Goal: Task Accomplishment & Management: Complete application form

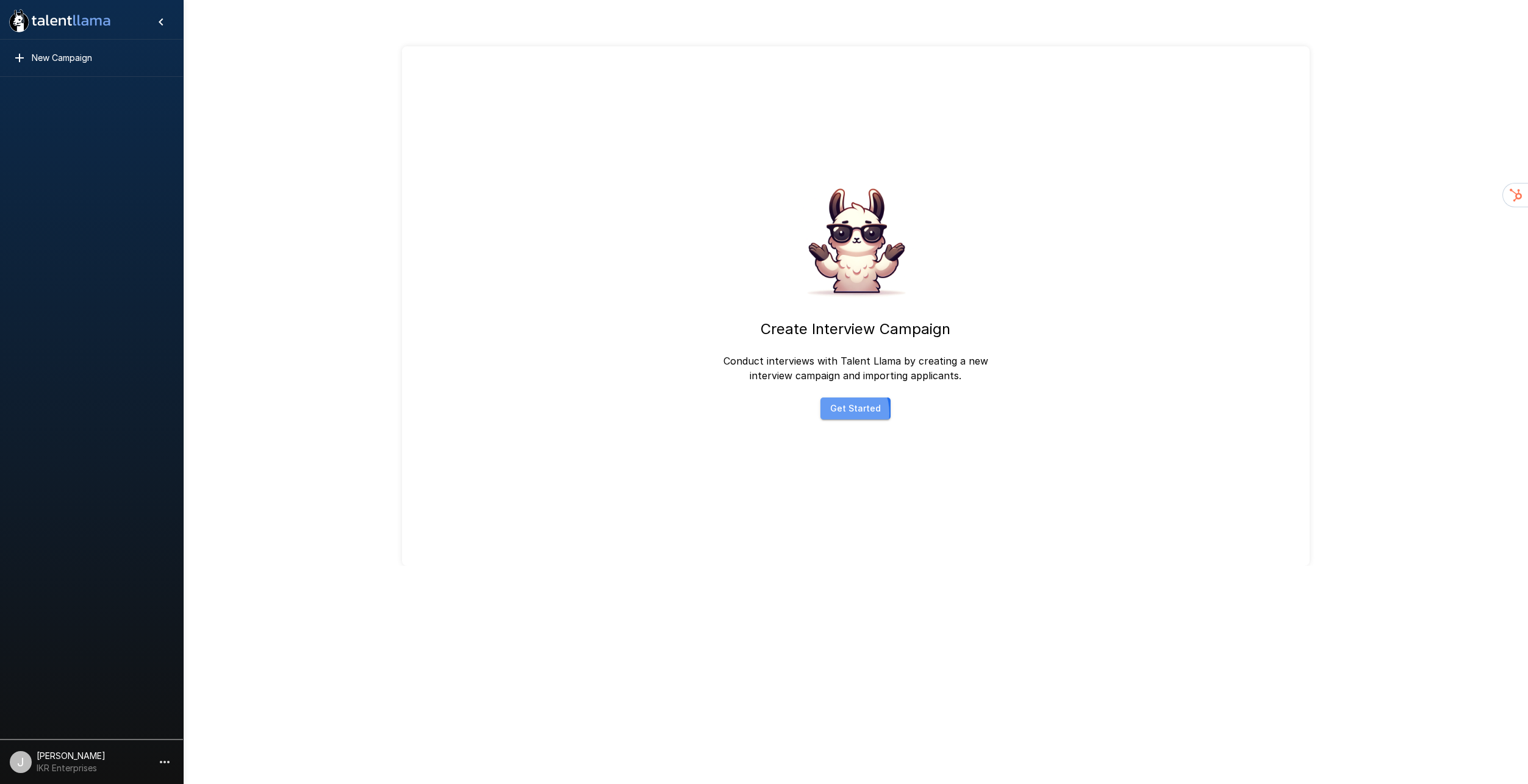
click at [837, 397] on button "Get Started" at bounding box center [856, 408] width 71 height 23
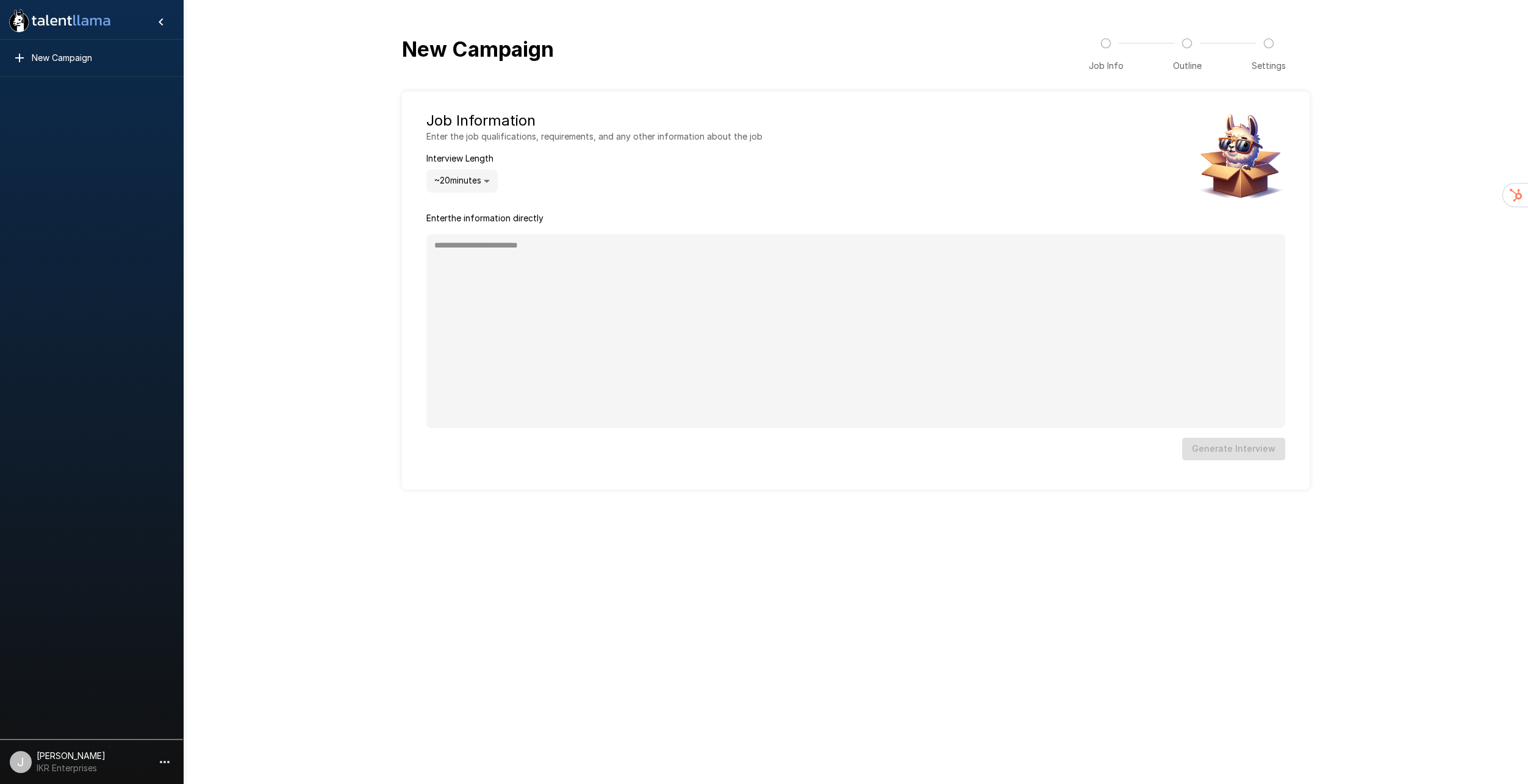
click at [90, 23] on icon at bounding box center [96, 22] width 12 height 7
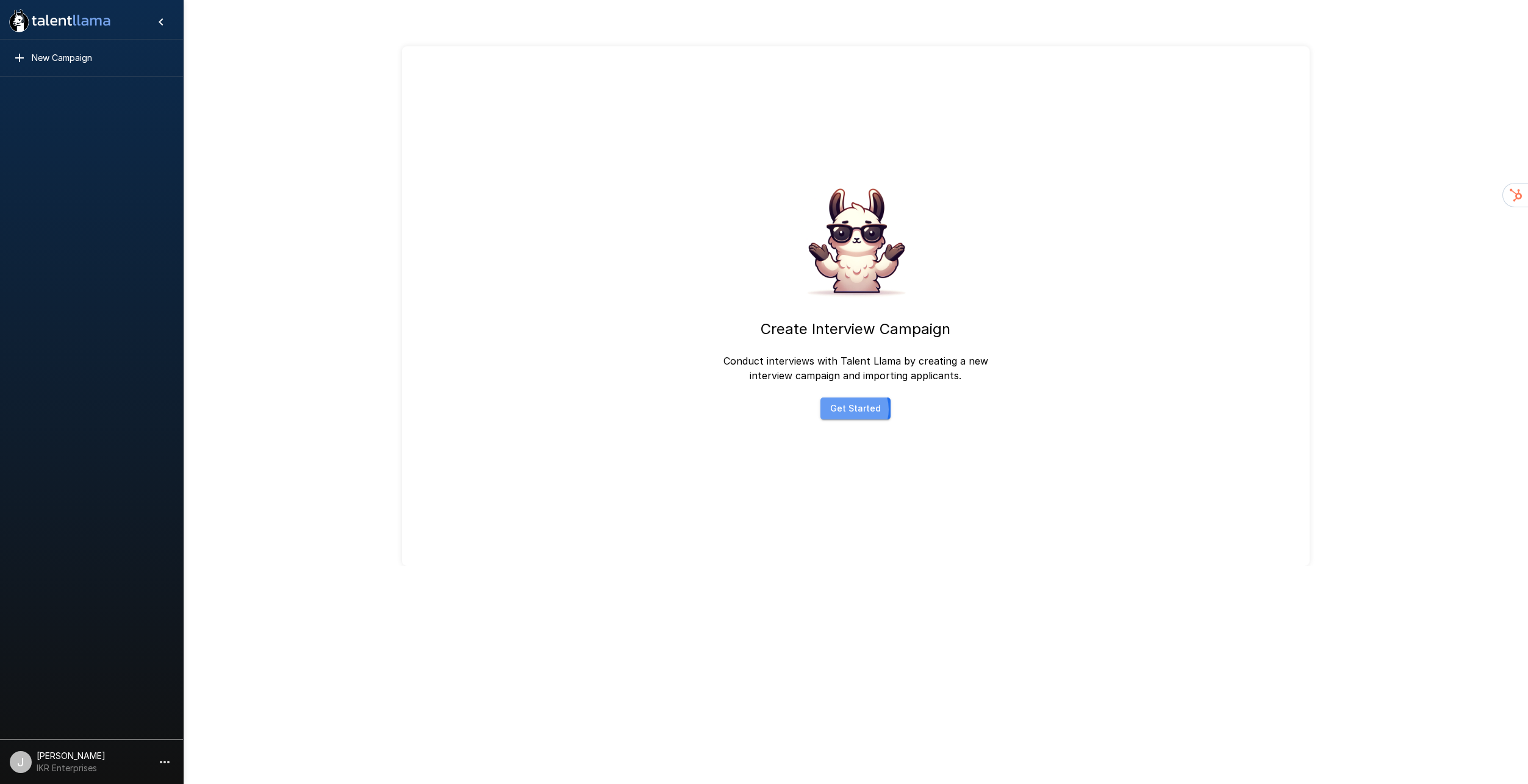
click at [850, 397] on button "Get Started" at bounding box center [856, 408] width 71 height 23
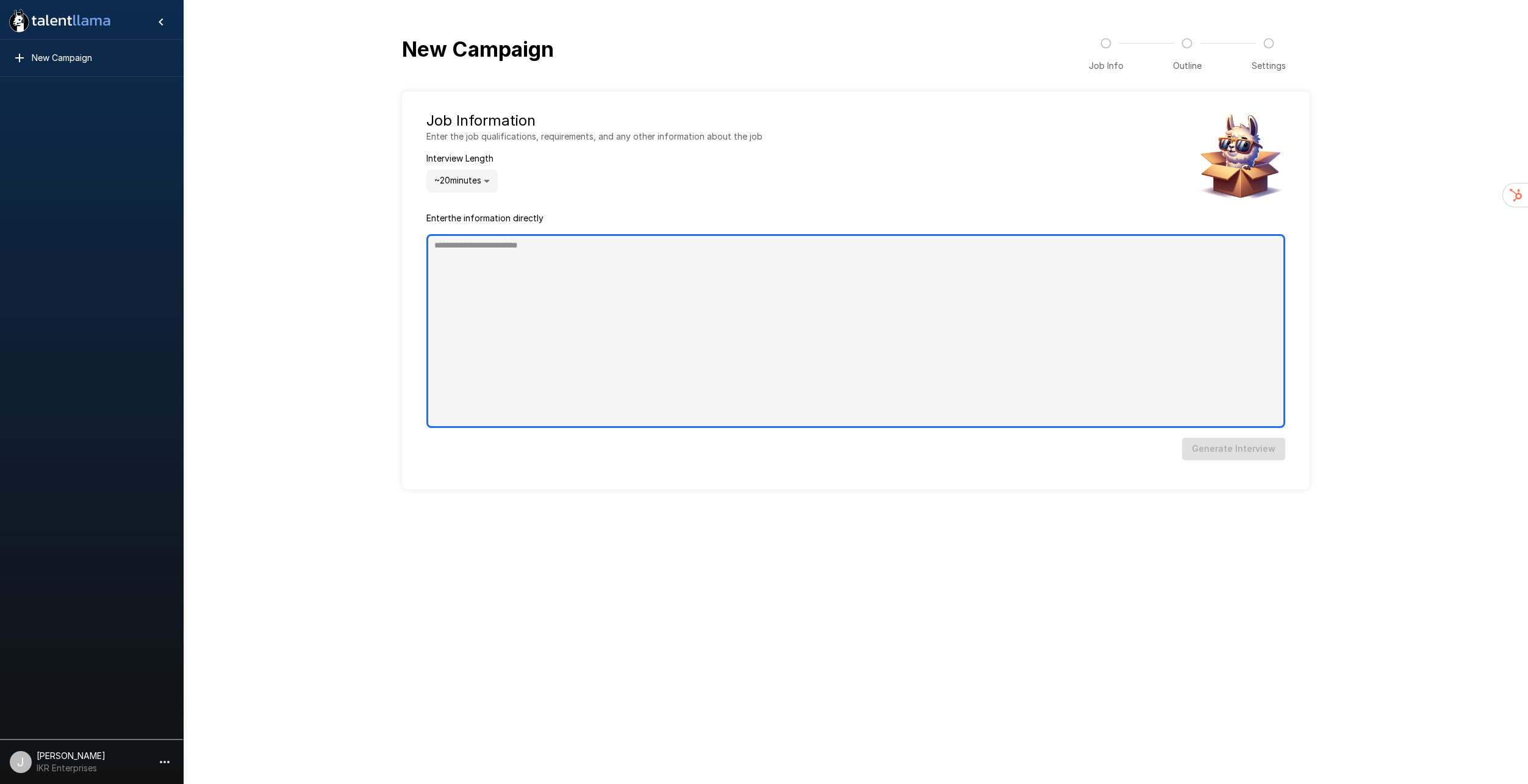
click at [592, 244] on textarea at bounding box center [855, 331] width 859 height 194
type textarea "*"
paste textarea "**********"
type textarea "**********"
type textarea "*"
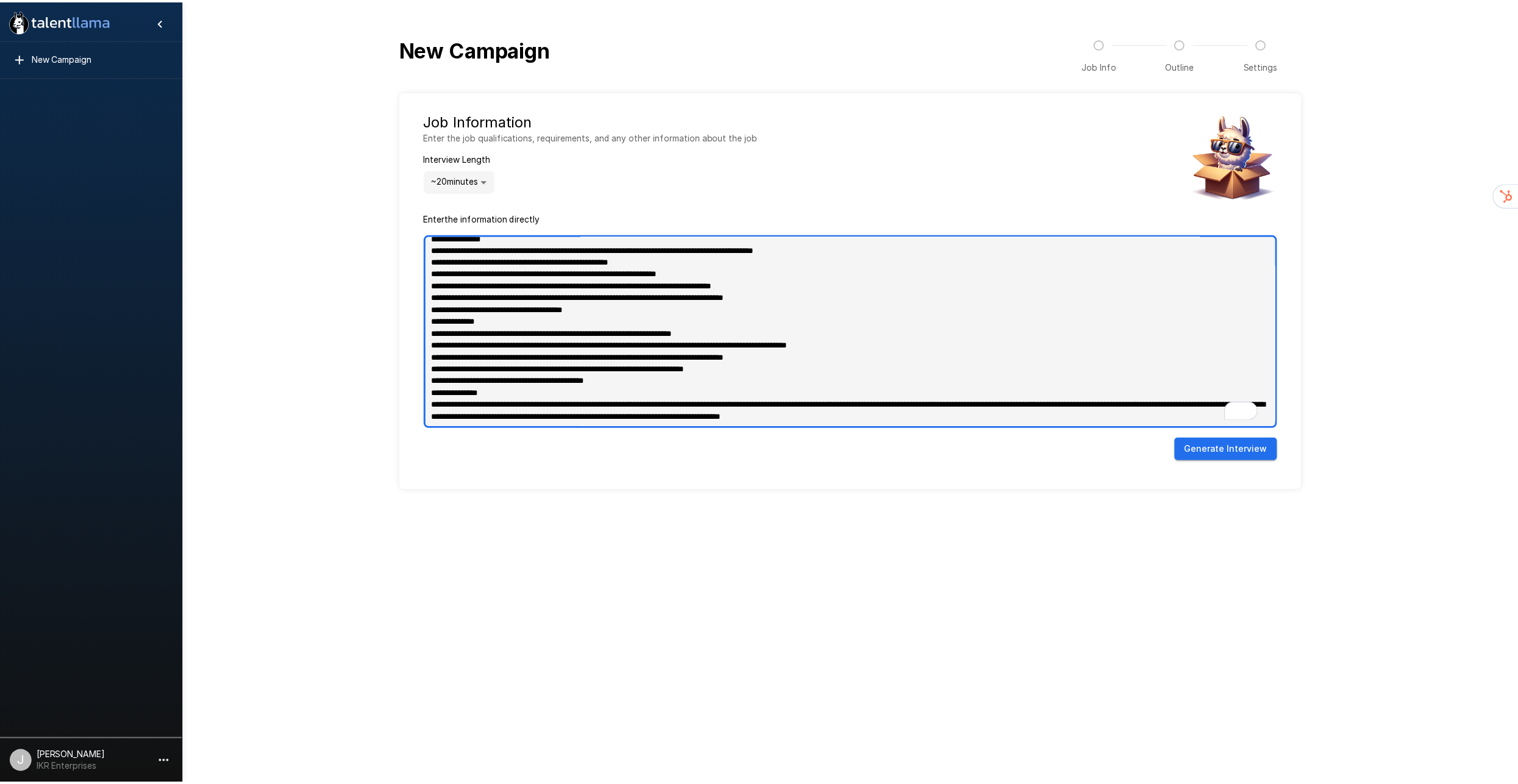
scroll to position [134, 0]
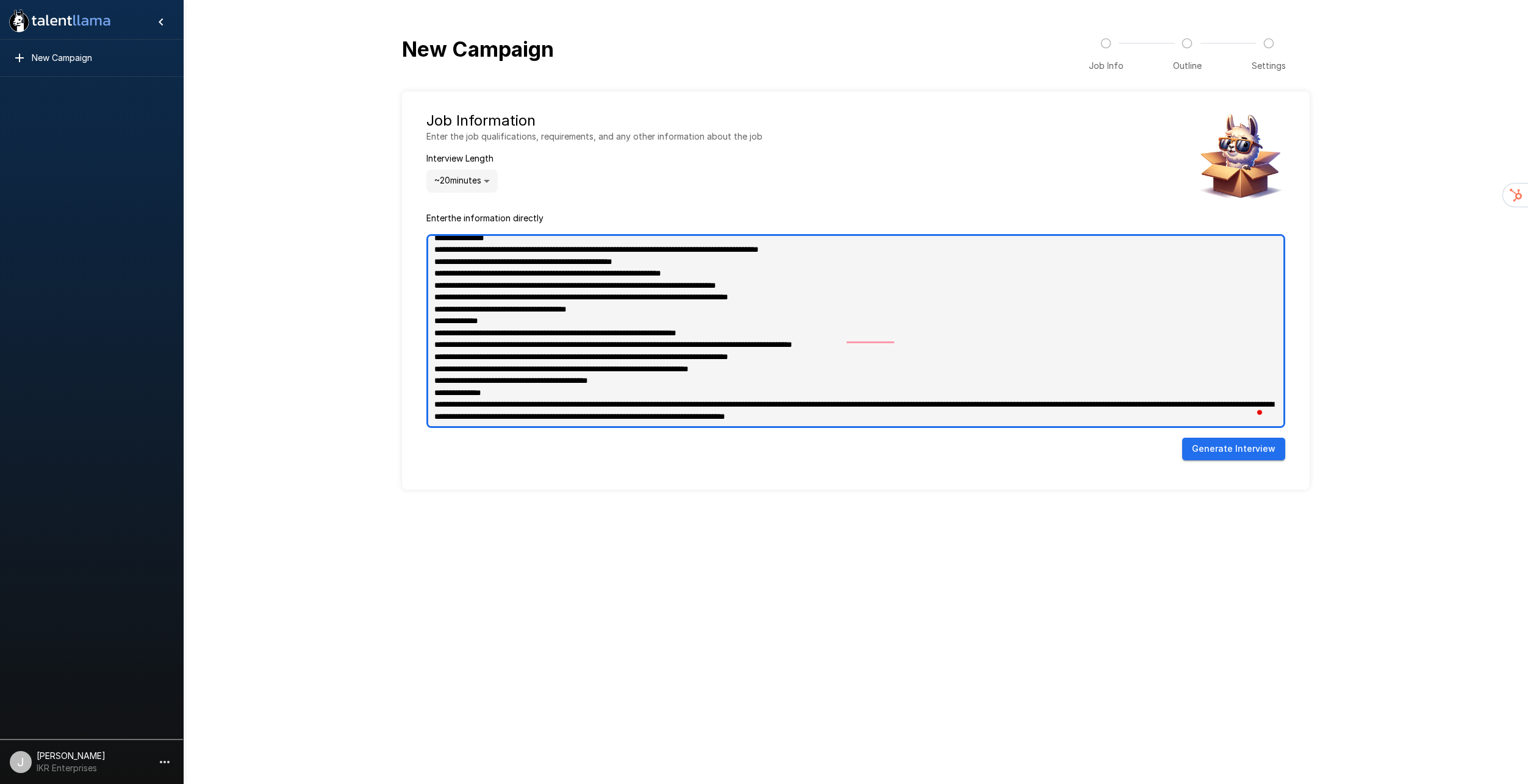
type textarea "**********"
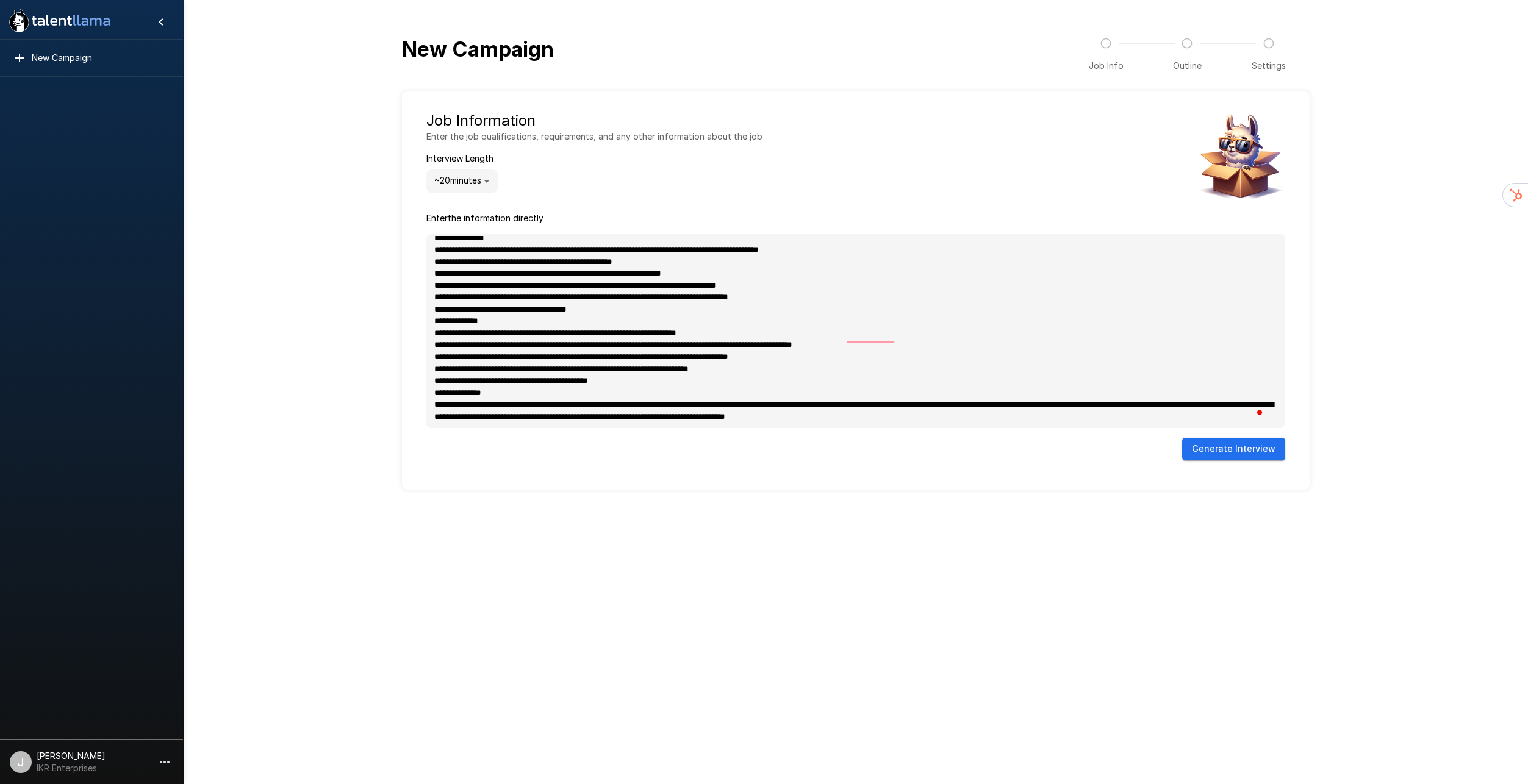
type textarea "*"
click at [1201, 438] on button "Generate Interview" at bounding box center [1233, 449] width 103 height 23
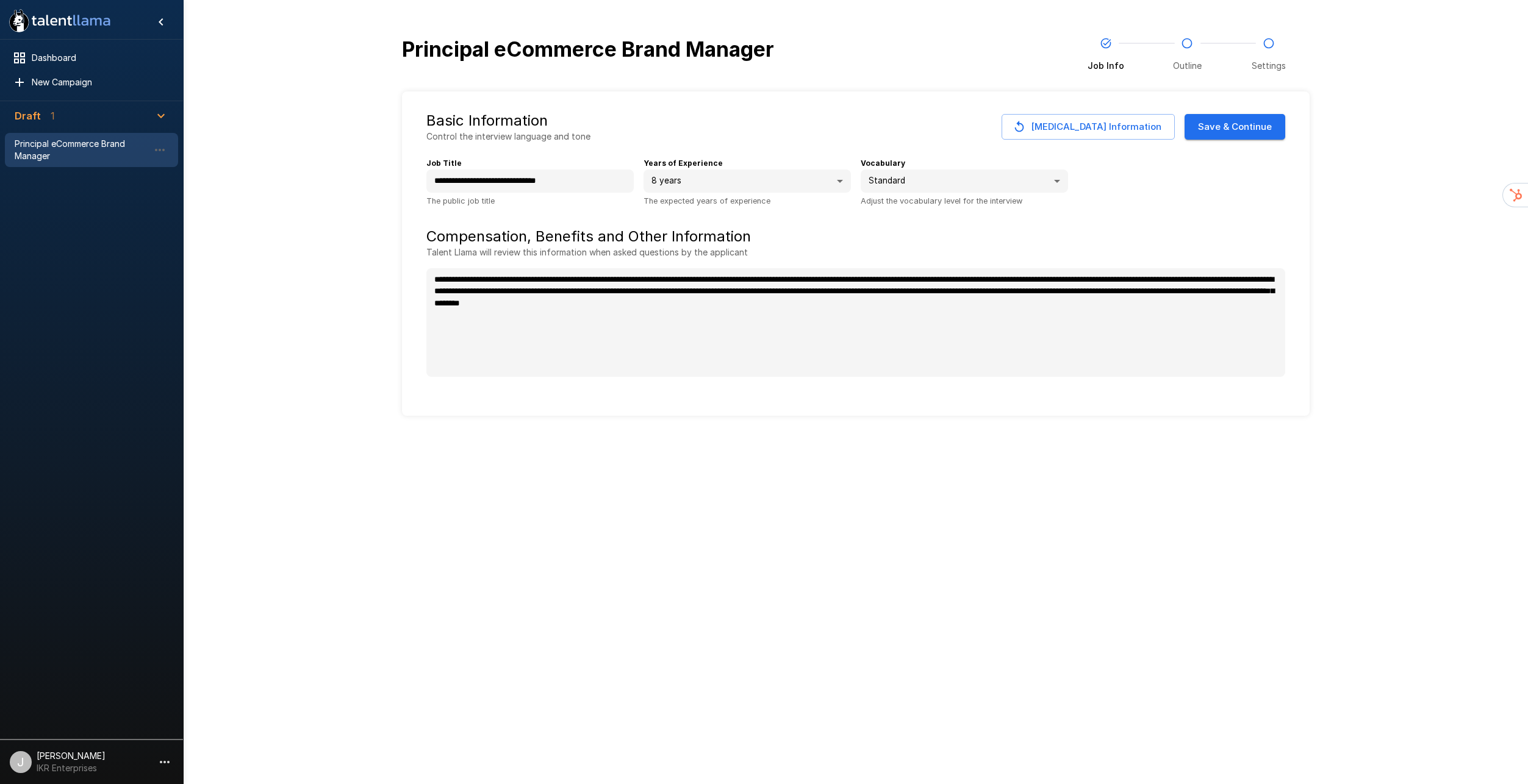
type textarea "*"
click at [1252, 114] on button "Save & Continue" at bounding box center [1234, 127] width 100 height 25
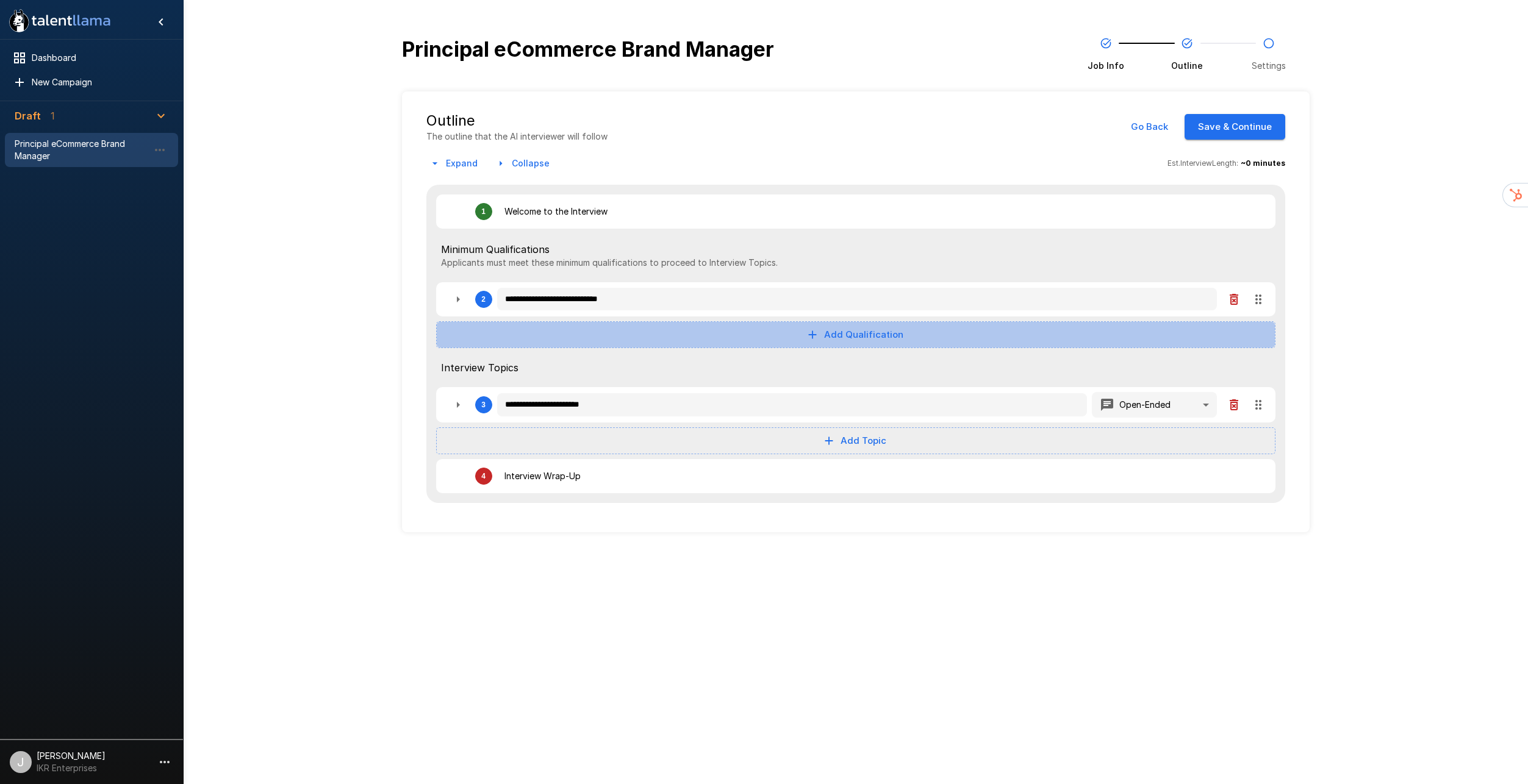
click at [884, 321] on button "Add Qualification" at bounding box center [856, 335] width 840 height 27
type textarea "*"
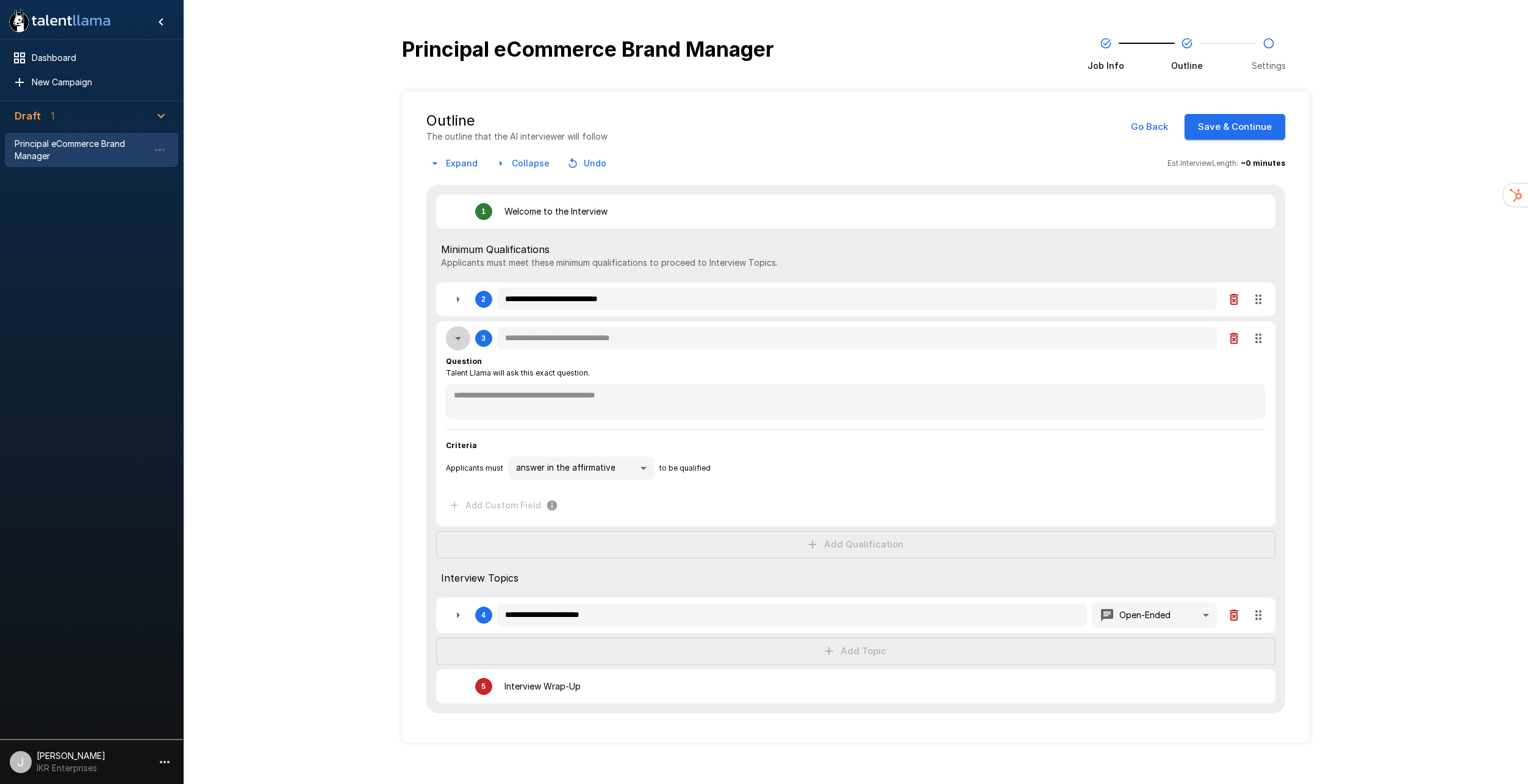
click at [460, 331] on icon "button" at bounding box center [458, 338] width 14 height 14
type textarea "*"
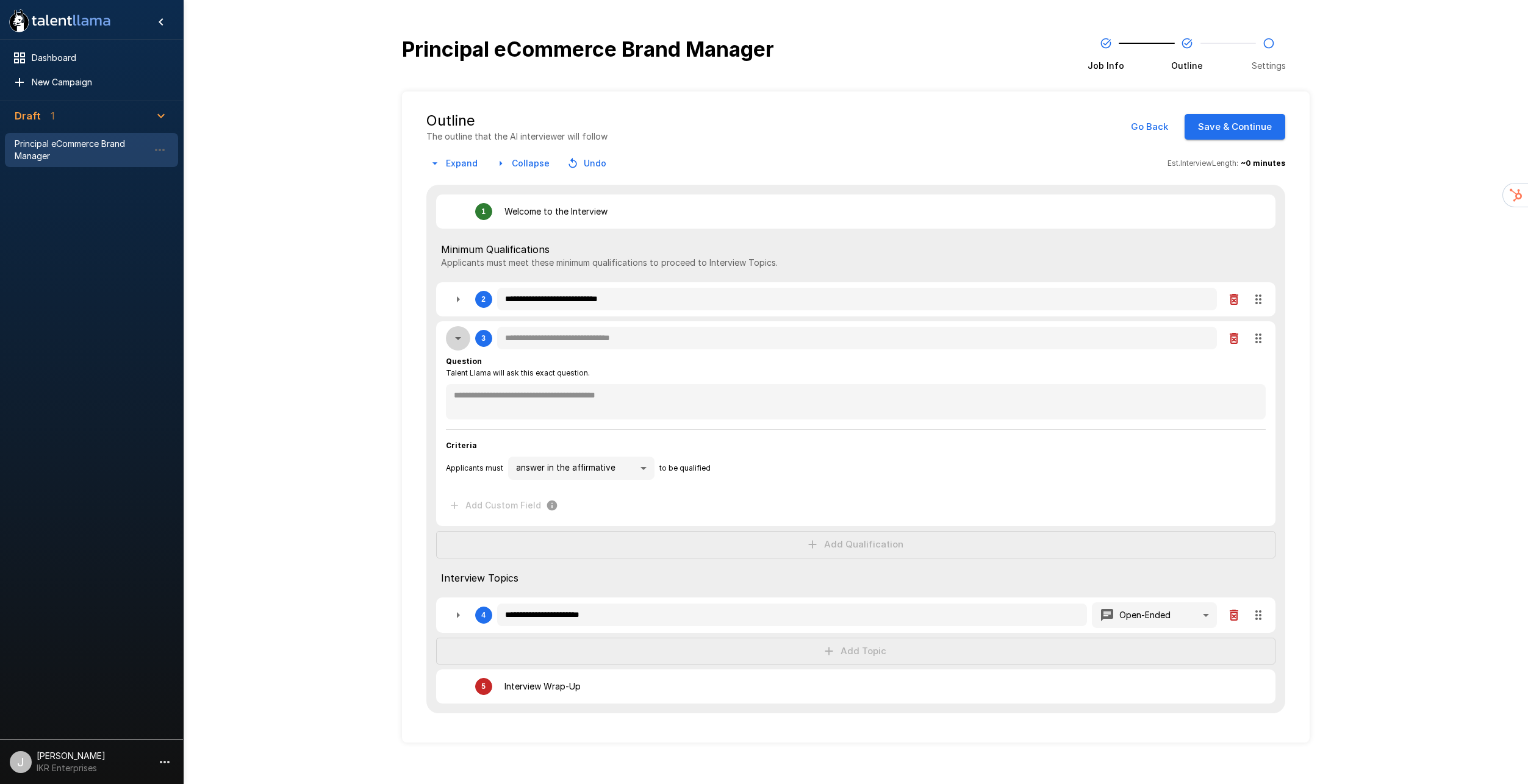
type textarea "*"
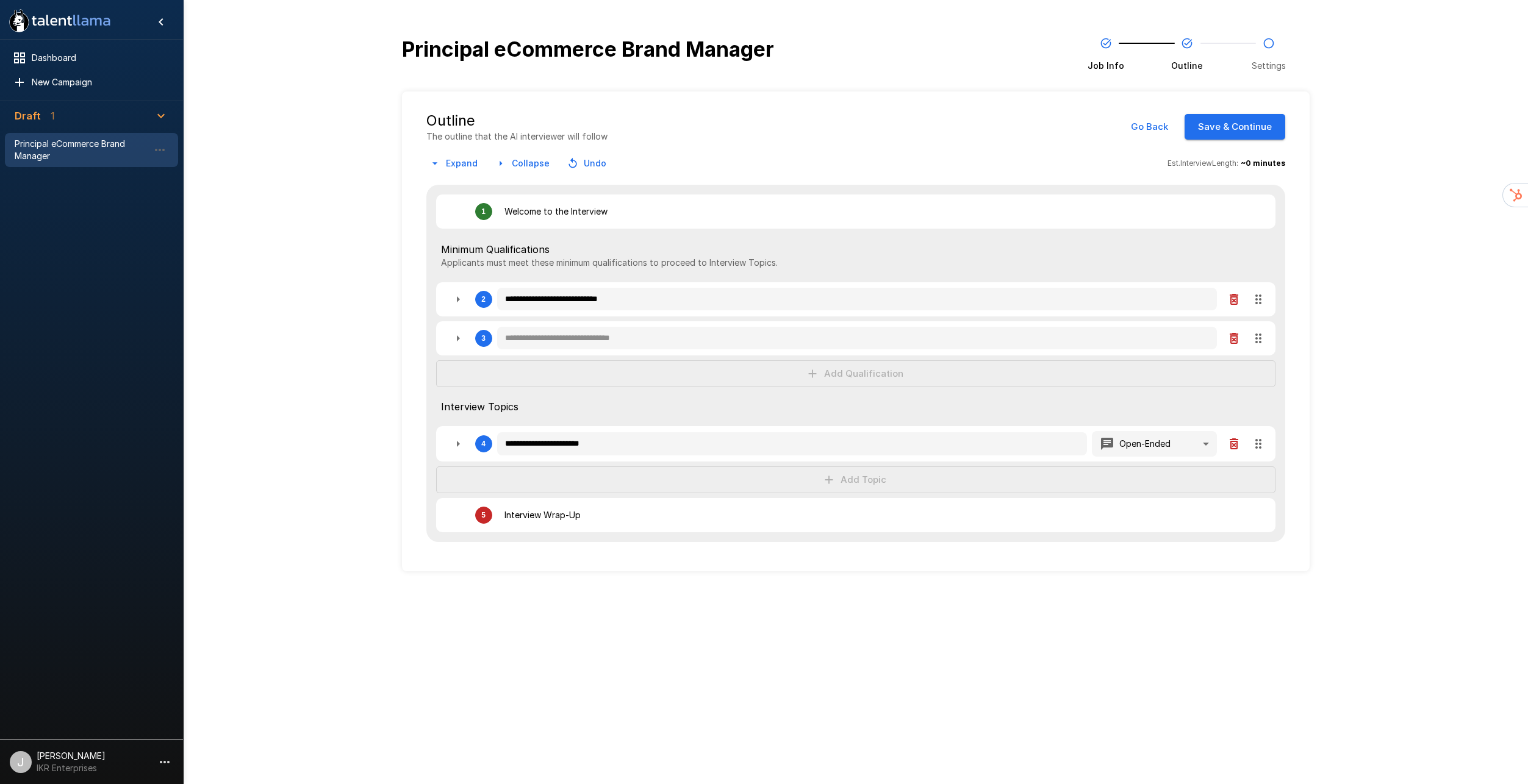
click at [97, 149] on span "Principal eCommerce Brand Manager" at bounding box center [81, 149] width 134 height 24
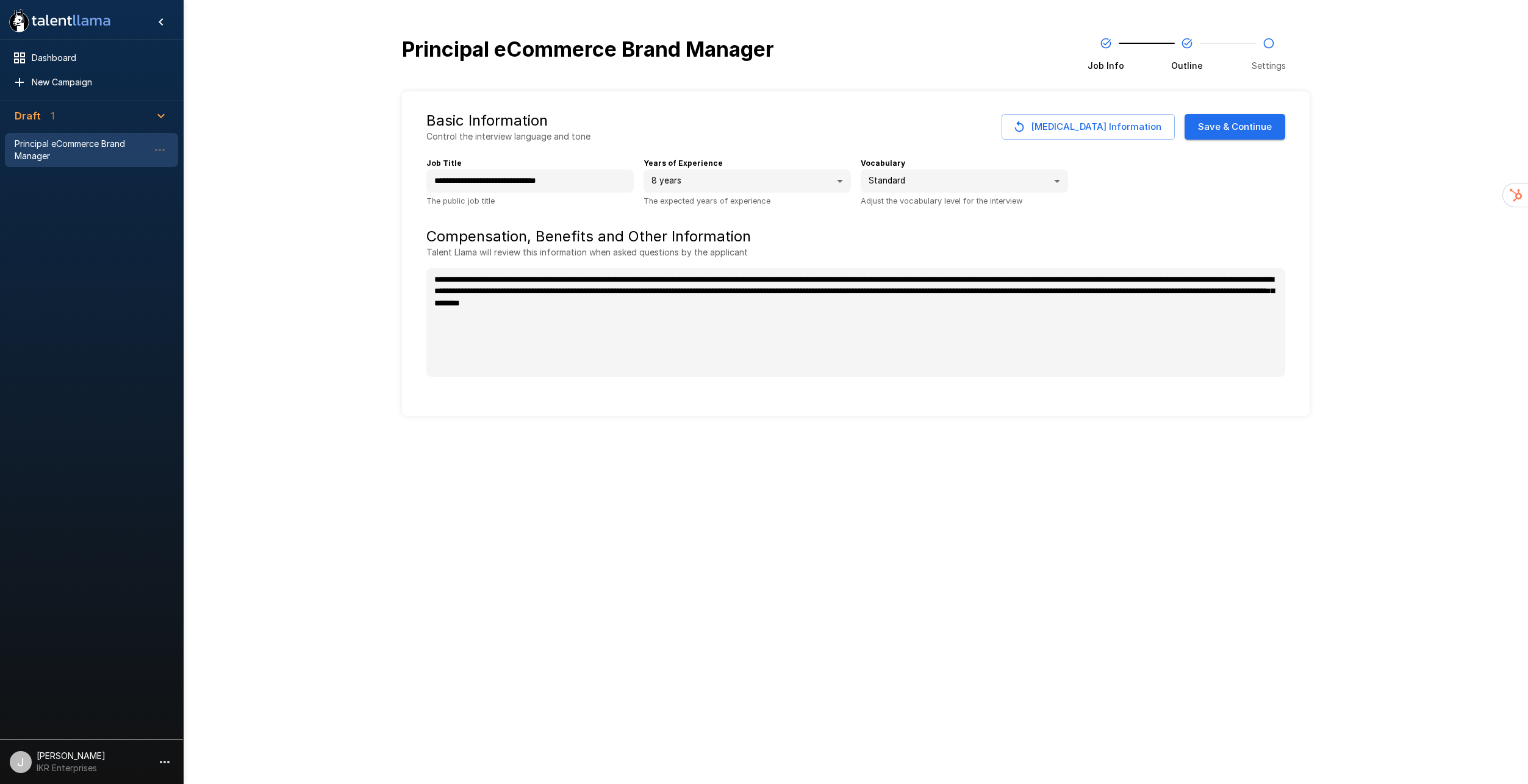
type textarea "*"
click at [1082, 114] on button "Change Job Information" at bounding box center [1087, 127] width 173 height 25
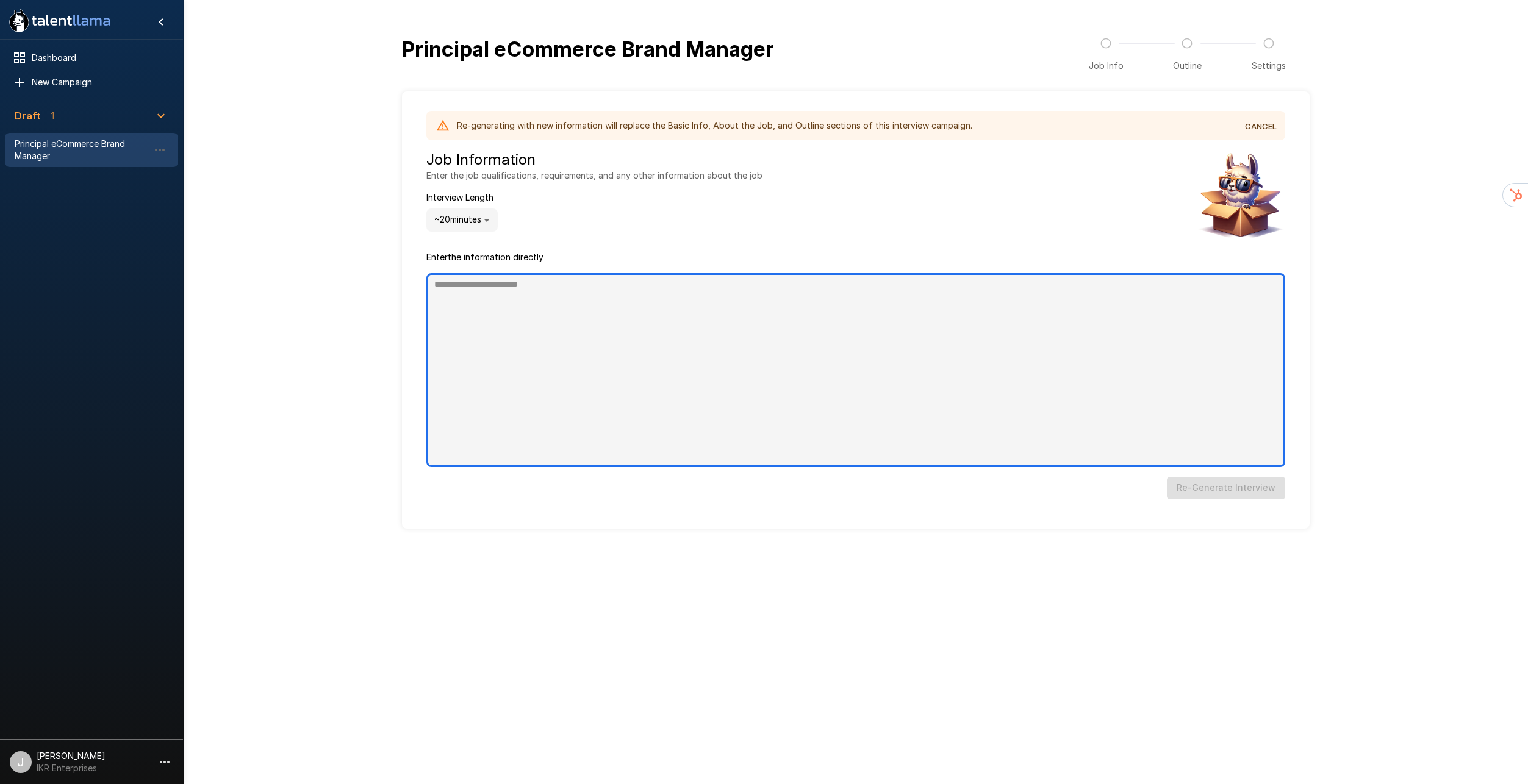
type textarea "*"
click at [467, 273] on textarea "To enrich screen reader interactions, please activate Accessibility in Grammarl…" at bounding box center [855, 370] width 859 height 194
paste textarea "**********"
type textarea "**********"
type textarea "*"
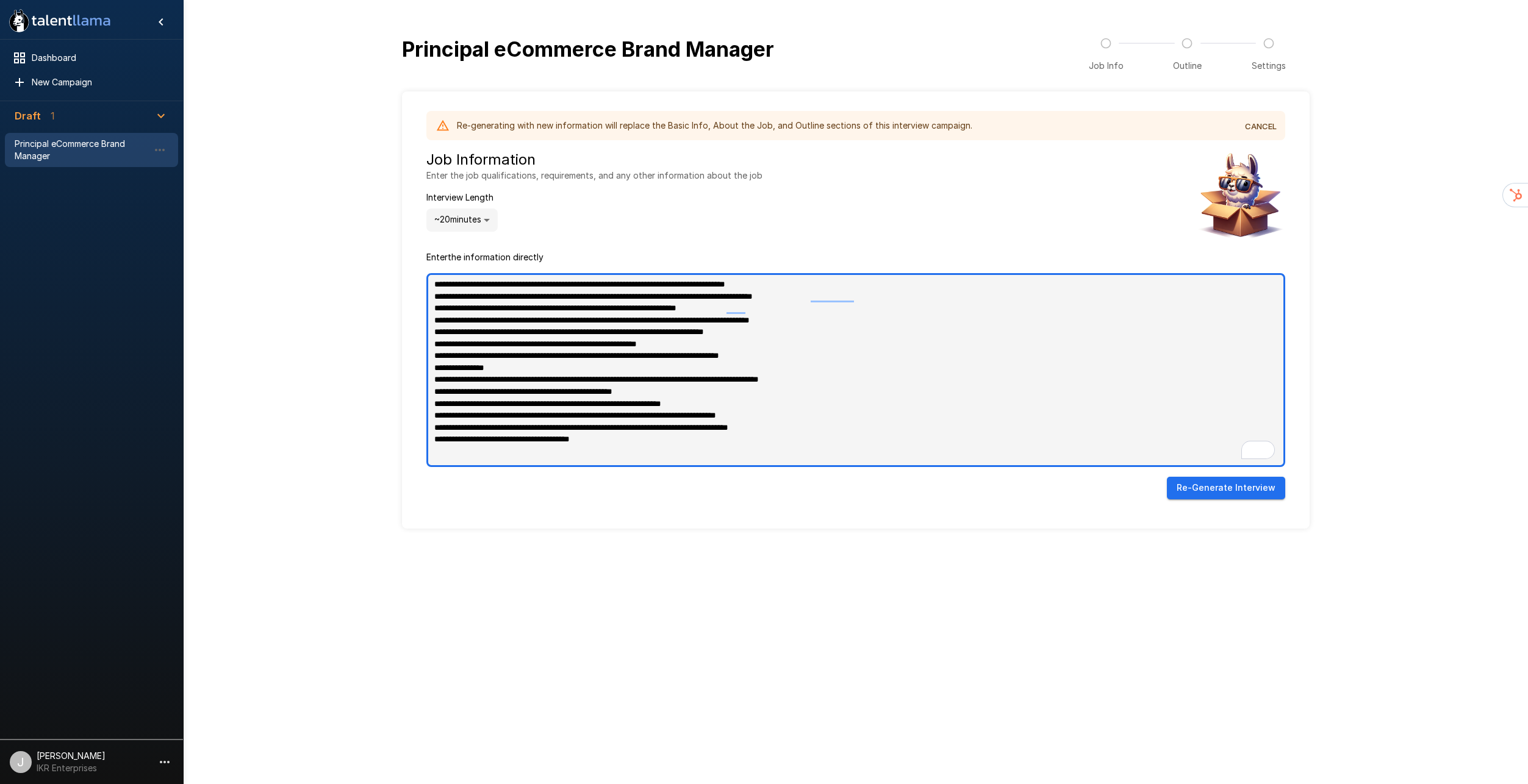
type textarea "**********"
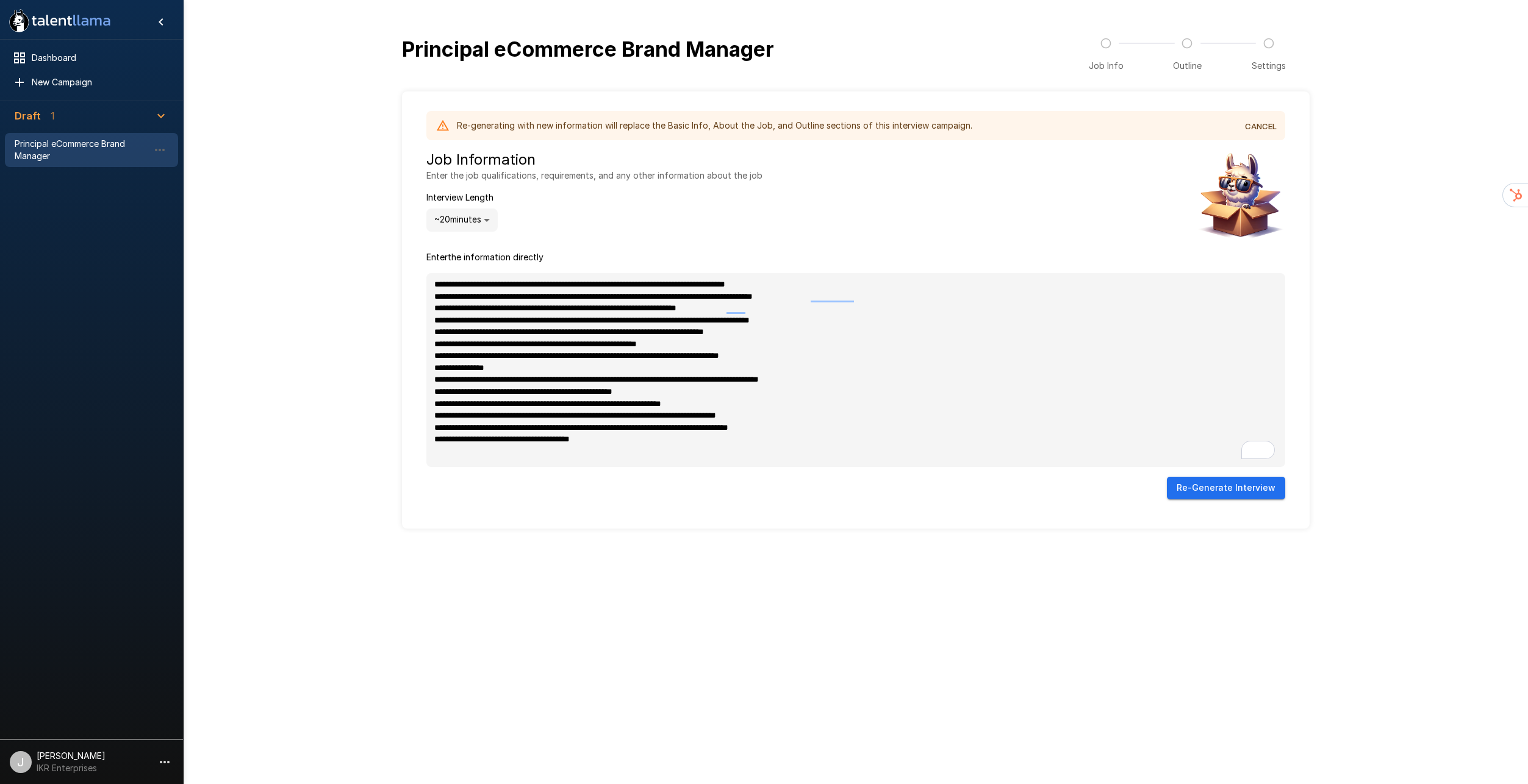
click at [1207, 477] on button "Re- Generate Interview" at bounding box center [1225, 487] width 119 height 23
type textarea "*"
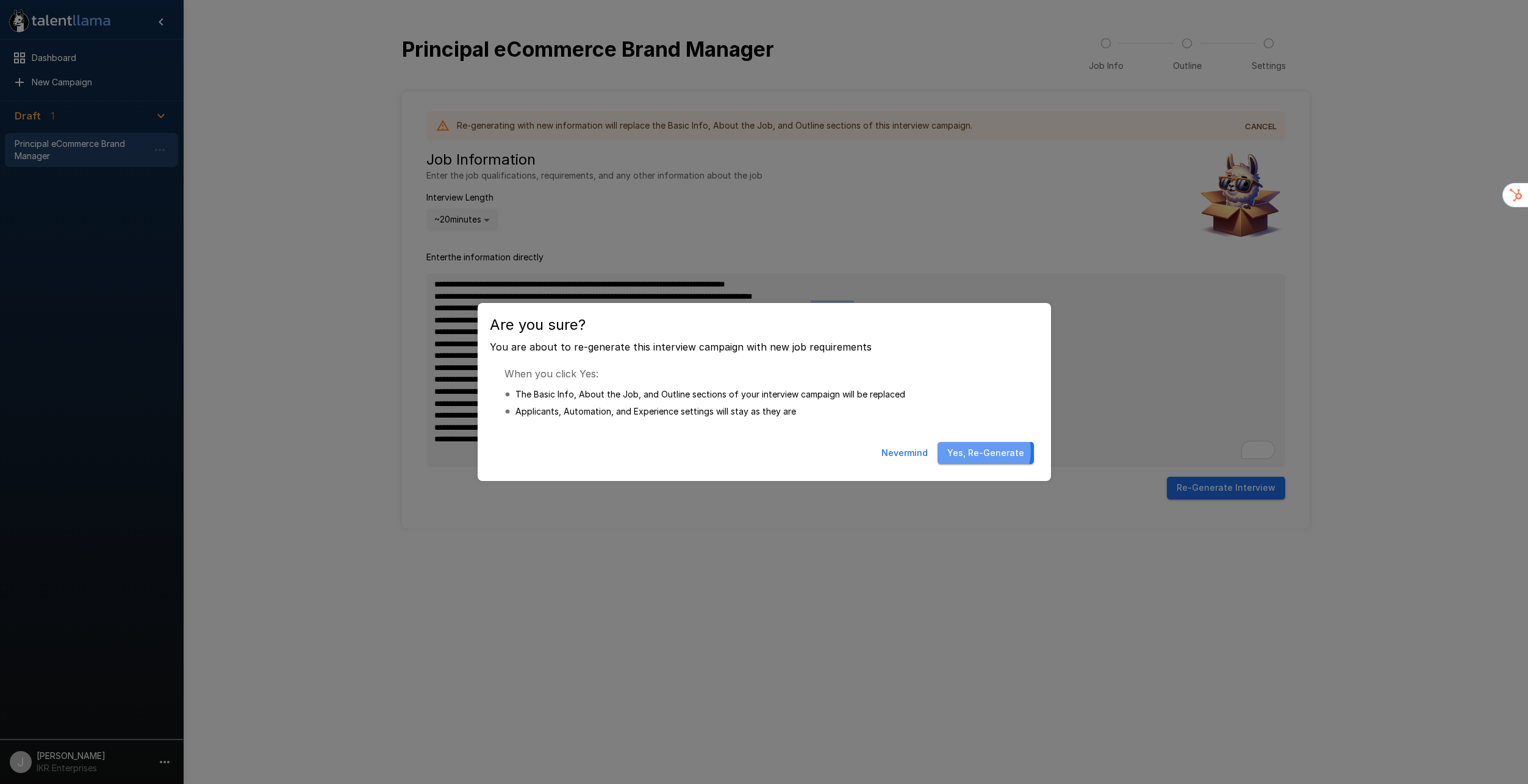
click at [983, 451] on button "Yes, Re-Generate" at bounding box center [985, 453] width 97 height 23
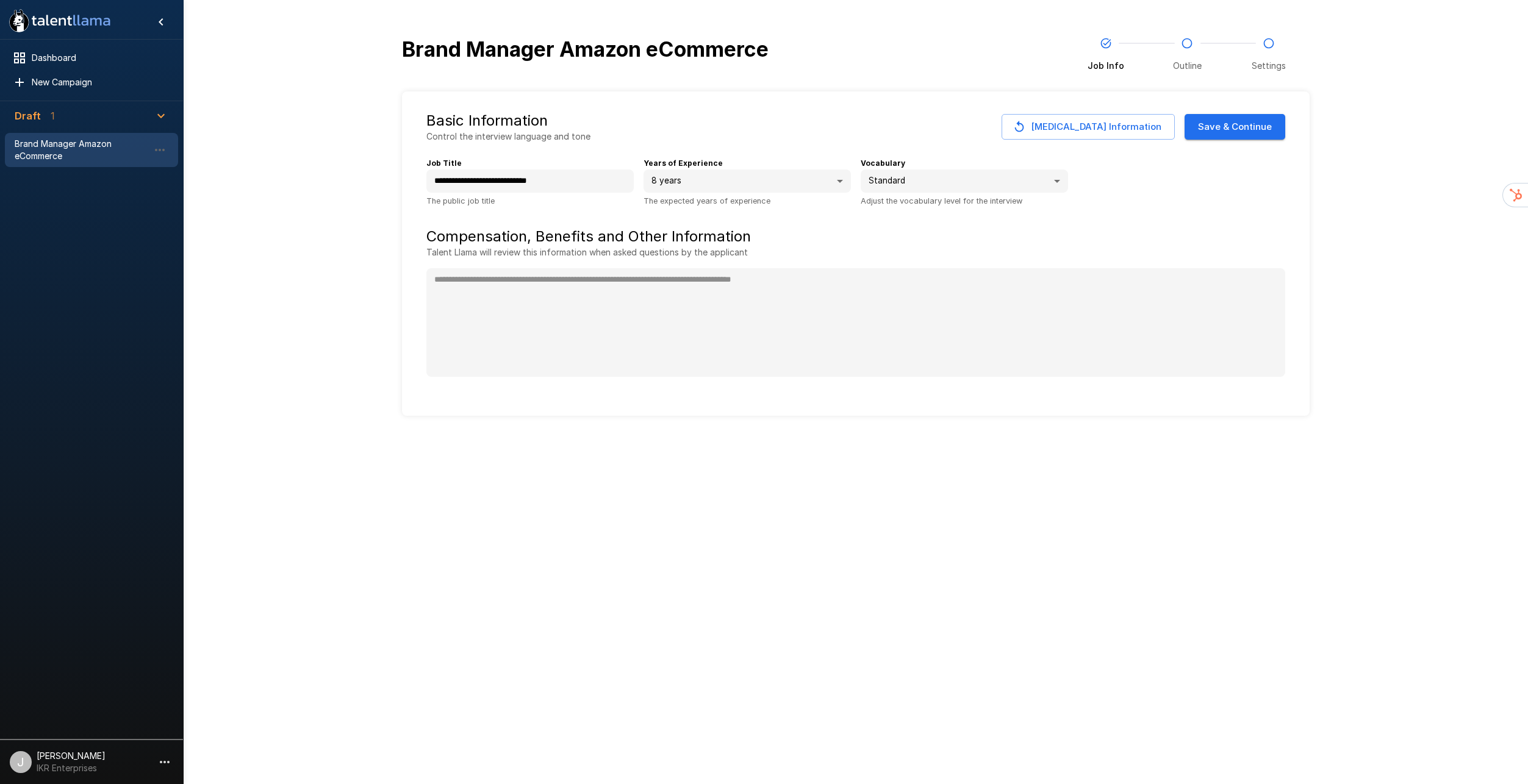
type textarea "*"
click at [1251, 114] on button "Save & Continue" at bounding box center [1234, 127] width 100 height 25
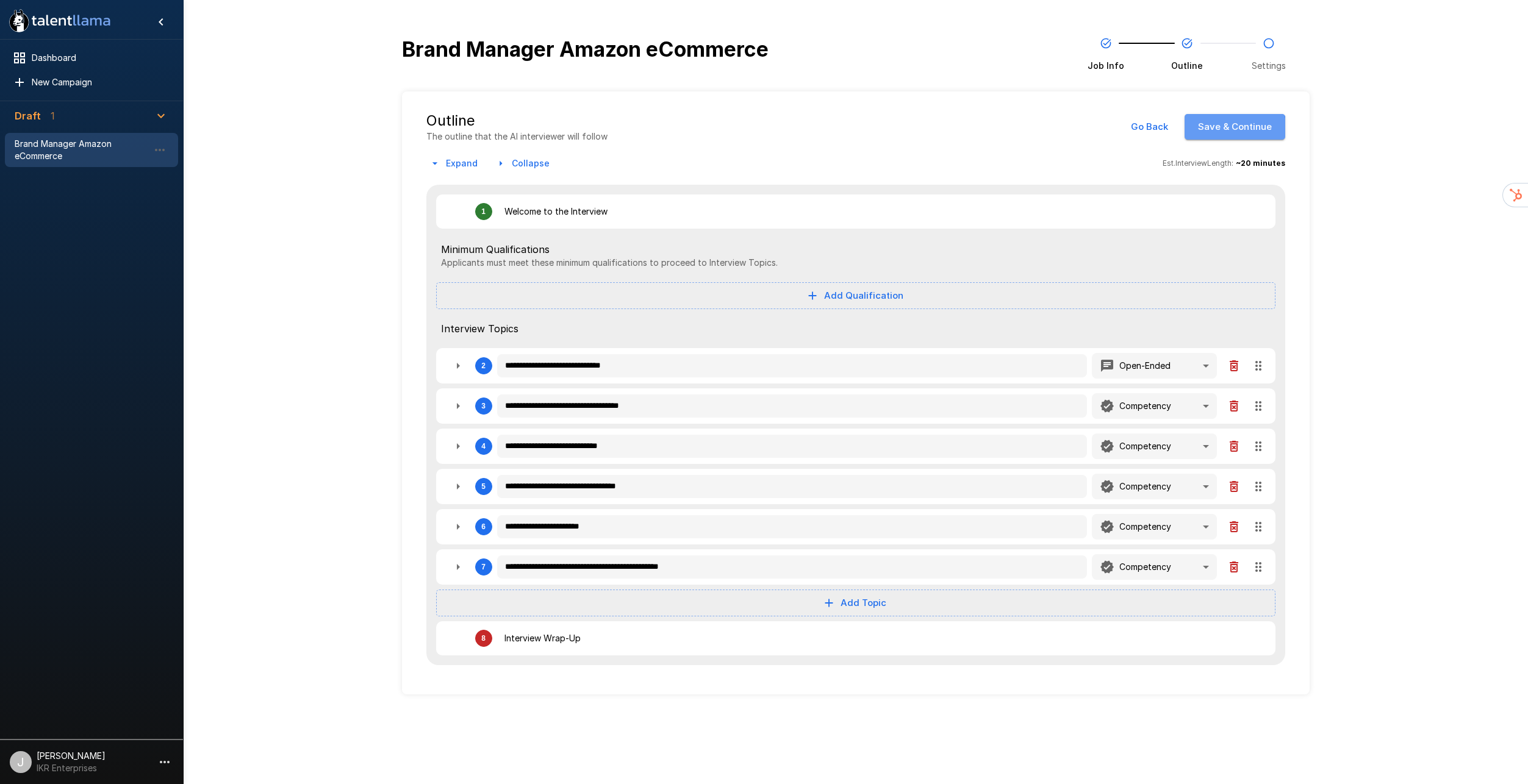
click at [1227, 114] on button "Save & Continue" at bounding box center [1234, 127] width 100 height 25
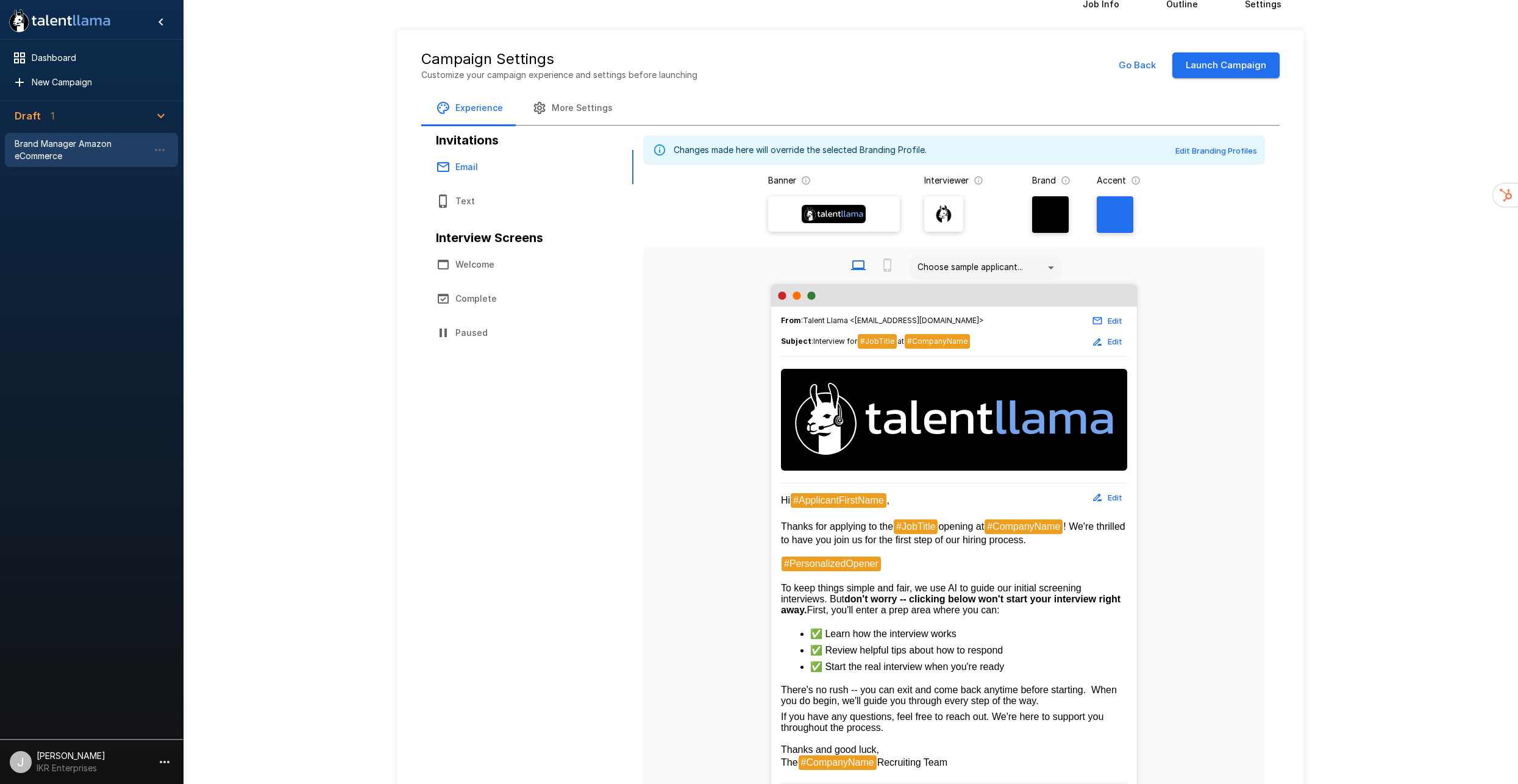
scroll to position [61, 0]
click at [498, 248] on button "Welcome" at bounding box center [527, 265] width 213 height 34
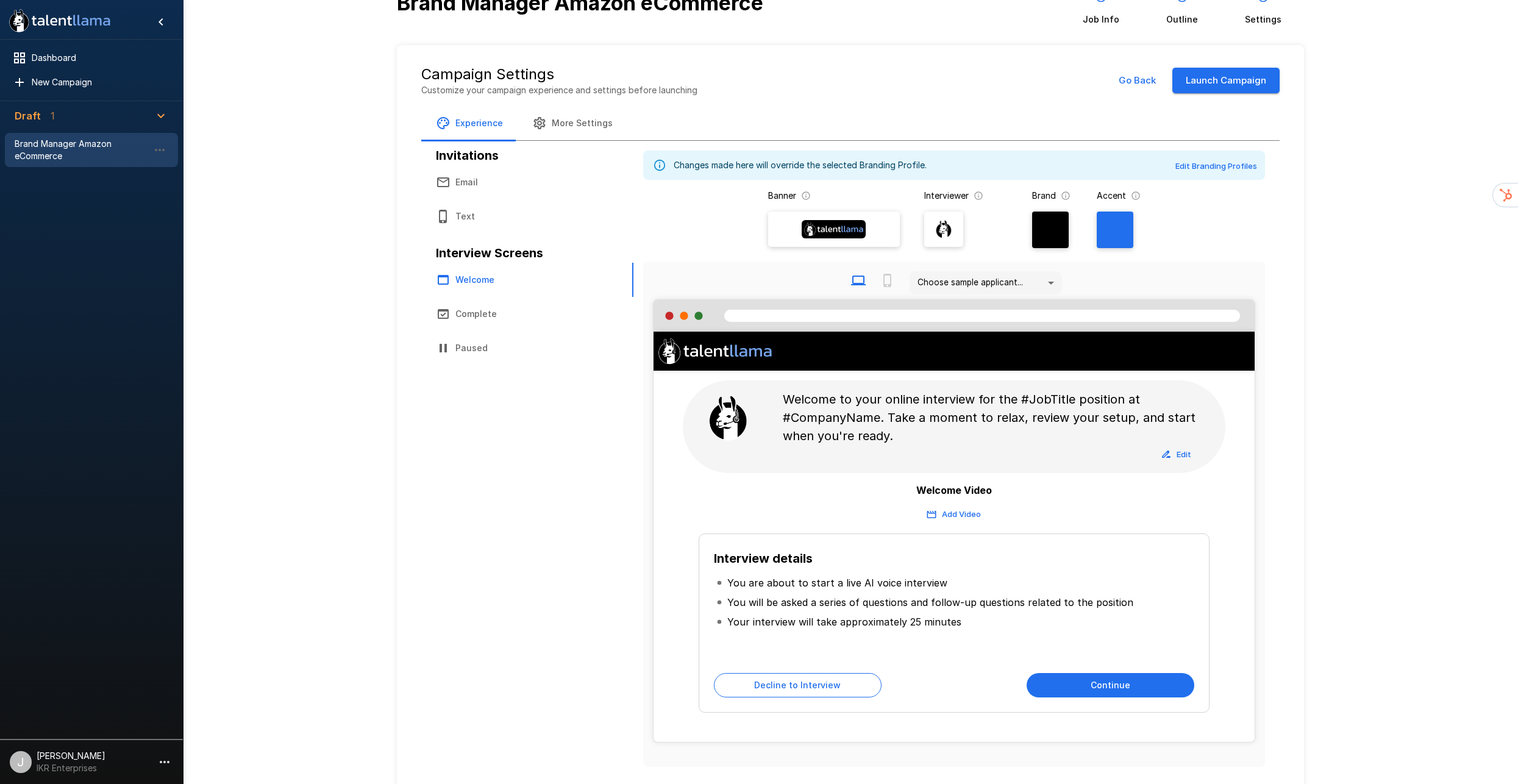
click at [488, 297] on button "Complete" at bounding box center [527, 314] width 213 height 34
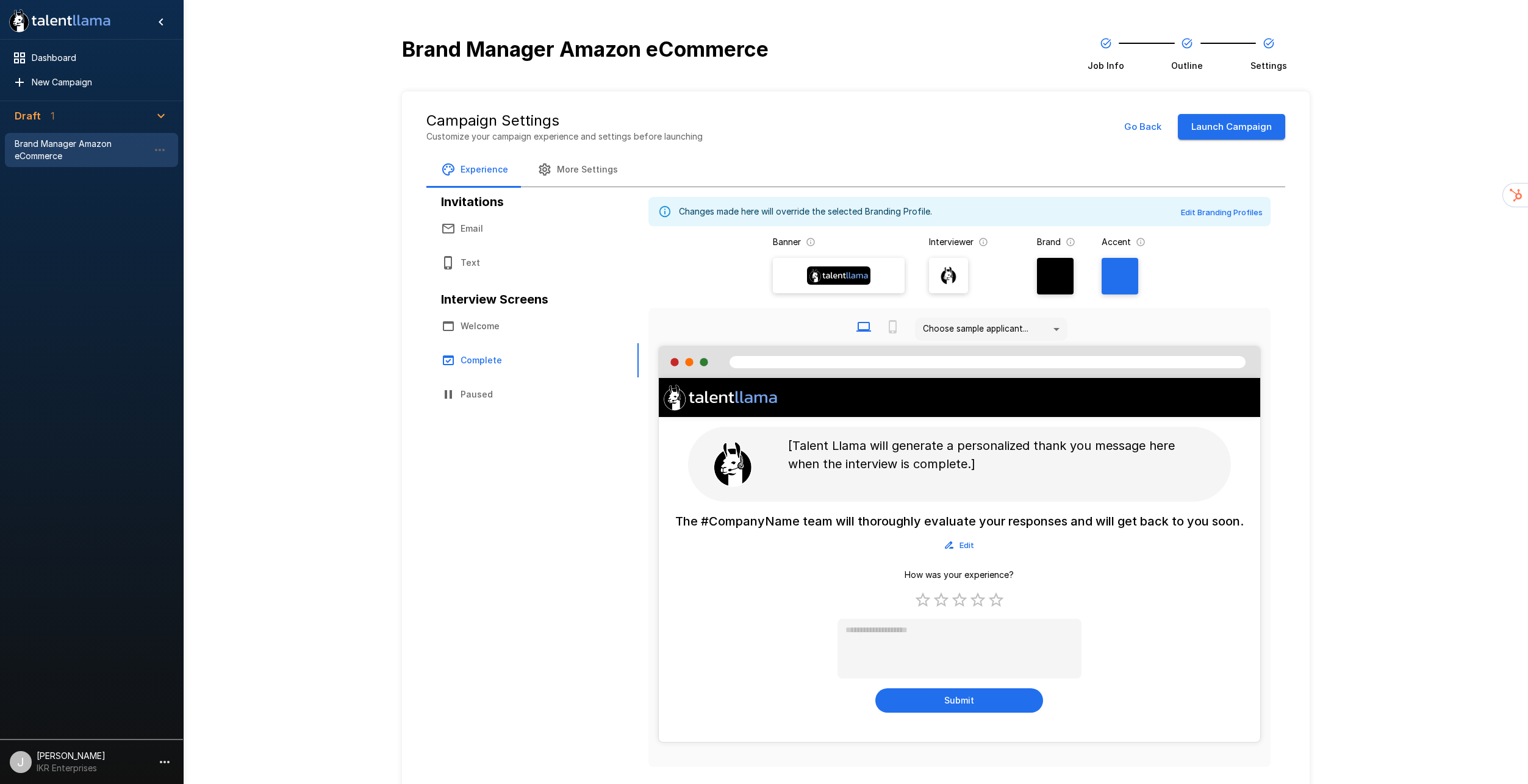
click at [1155, 114] on button "Go Back" at bounding box center [1143, 127] width 51 height 25
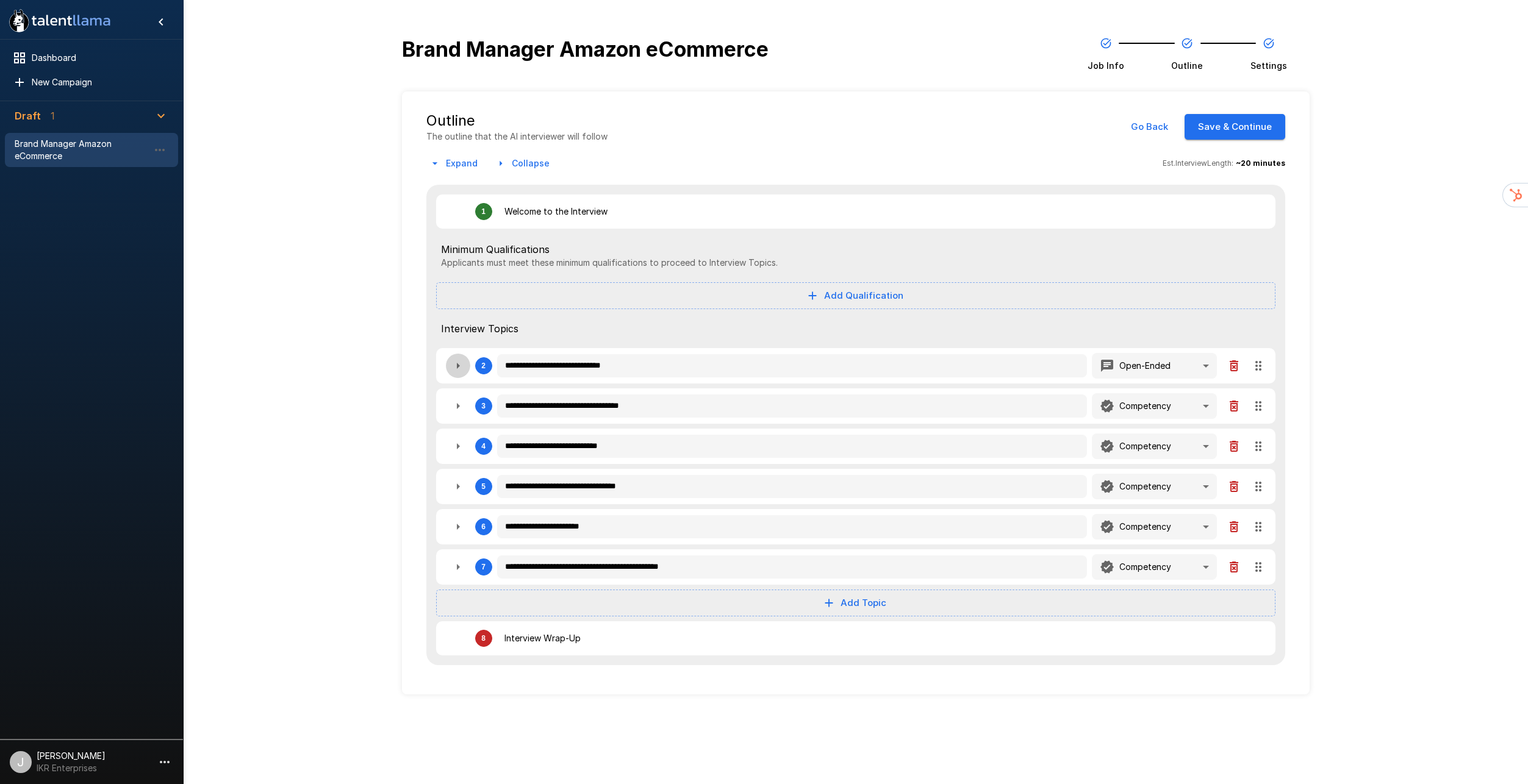
click at [458, 358] on icon "button" at bounding box center [458, 365] width 14 height 14
type textarea "*"
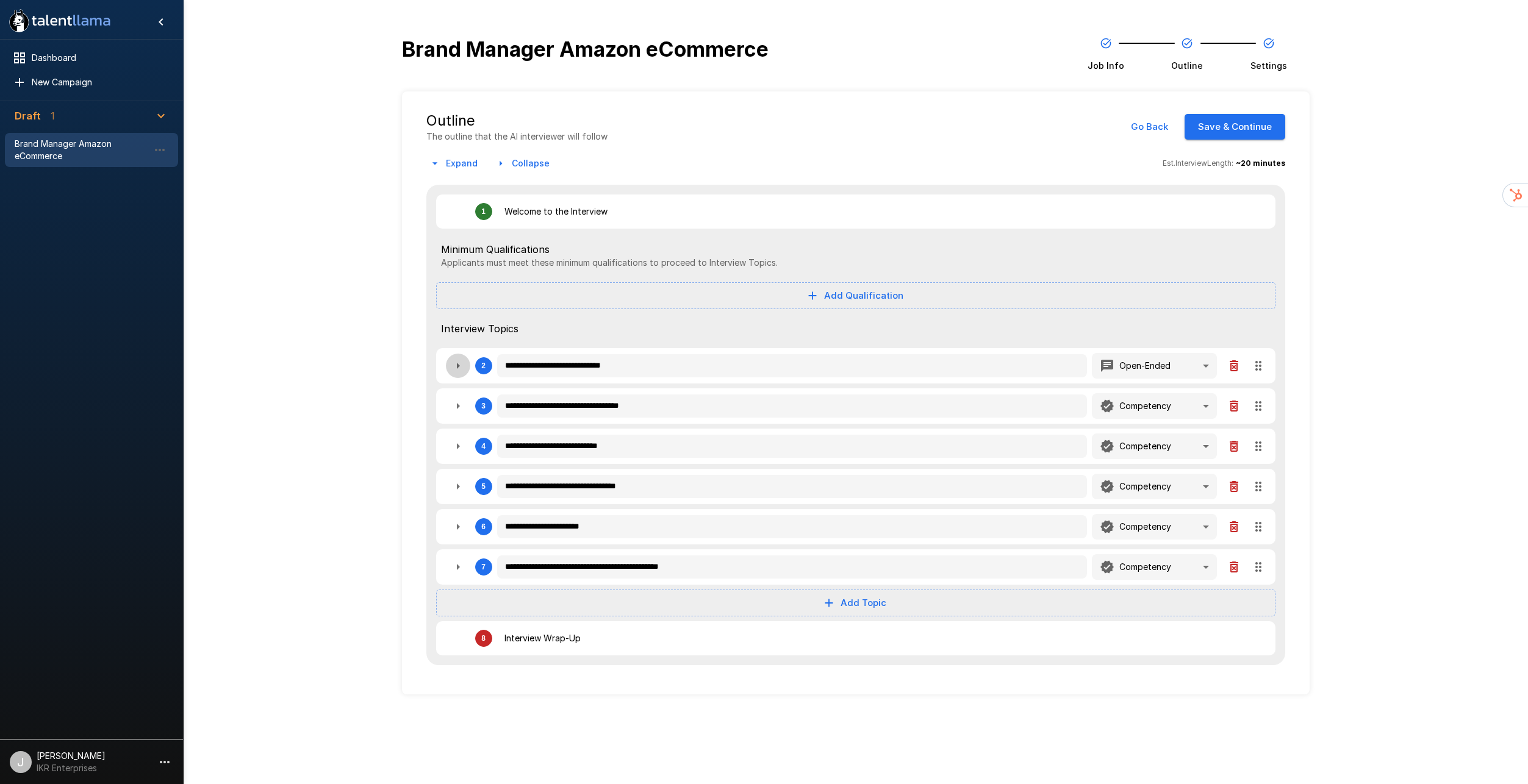
type textarea "*"
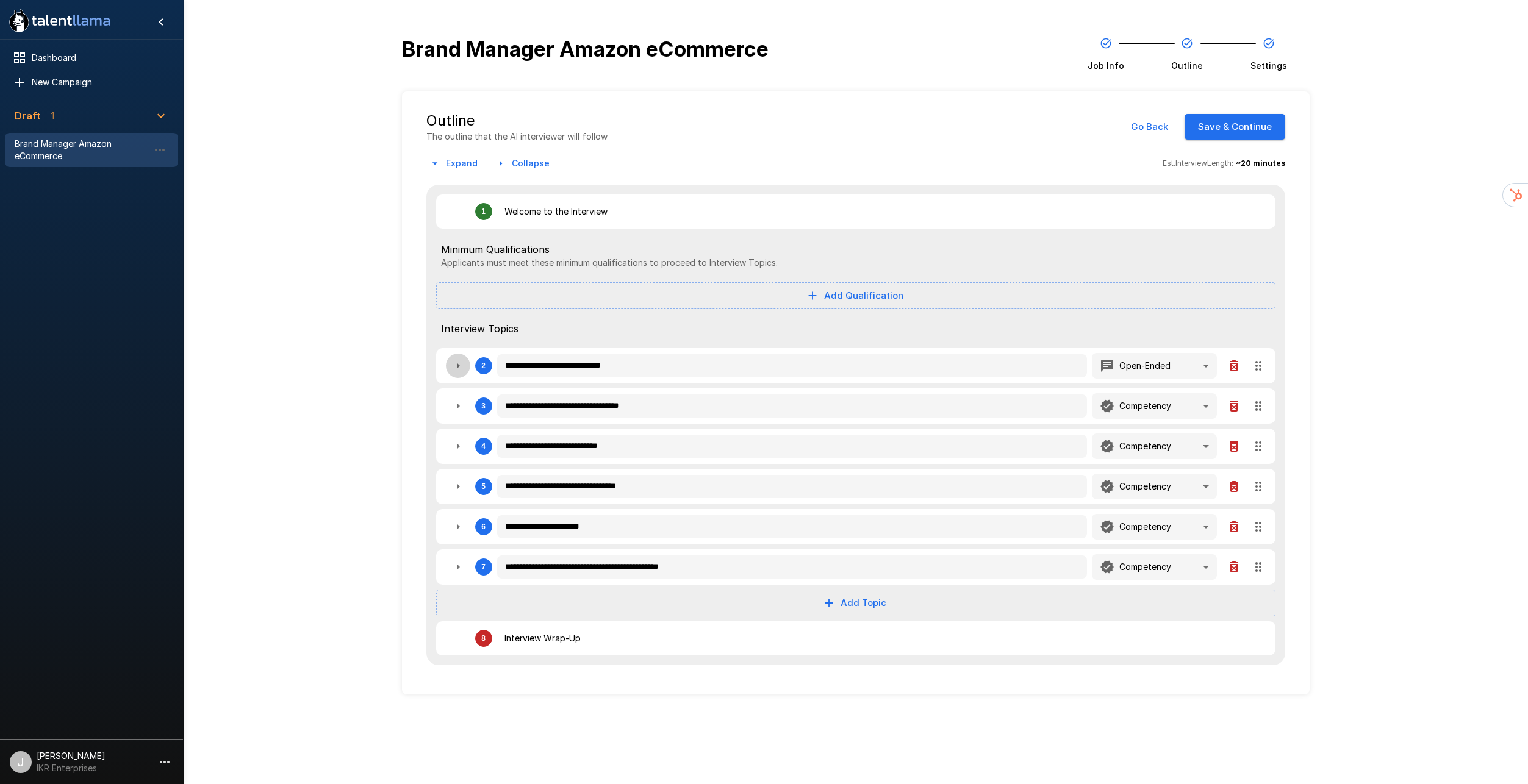
type textarea "*"
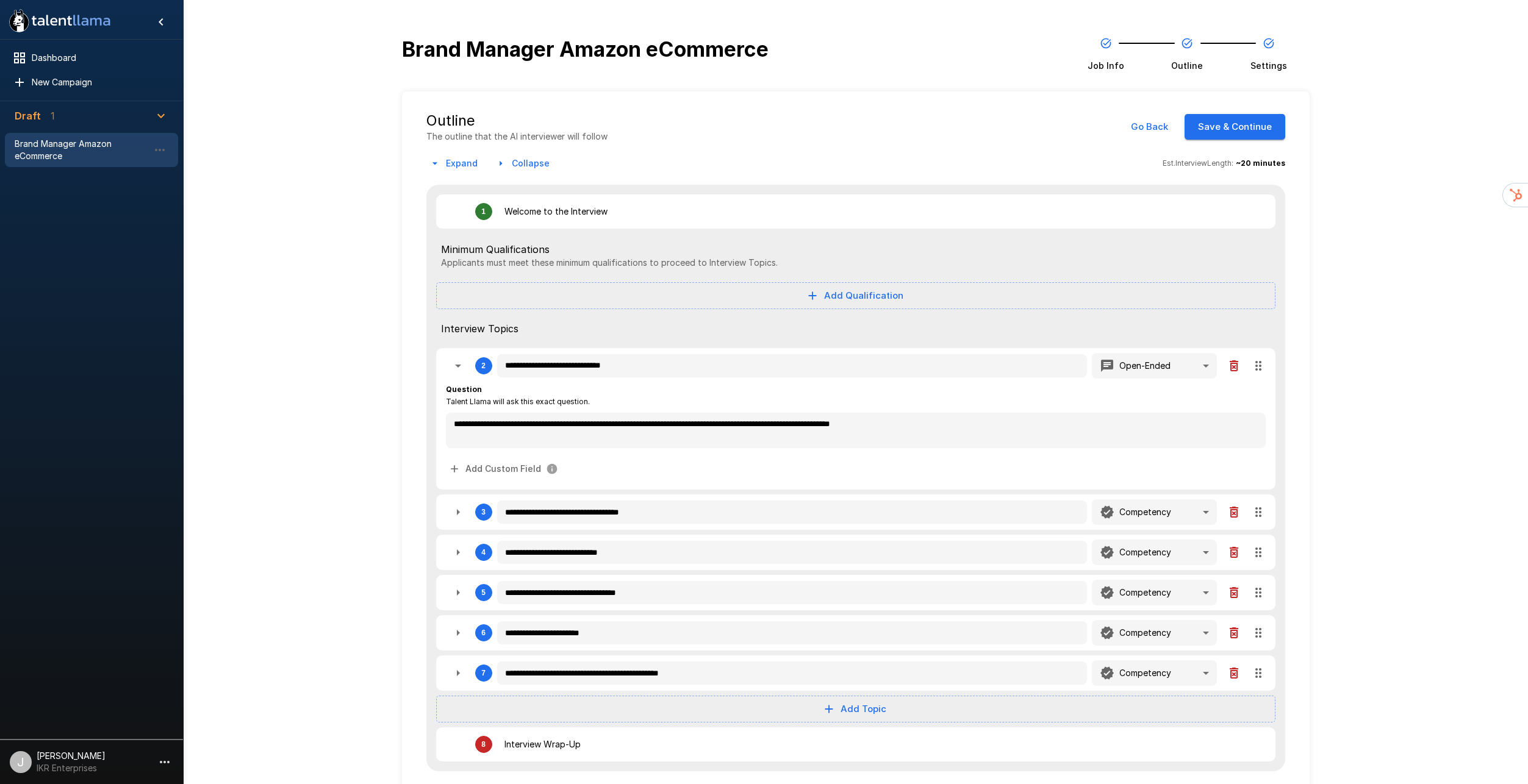
click at [456, 505] on icon "button" at bounding box center [458, 512] width 14 height 14
type textarea "*"
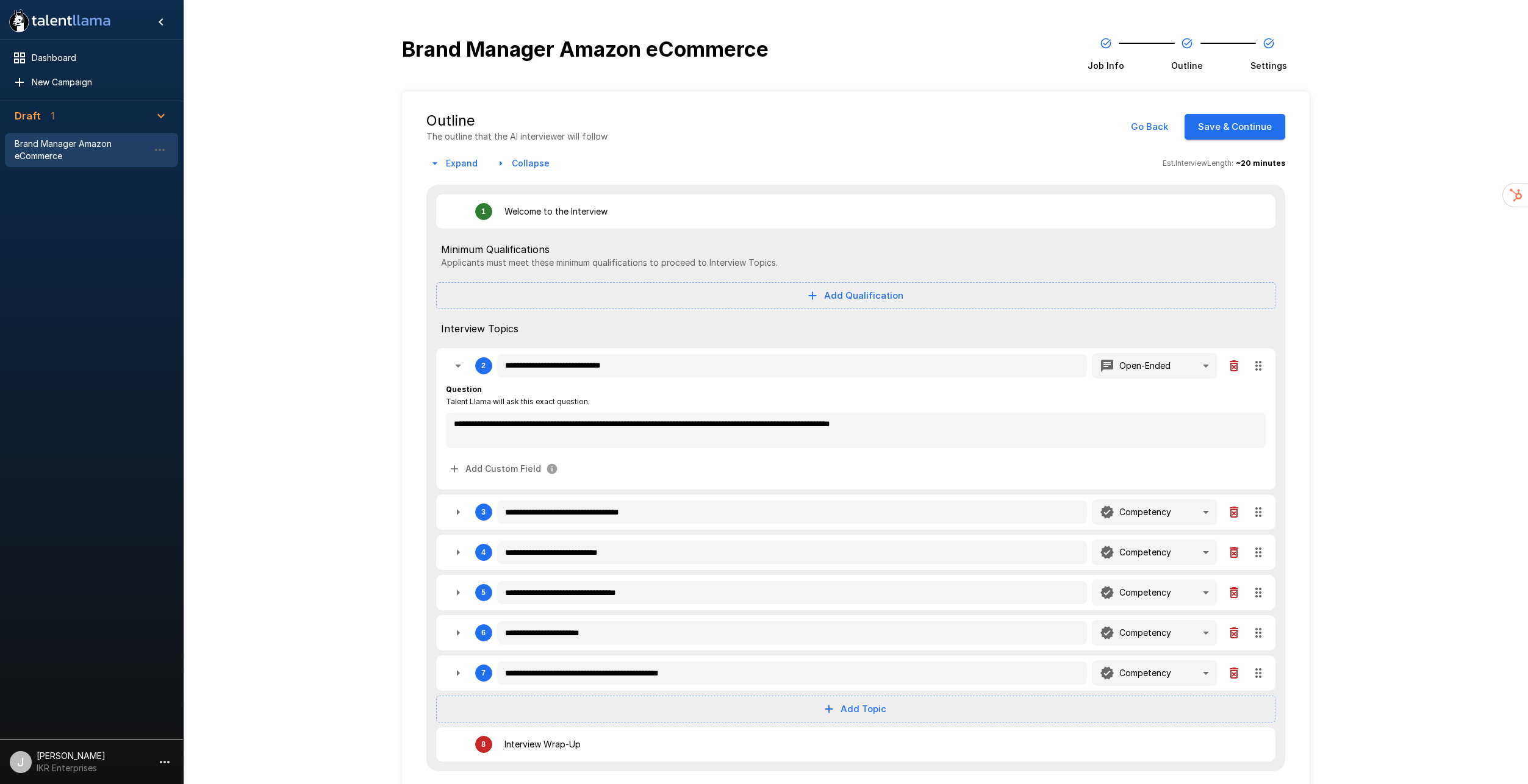
type textarea "*"
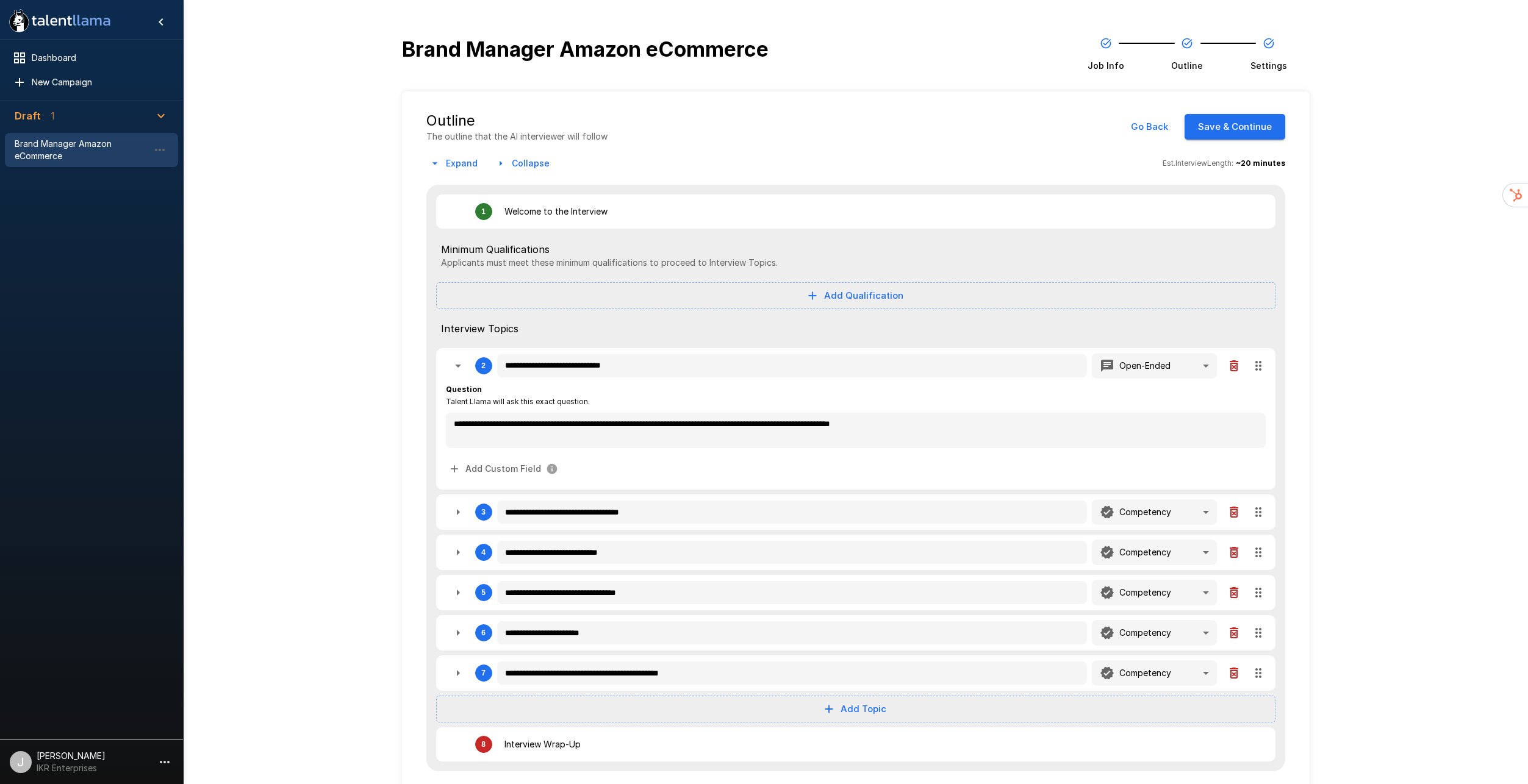
type textarea "*"
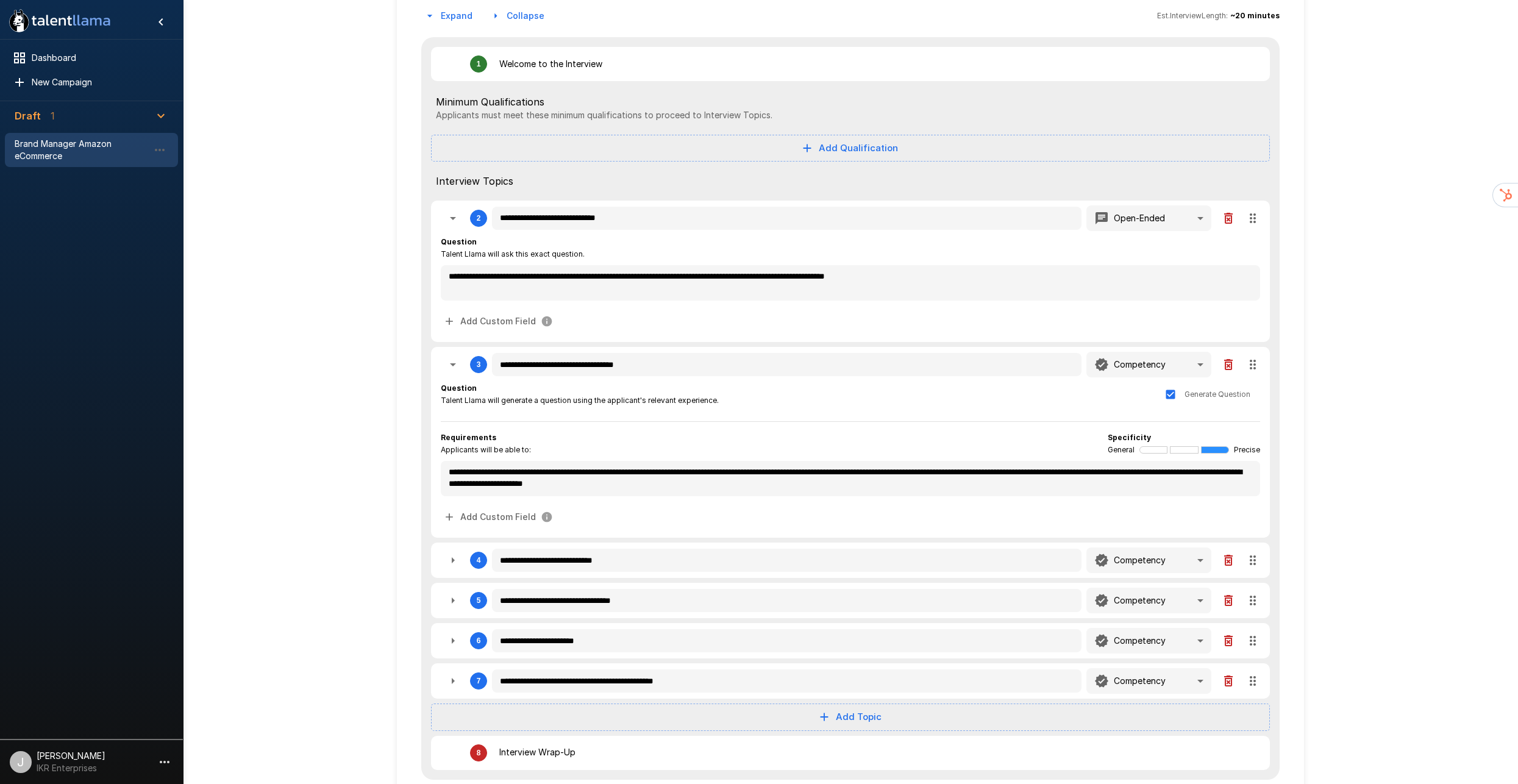
scroll to position [156, 0]
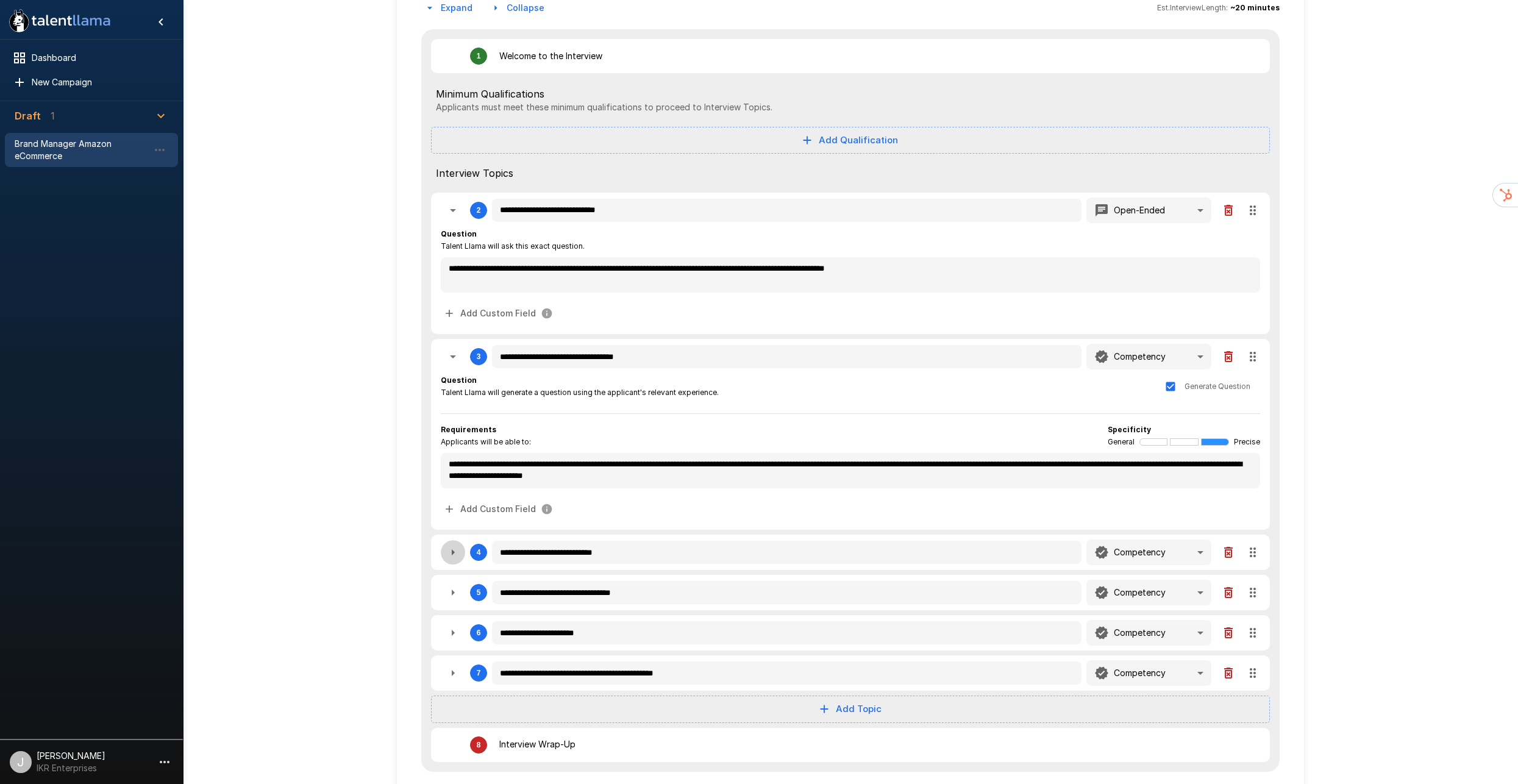
click at [452, 545] on icon "button" at bounding box center [453, 553] width 14 height 14
type textarea "*"
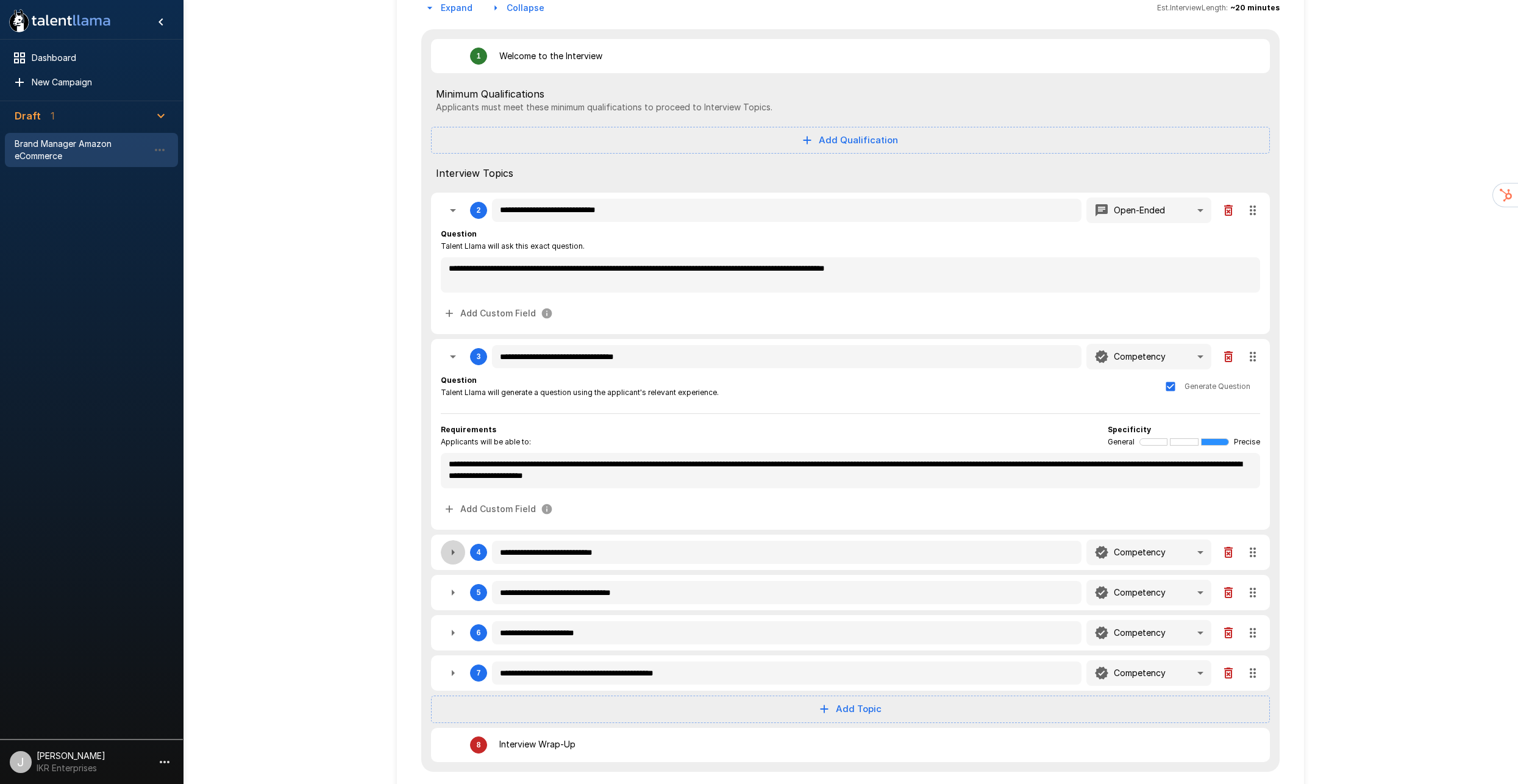
type textarea "*"
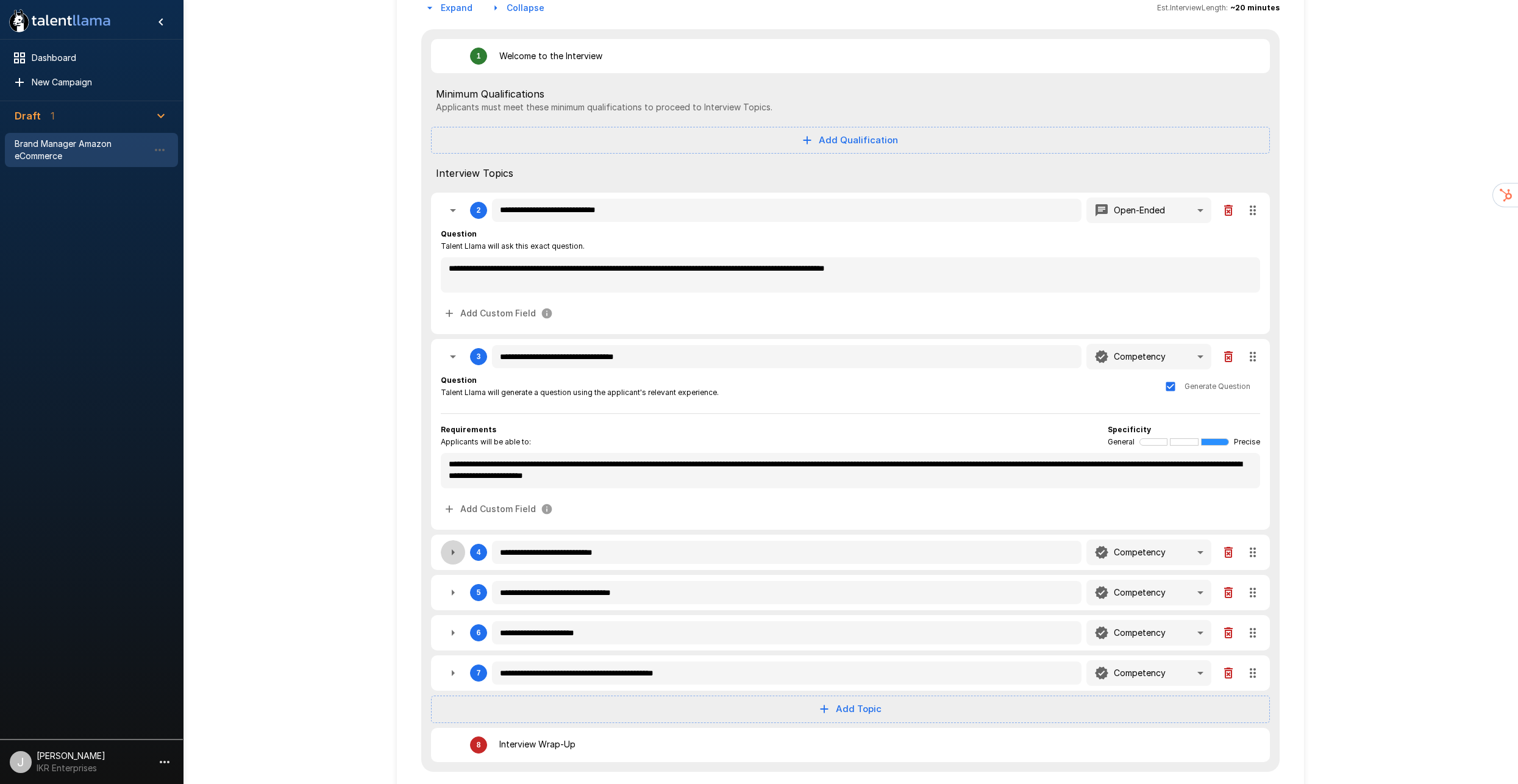
type textarea "*"
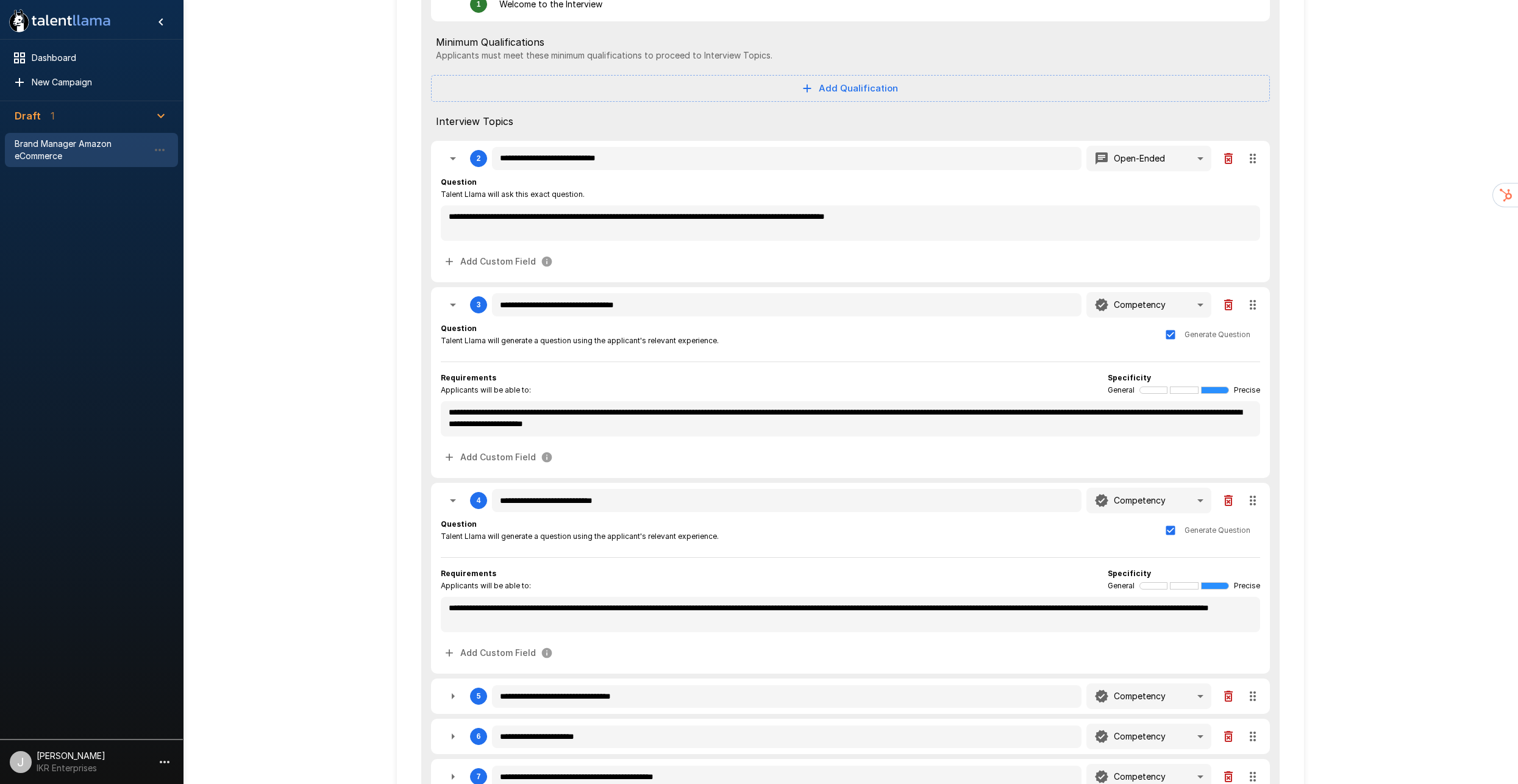
scroll to position [311, 0]
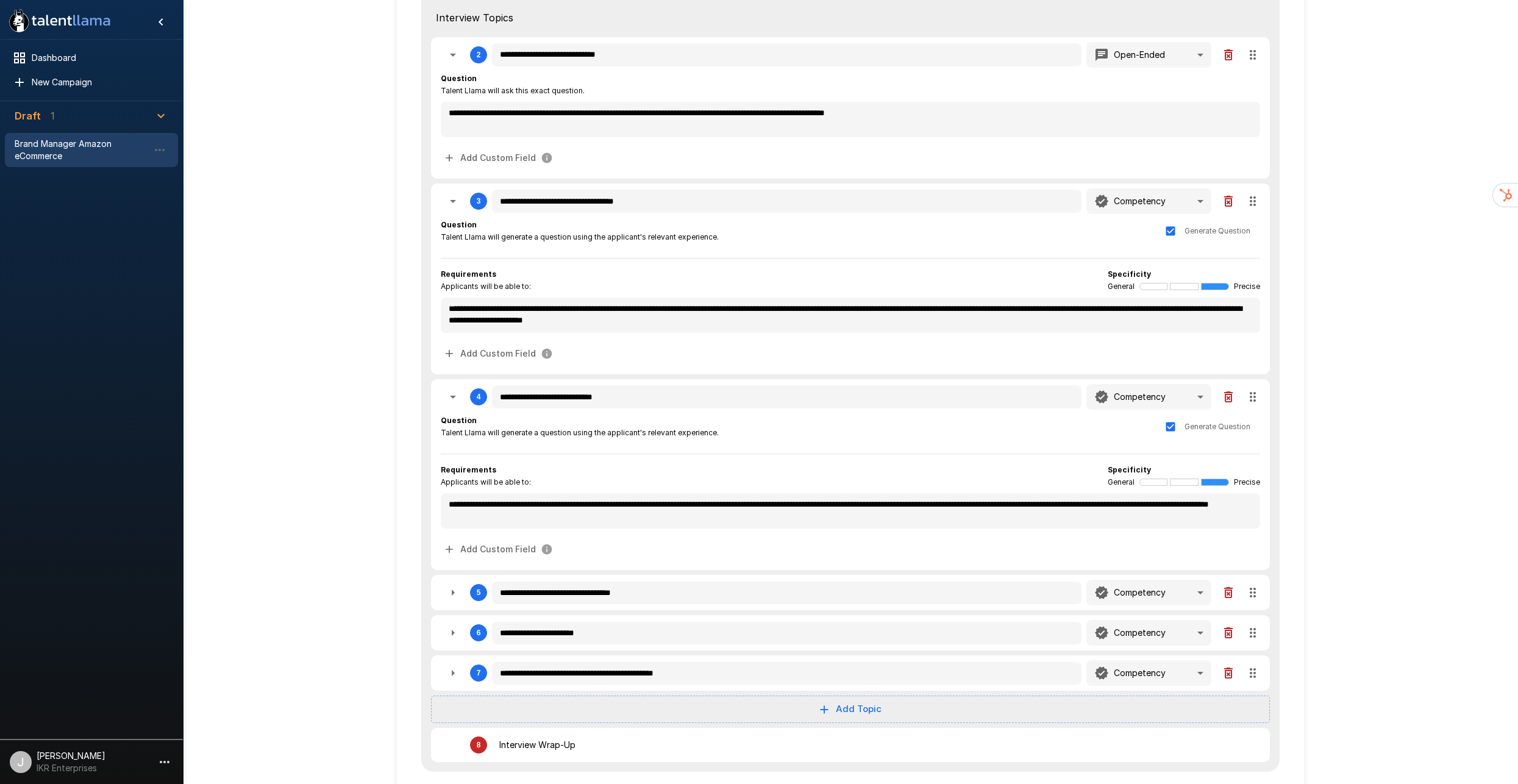
click at [453, 585] on icon "button" at bounding box center [453, 592] width 14 height 14
type textarea "*"
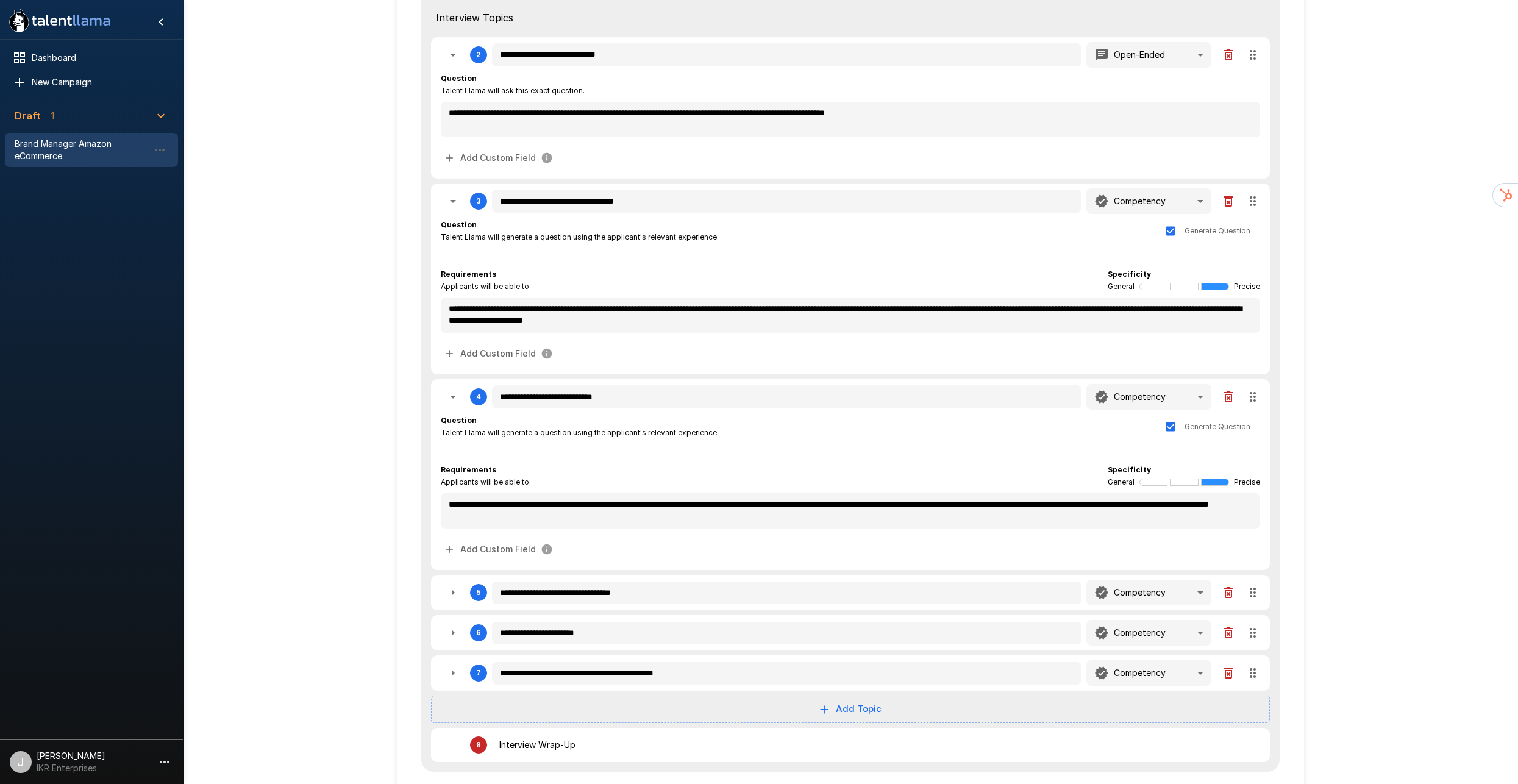
type textarea "*"
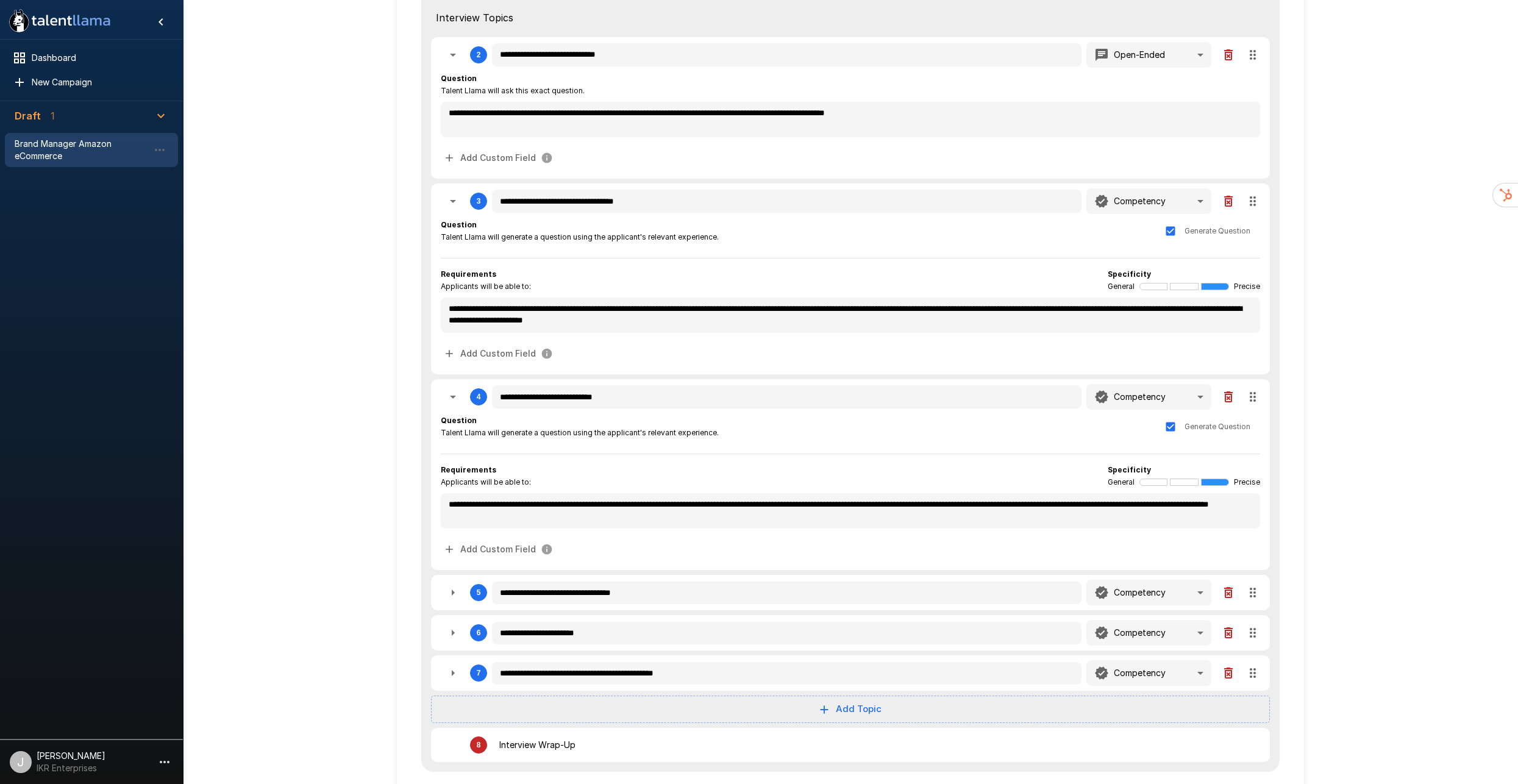
type textarea "*"
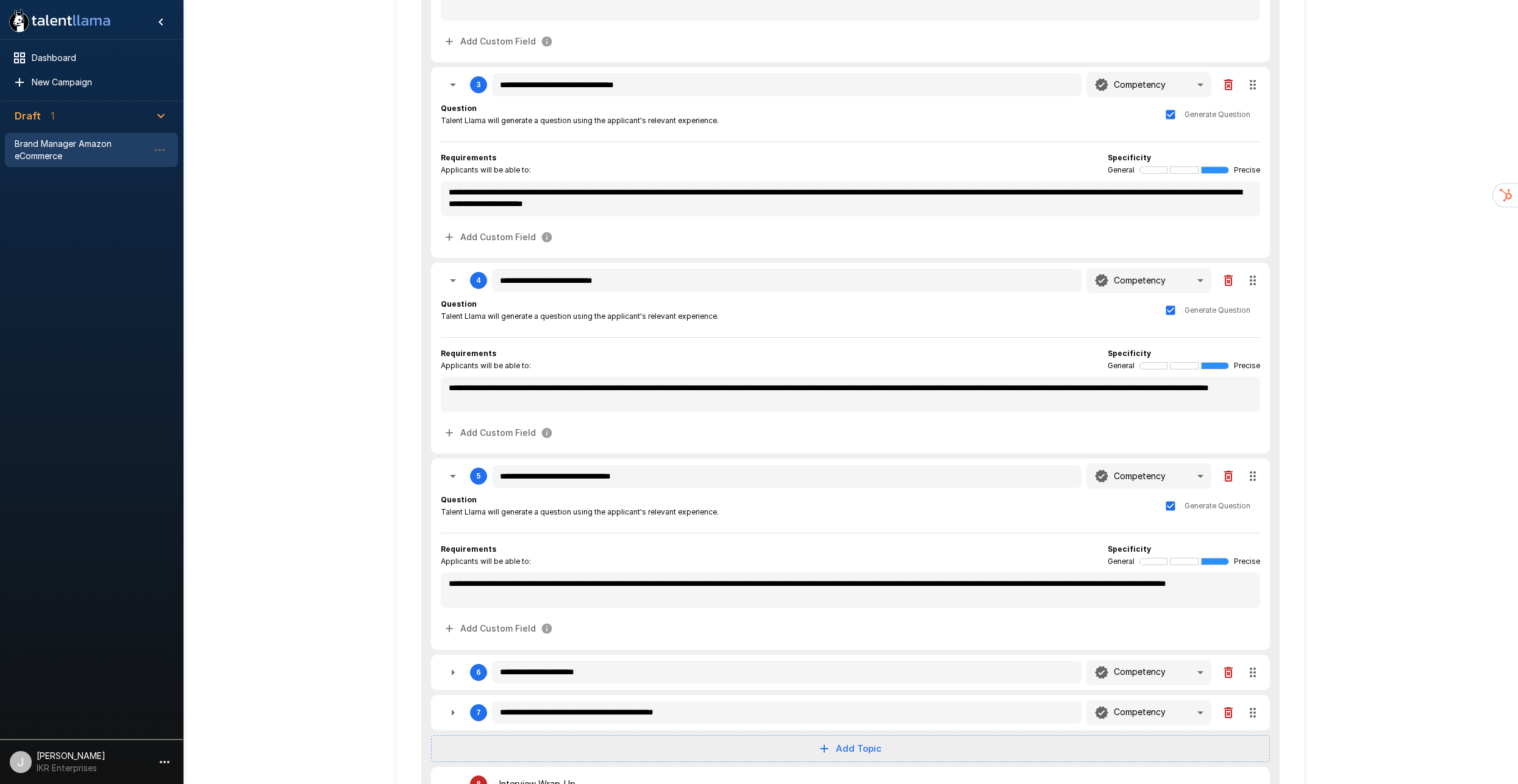
scroll to position [405, 0]
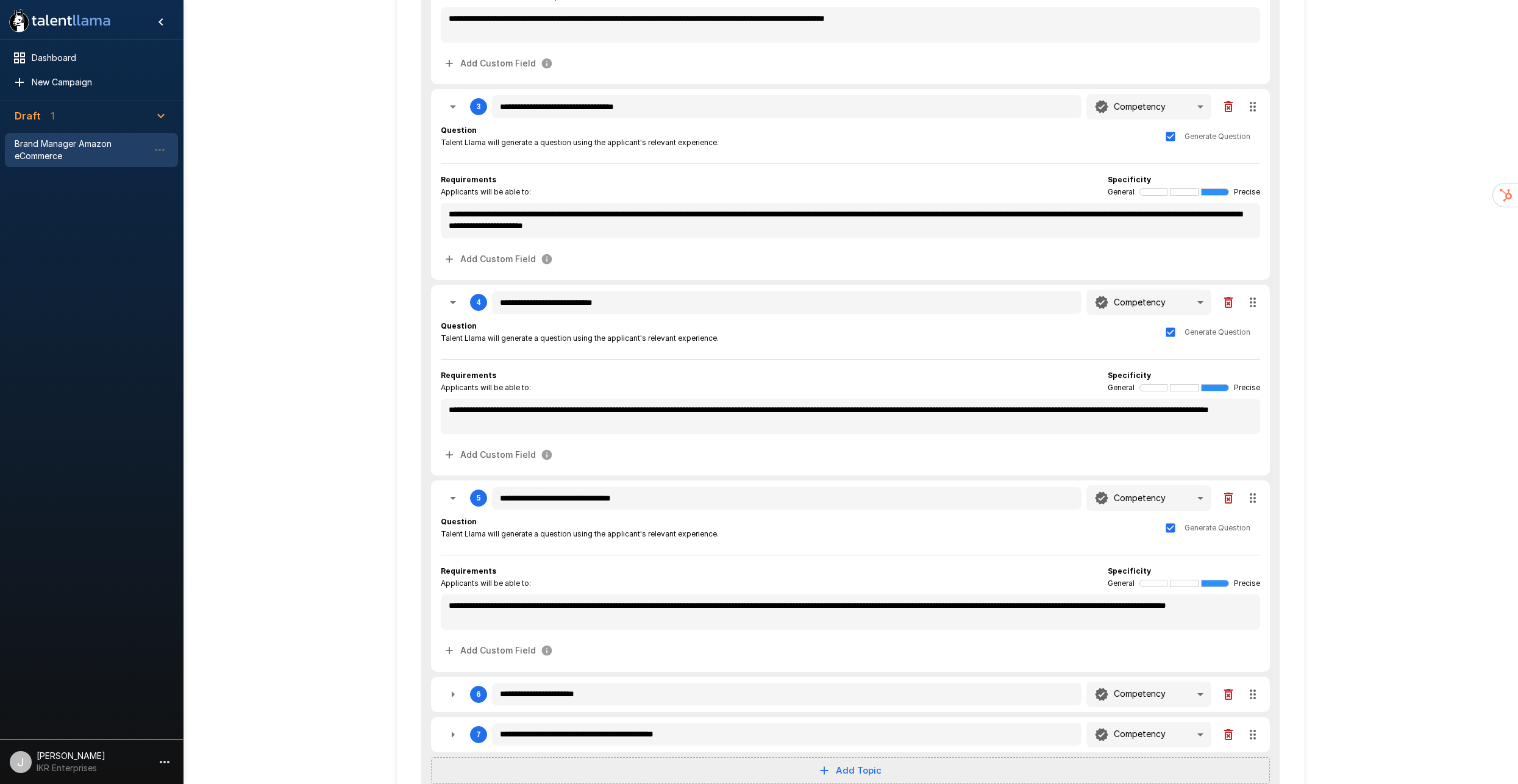
click at [450, 687] on icon "button" at bounding box center [453, 694] width 14 height 14
type textarea "*"
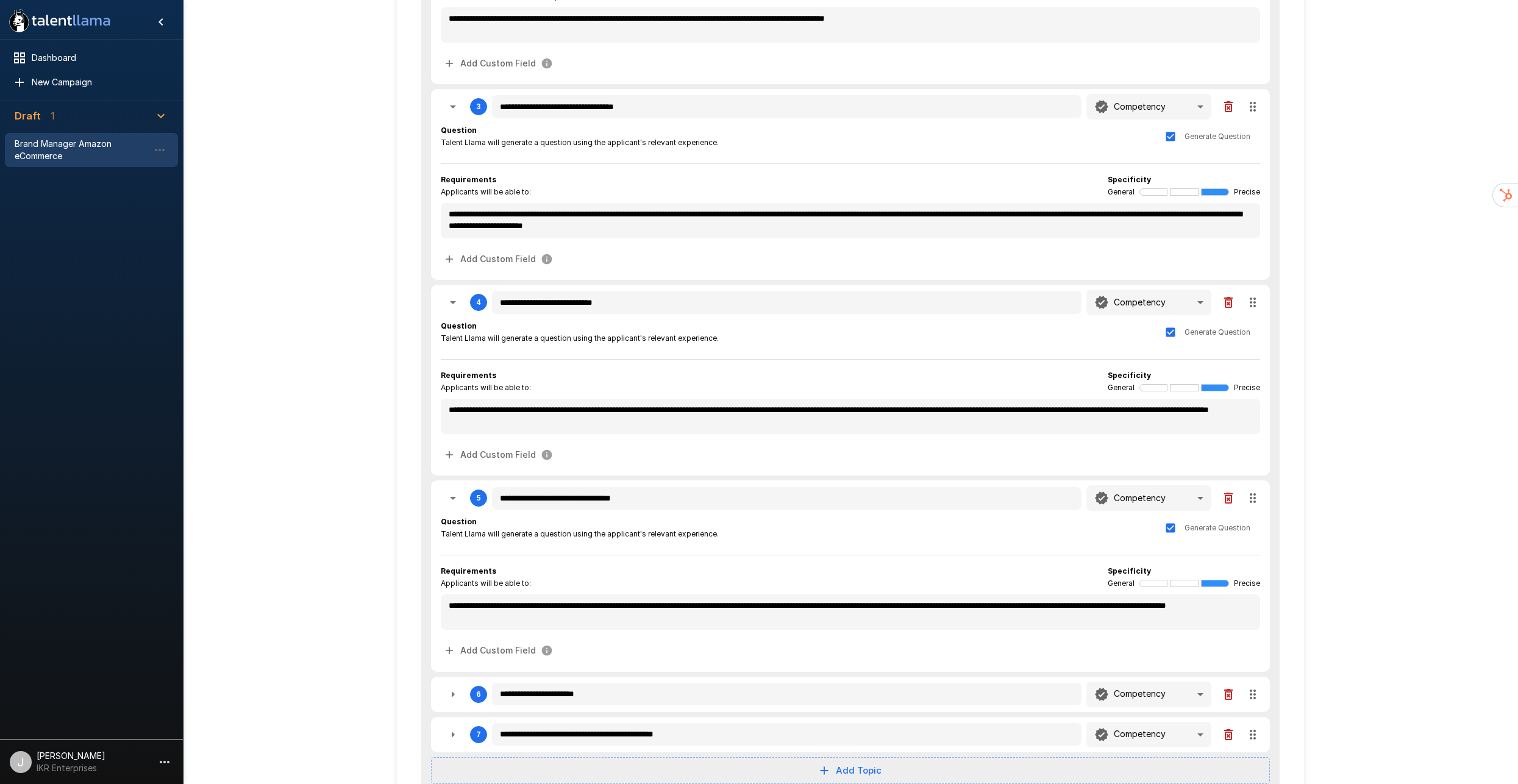
type textarea "*"
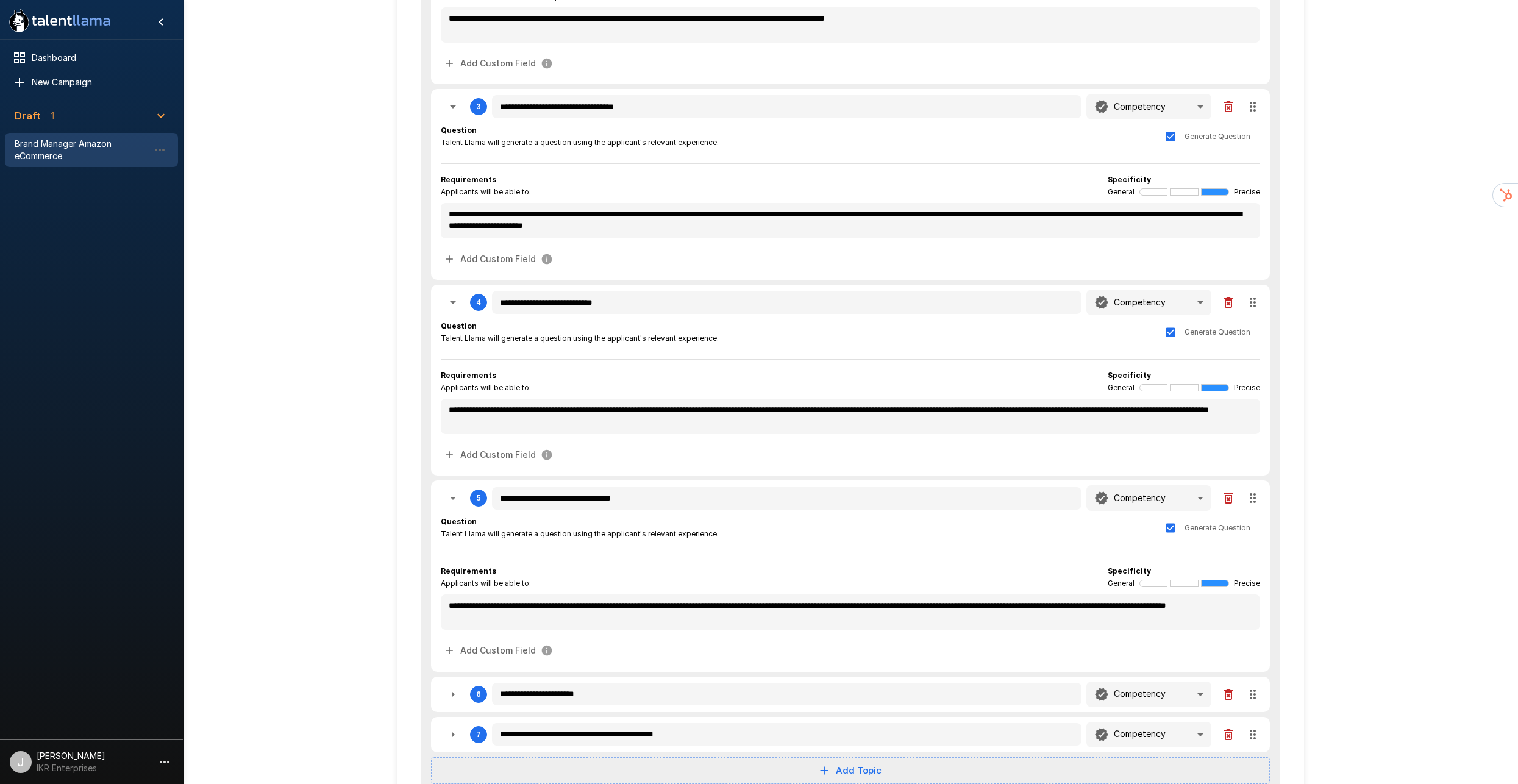
type textarea "*"
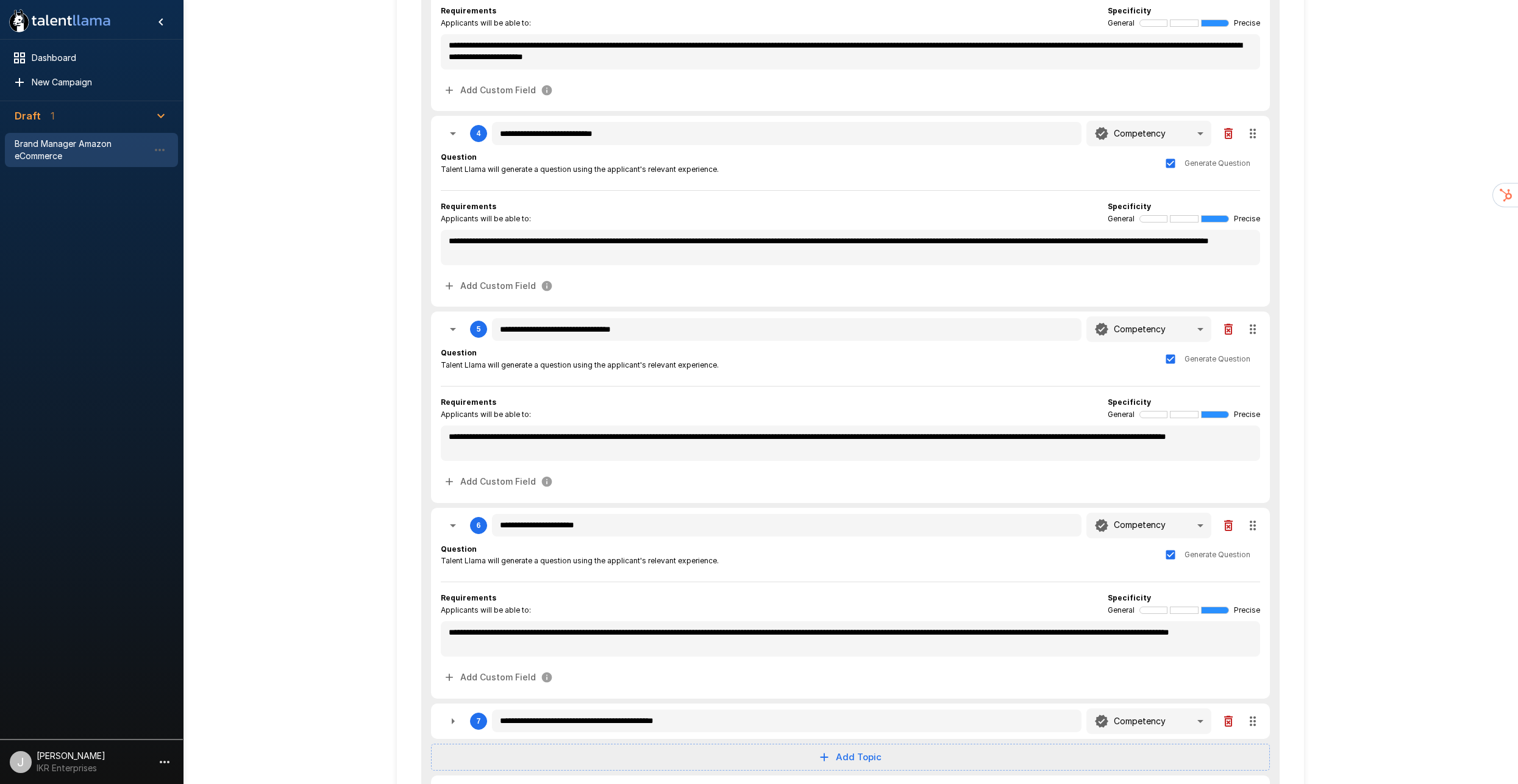
scroll to position [561, 0]
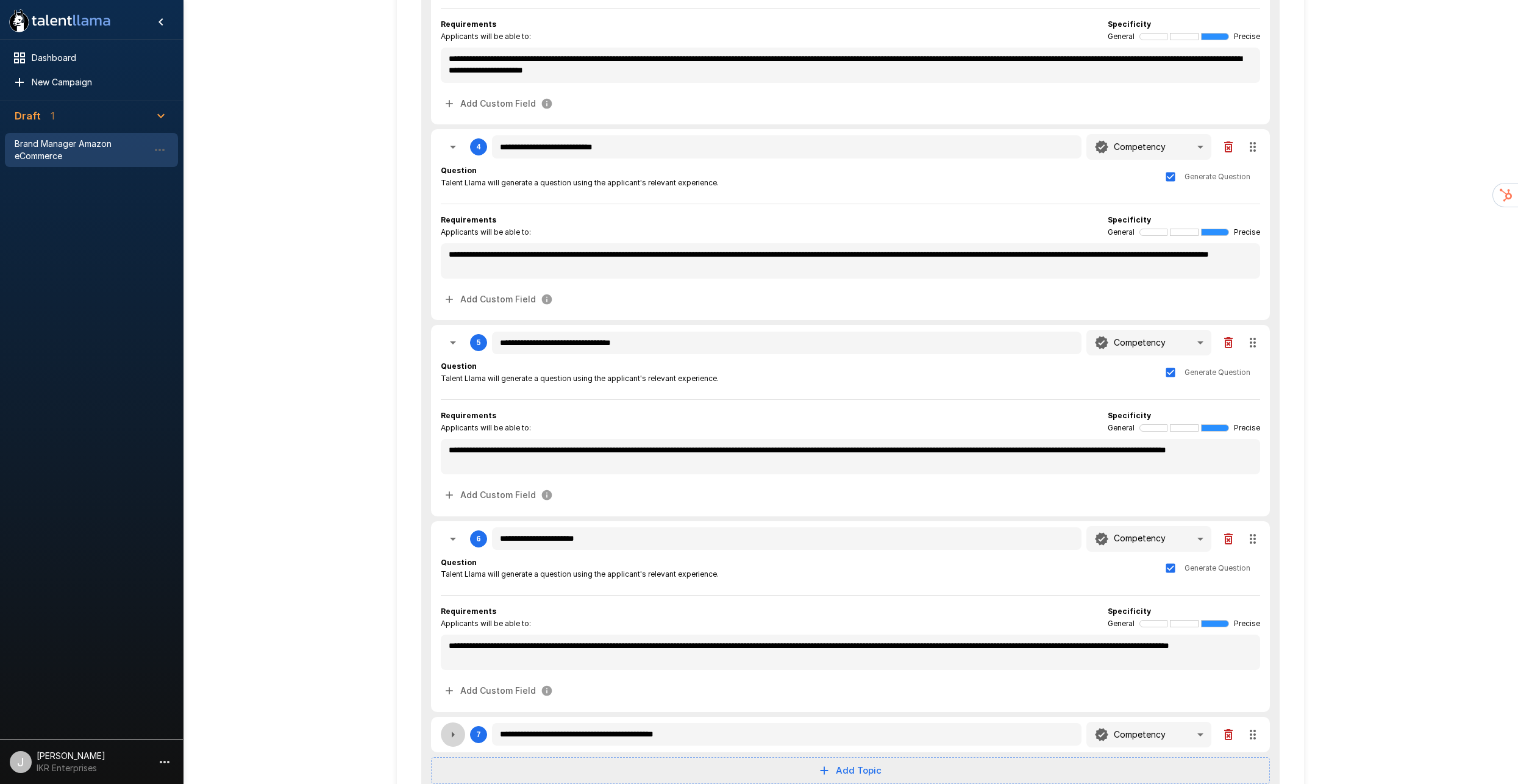
click at [451, 732] on icon "button" at bounding box center [452, 734] width 3 height 6
type textarea "*"
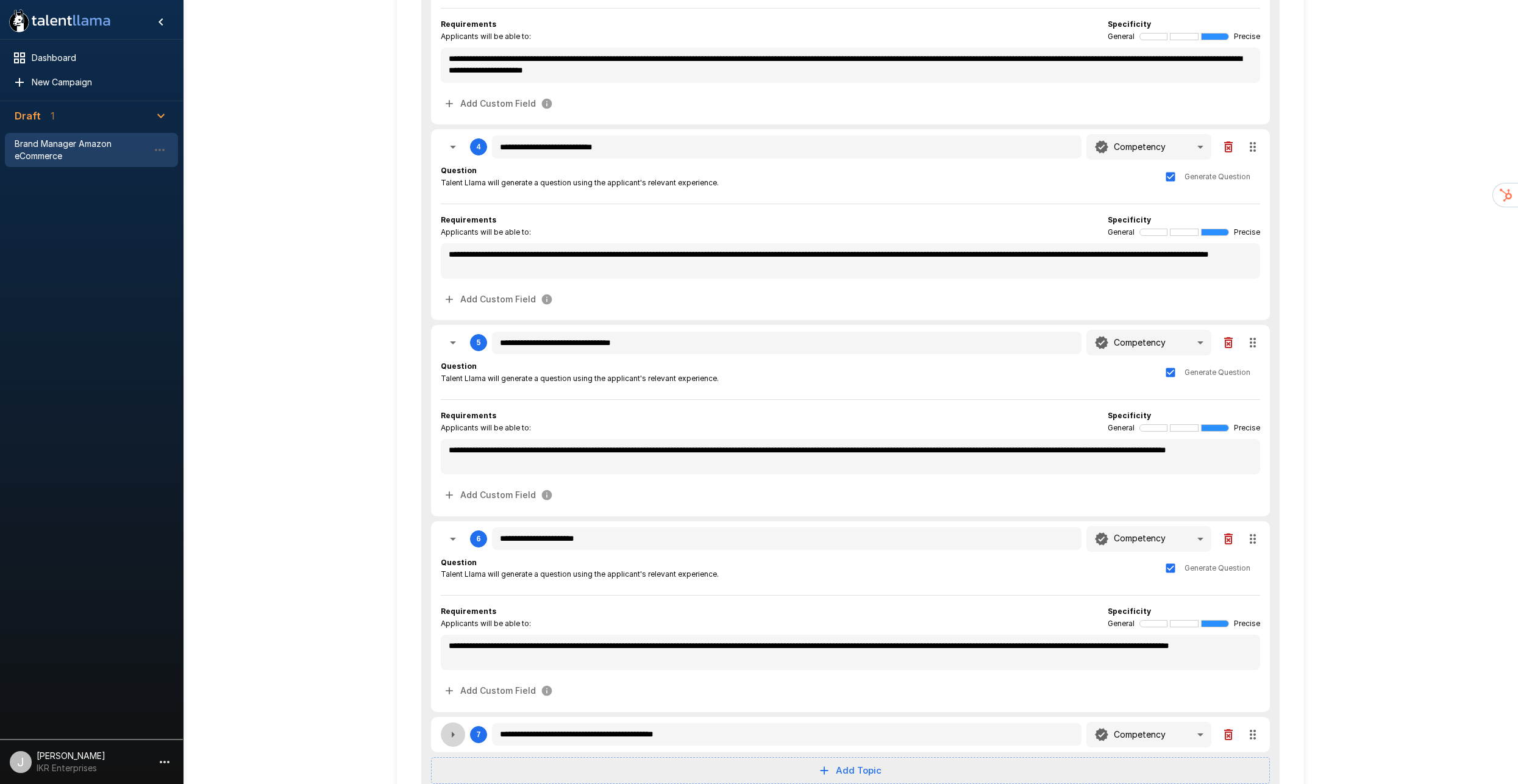
type textarea "*"
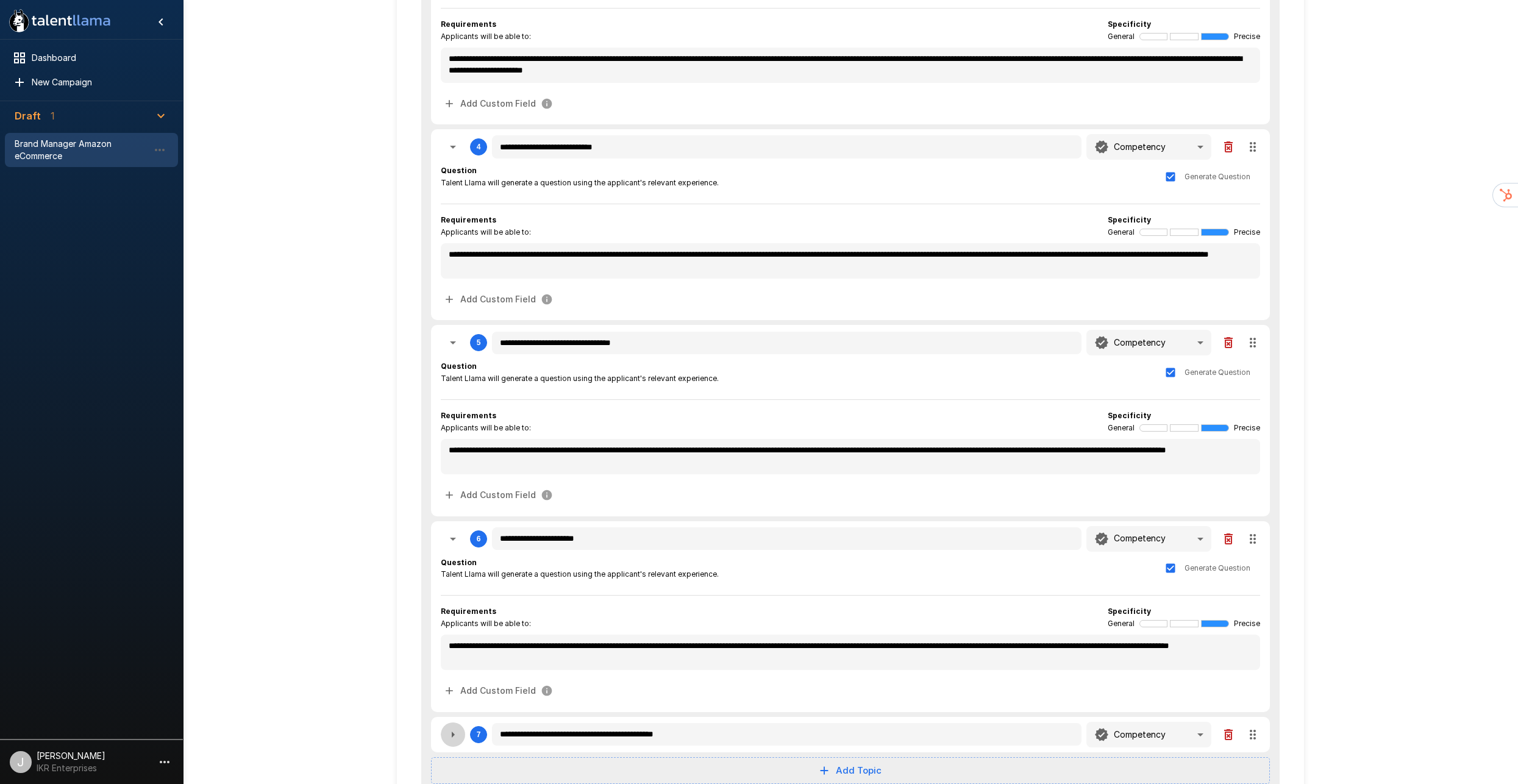
type textarea "*"
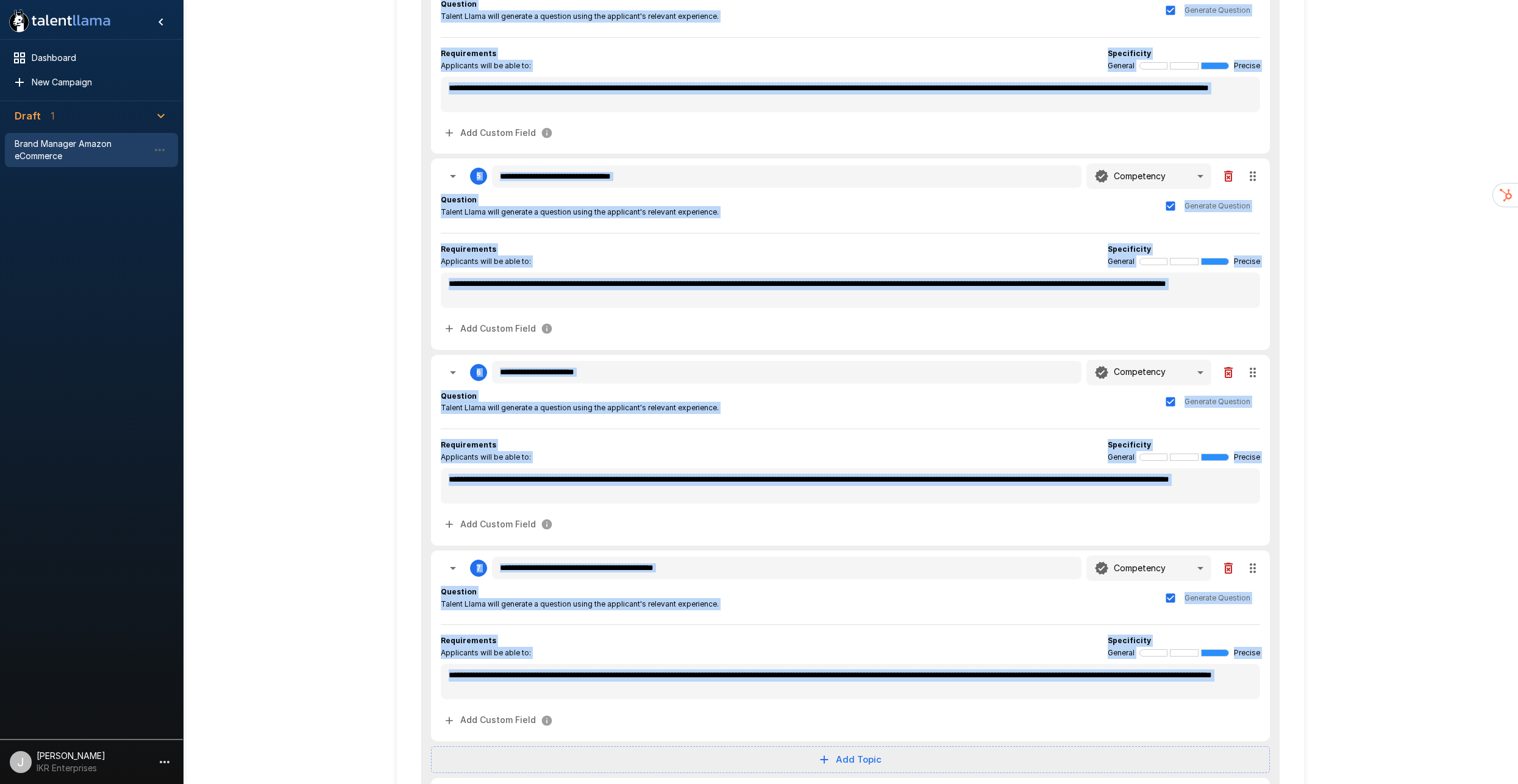
scroll to position [777, 0]
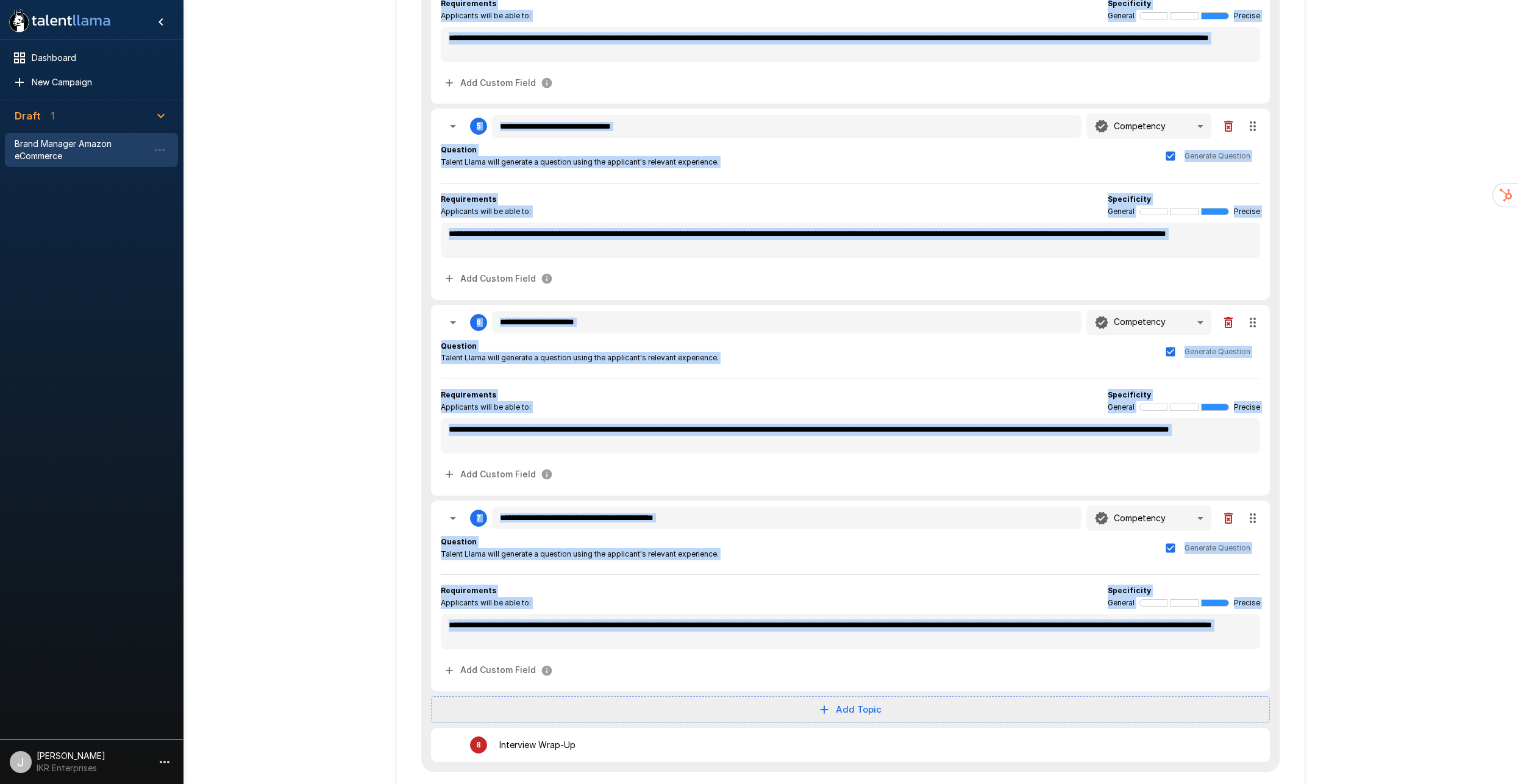
drag, startPoint x: 398, startPoint y: 301, endPoint x: 656, endPoint y: 651, distance: 434.8
click at [656, 651] on div "**********" at bounding box center [850, 58] width 907 height 1487
copy div "**********"
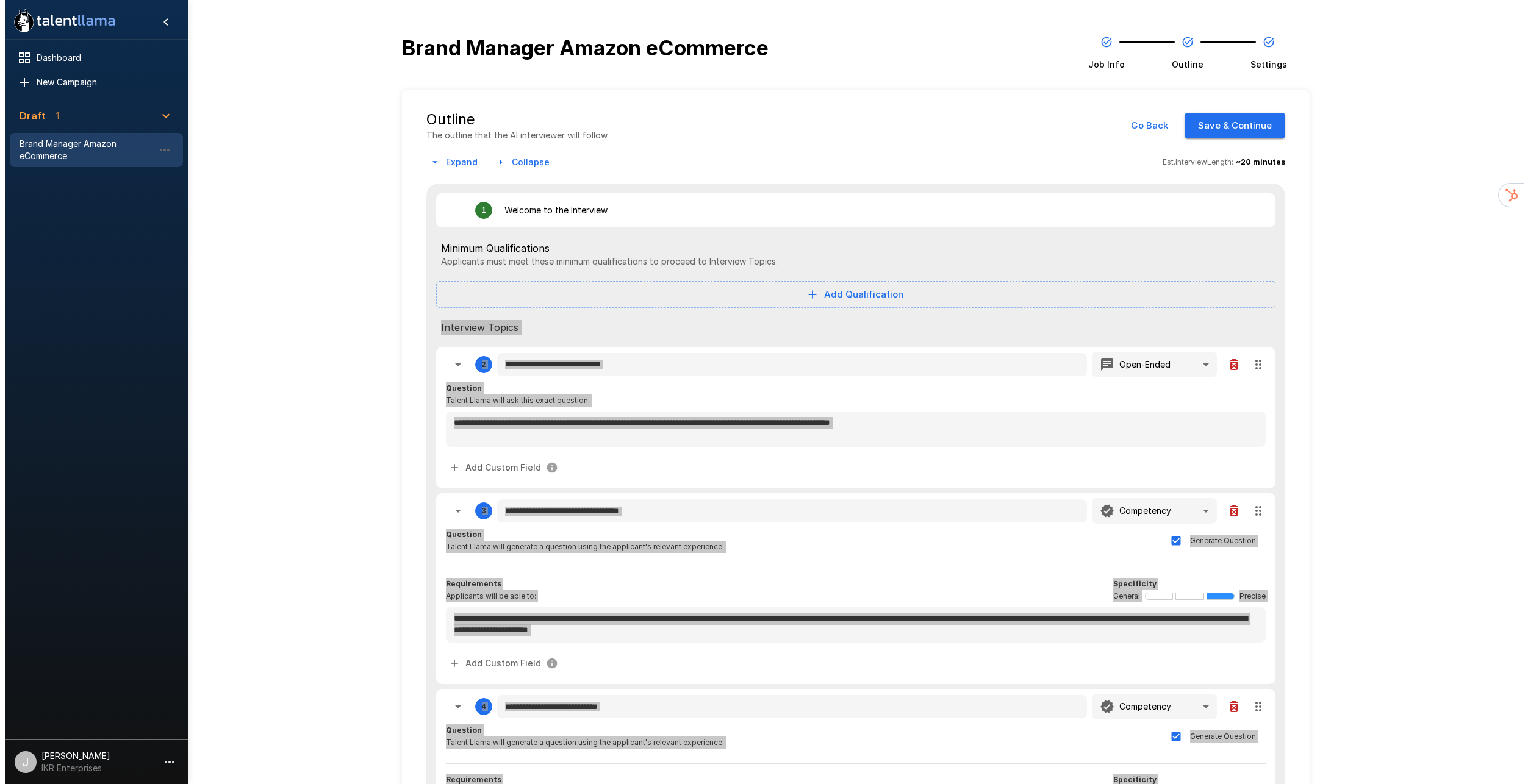
scroll to position [0, 0]
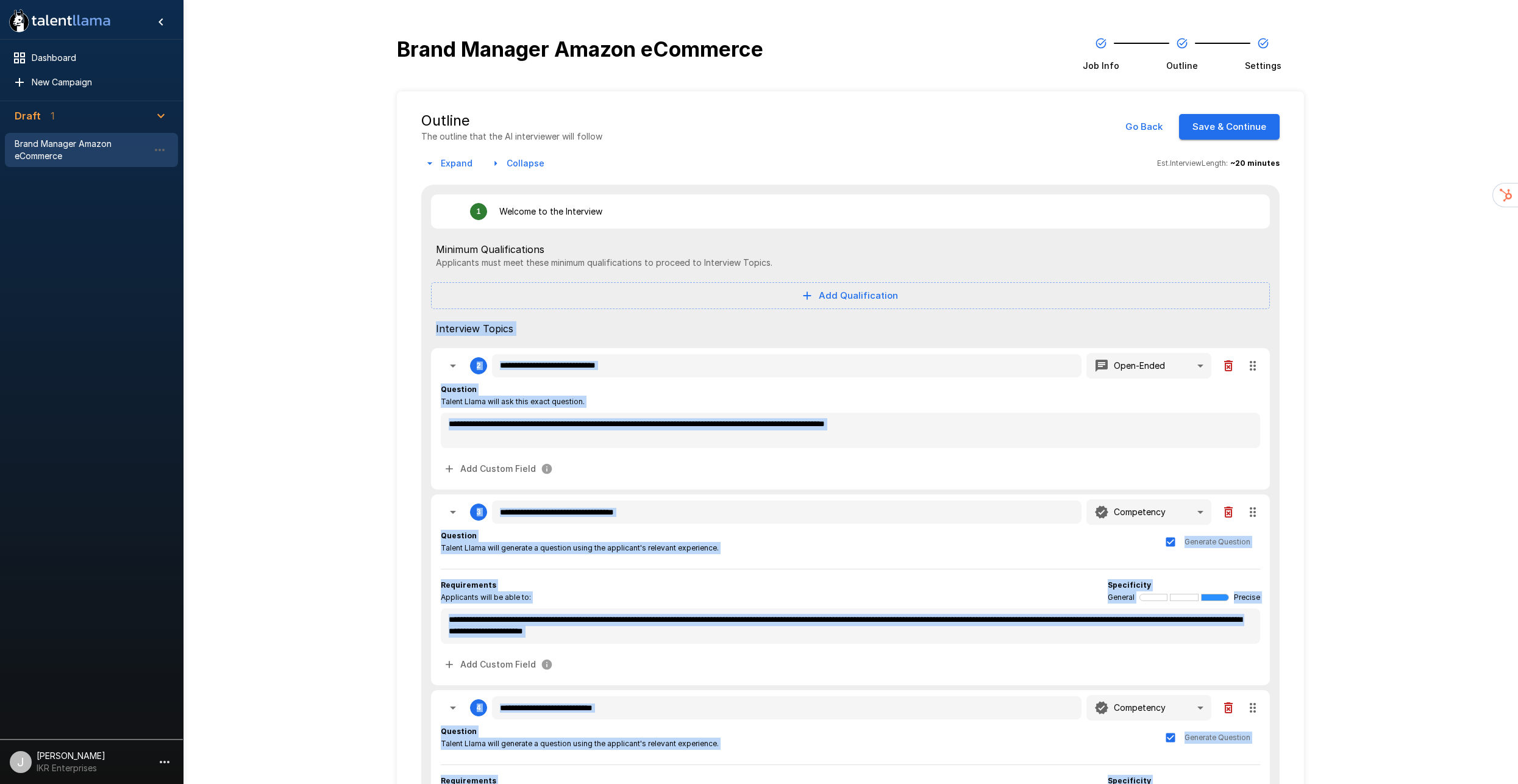
click at [1267, 114] on button "Save & Continue" at bounding box center [1229, 127] width 100 height 25
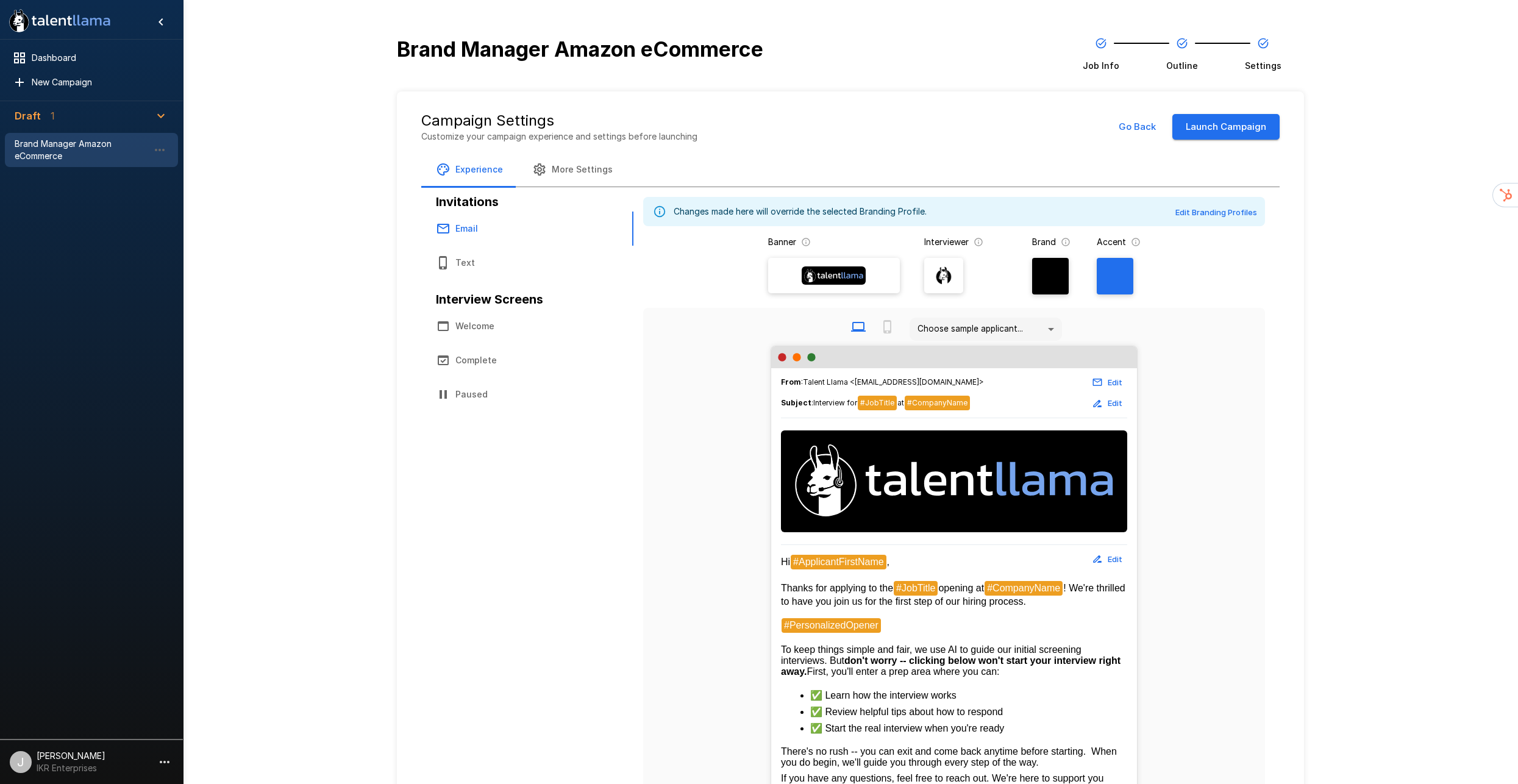
click at [1243, 114] on button "Launch Campaign" at bounding box center [1226, 127] width 108 height 25
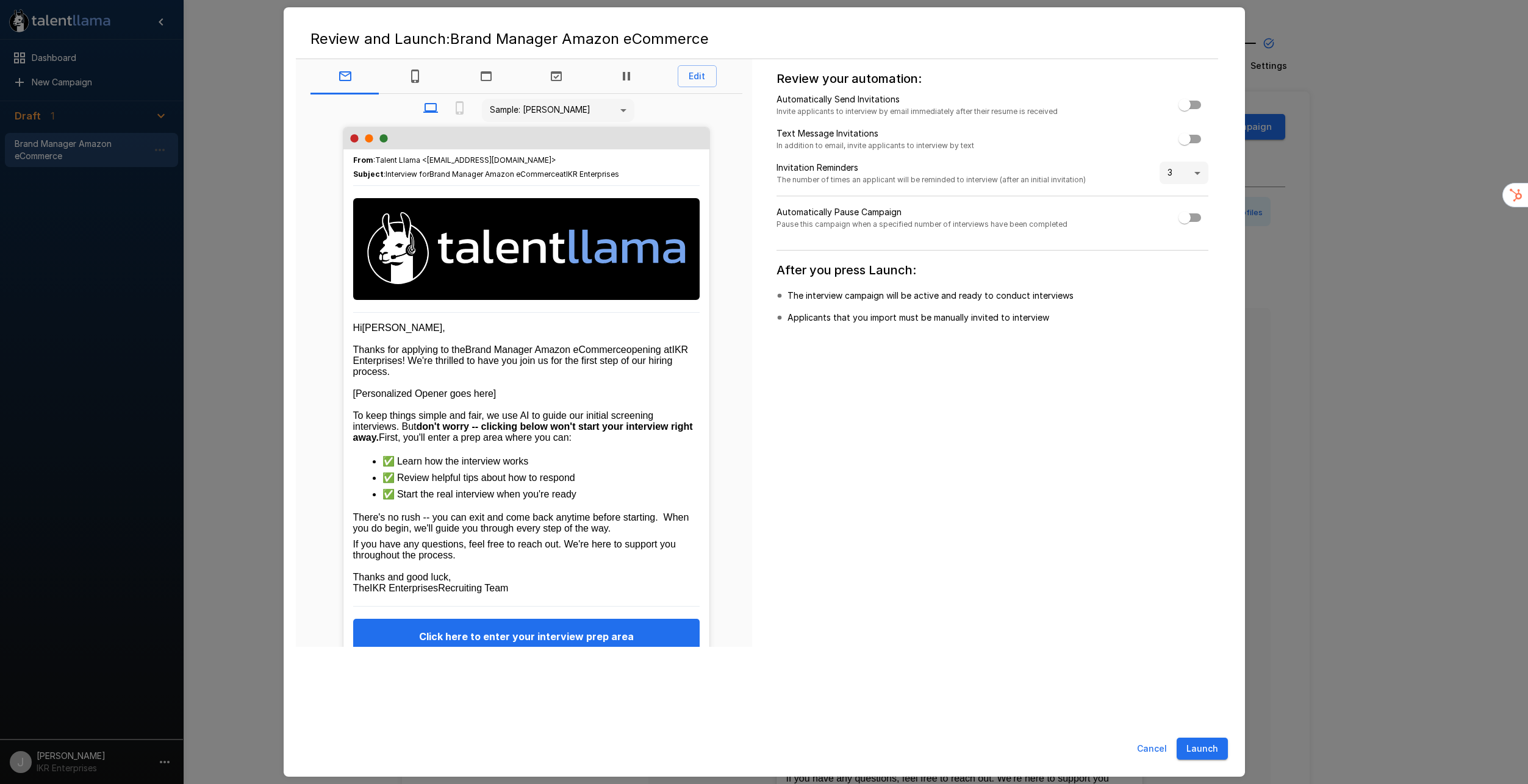
click at [614, 111] on body ".st0{fill:#FFFFFF;} .st1{fill:#76a4ed;} Dashboard New Campaign Draft 1 Brand Ma…" at bounding box center [768, 392] width 1537 height 784
click at [614, 111] on div at bounding box center [764, 392] width 1528 height 784
click at [1190, 749] on button "Launch" at bounding box center [1201, 749] width 52 height 23
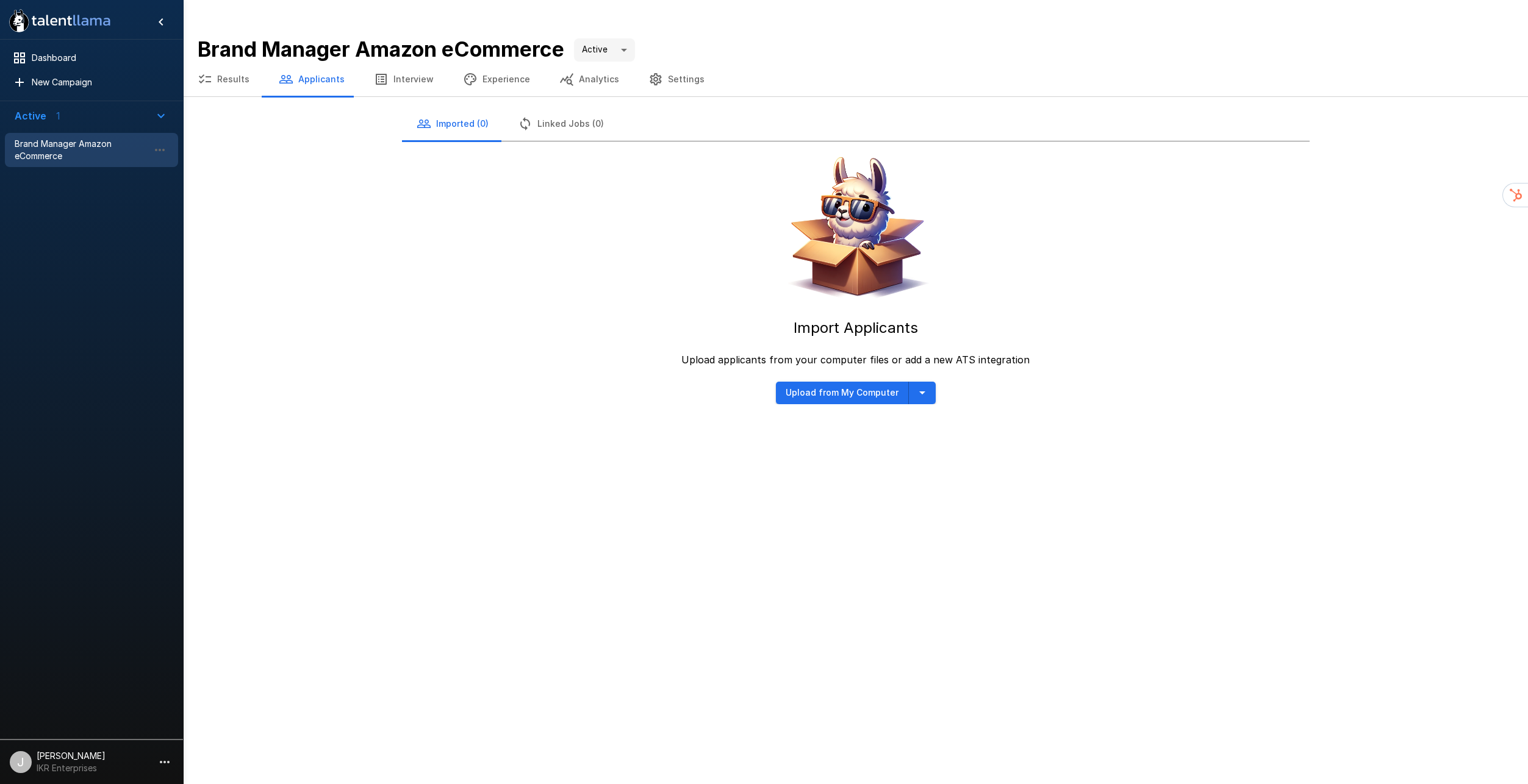
click at [924, 385] on icon "button" at bounding box center [922, 392] width 14 height 14
click at [905, 320] on span "Manually Create Applicant" at bounding box center [879, 316] width 141 height 14
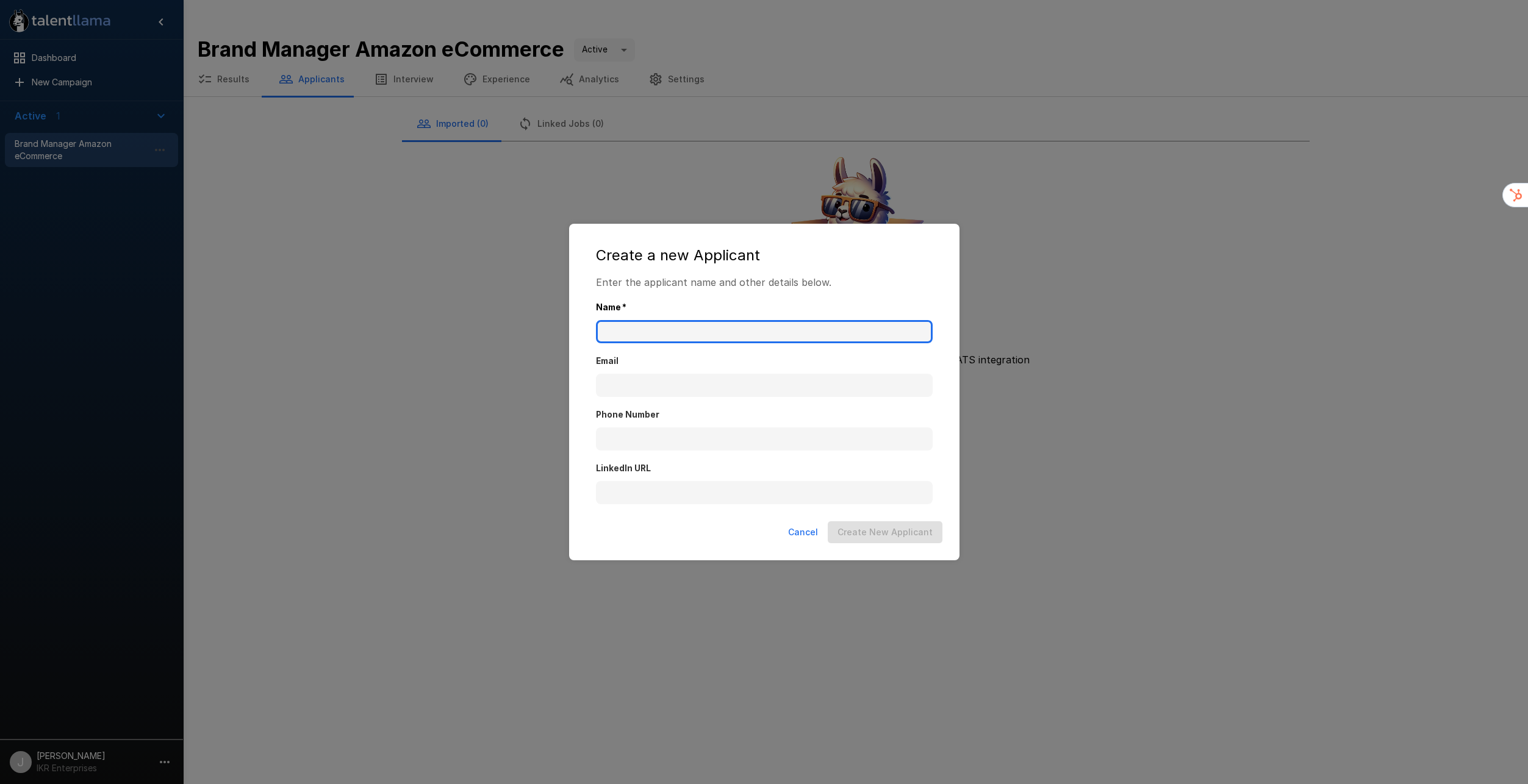
click at [728, 326] on input "Name   *" at bounding box center [764, 332] width 337 height 24
type input "**********"
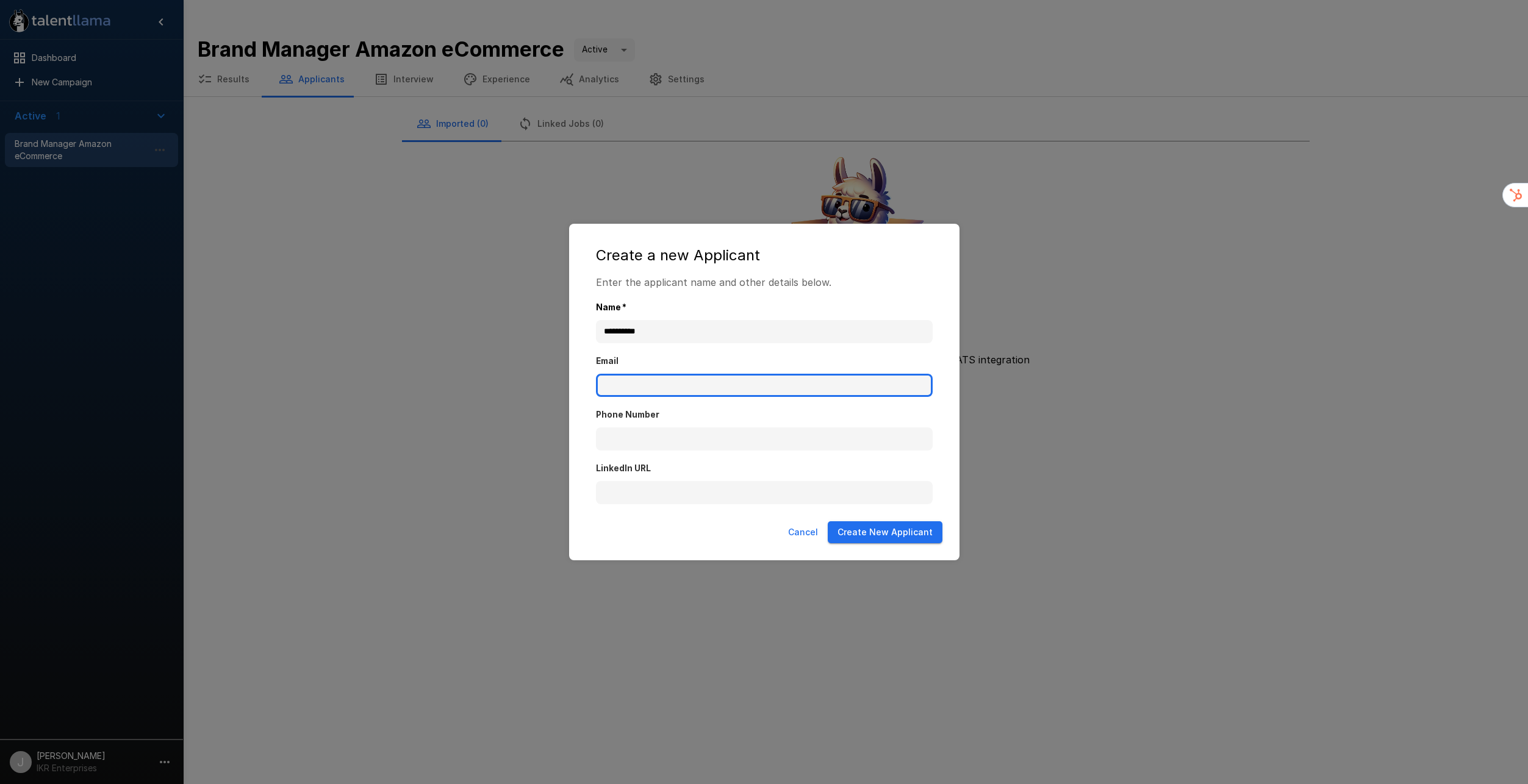
click at [698, 386] on input "Email" at bounding box center [764, 385] width 337 height 24
type input "**********"
drag, startPoint x: 907, startPoint y: 538, endPoint x: 885, endPoint y: 546, distance: 23.4
click at [907, 538] on button "Create New Applicant" at bounding box center [885, 532] width 115 height 23
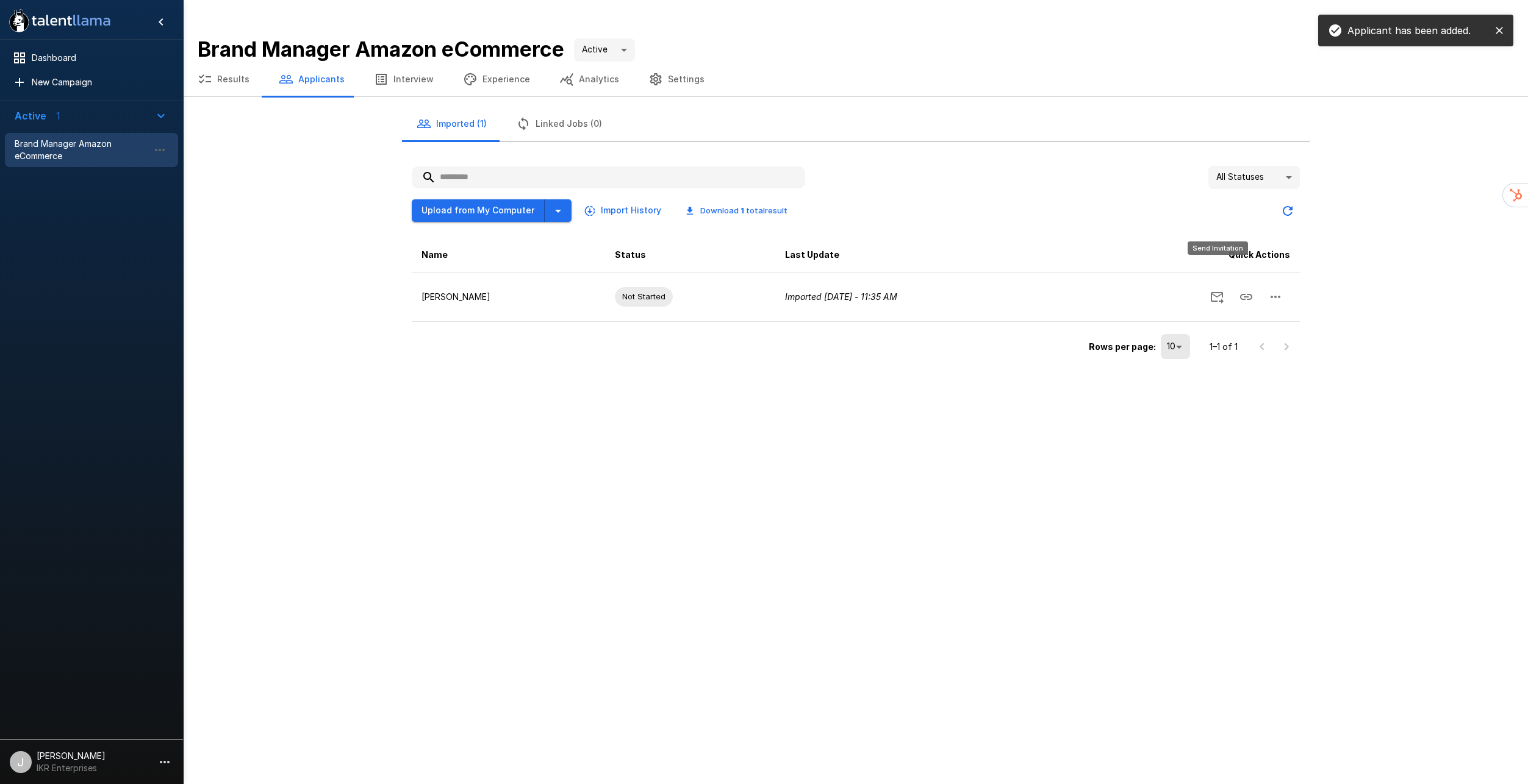
click at [1220, 292] on icon "Send Invitation" at bounding box center [1217, 298] width 13 height 12
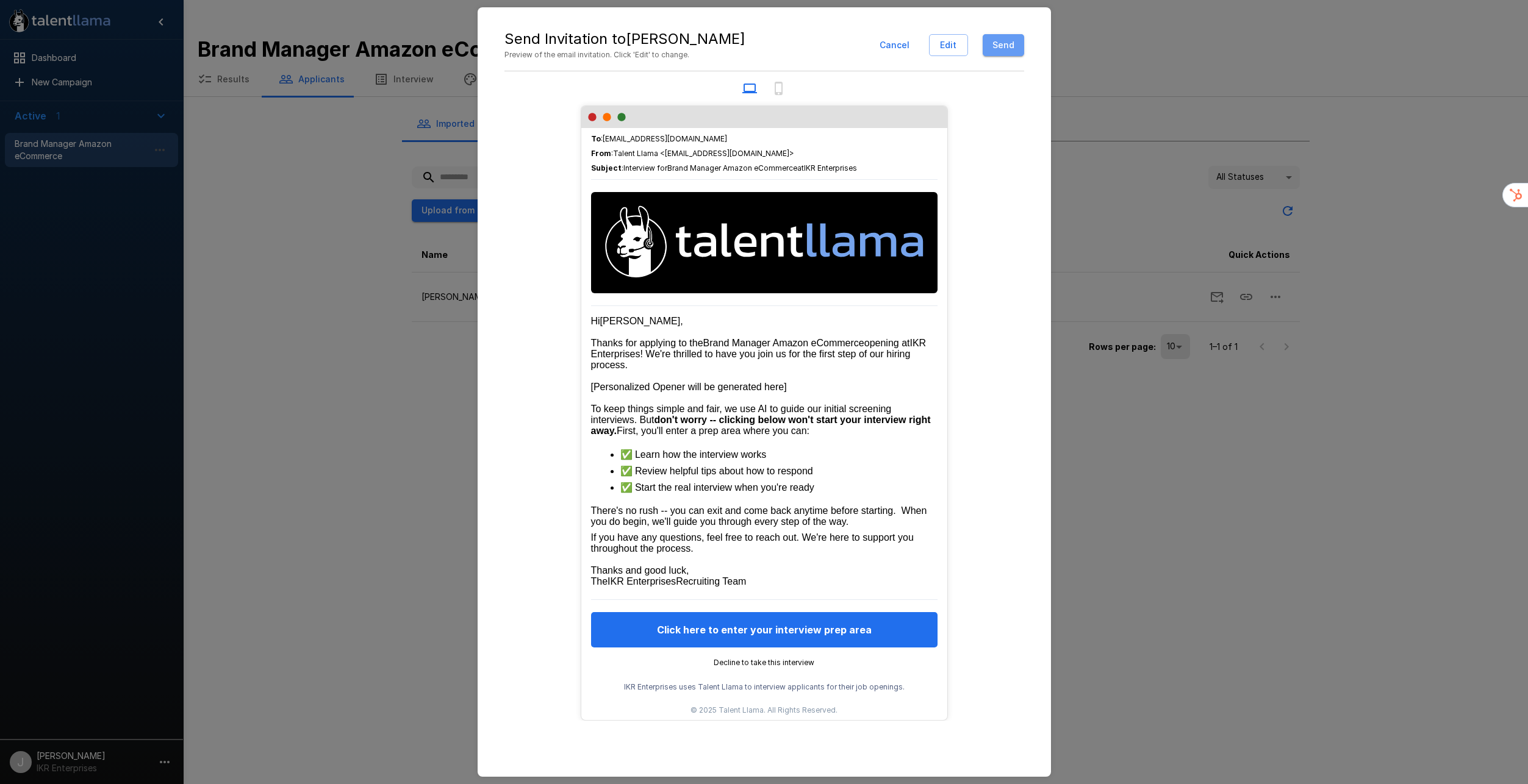
click at [1011, 48] on button "Send" at bounding box center [1003, 45] width 42 height 23
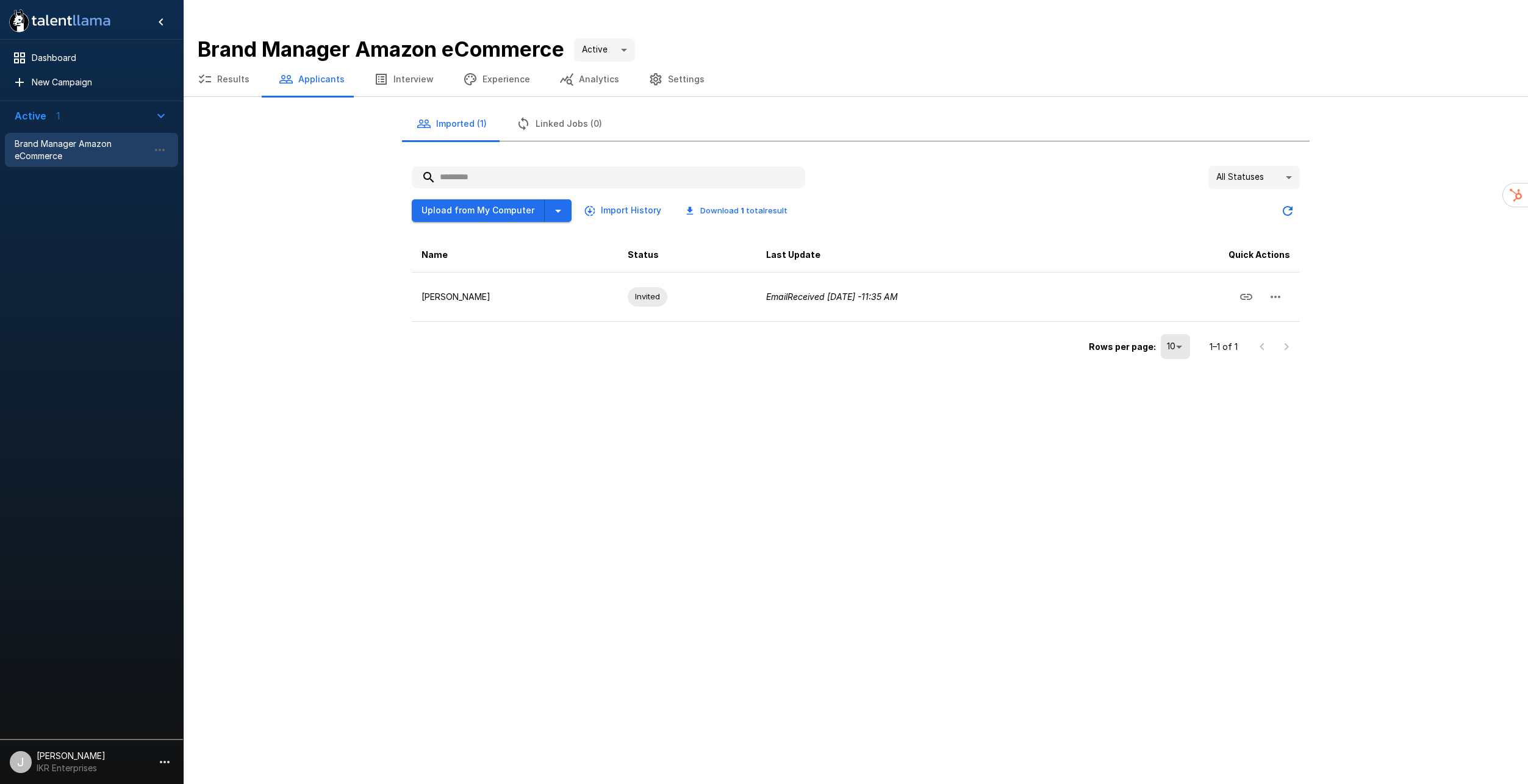
click at [499, 520] on div ".st0{fill:#FFFFFF;} .st1{fill:#76a4ed;} Dashboard New Campaign Active 1 Brand M…" at bounding box center [764, 405] width 1528 height 757
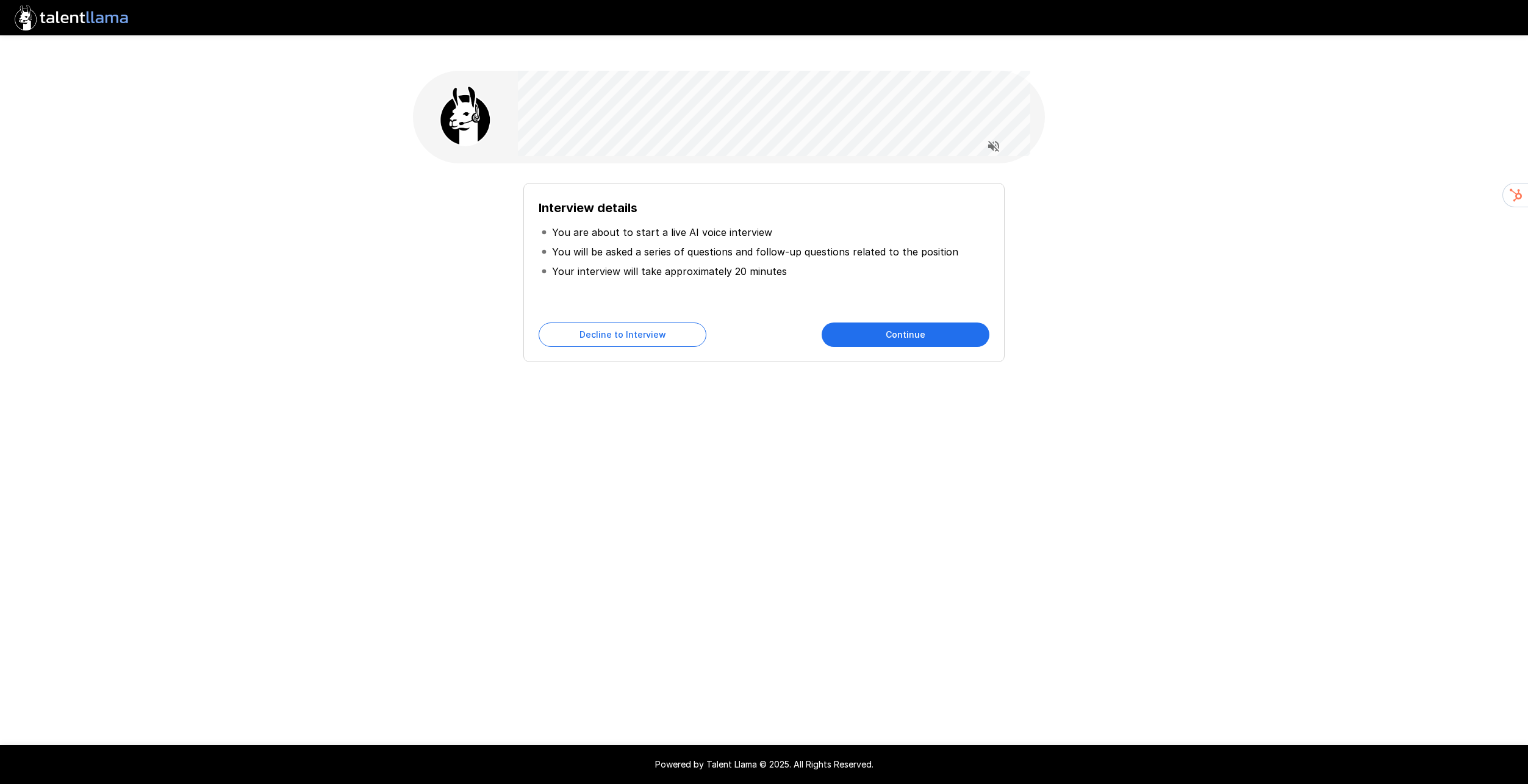
click at [875, 323] on button "Continue" at bounding box center [905, 335] width 167 height 24
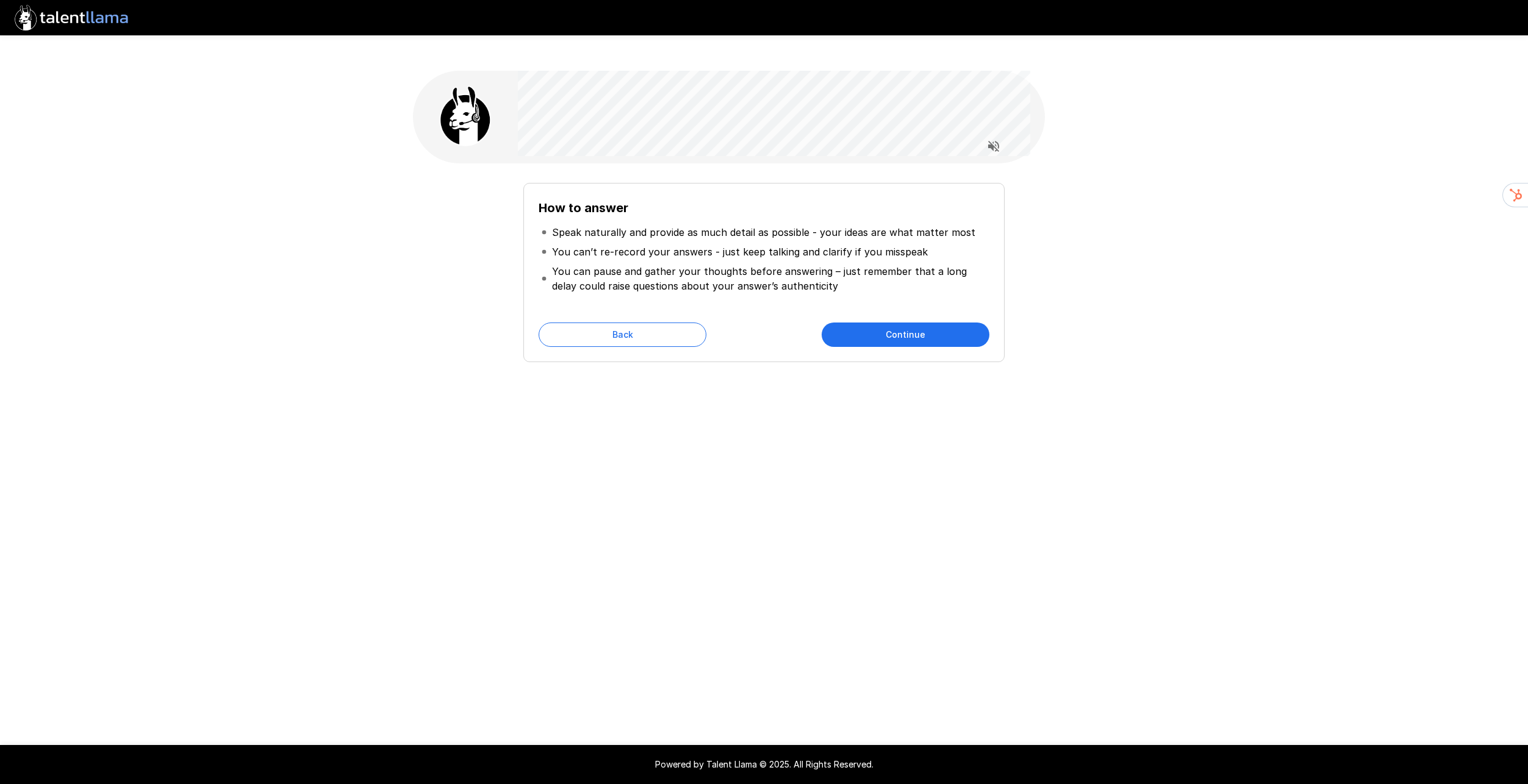
click at [916, 323] on button "Continue" at bounding box center [905, 335] width 167 height 24
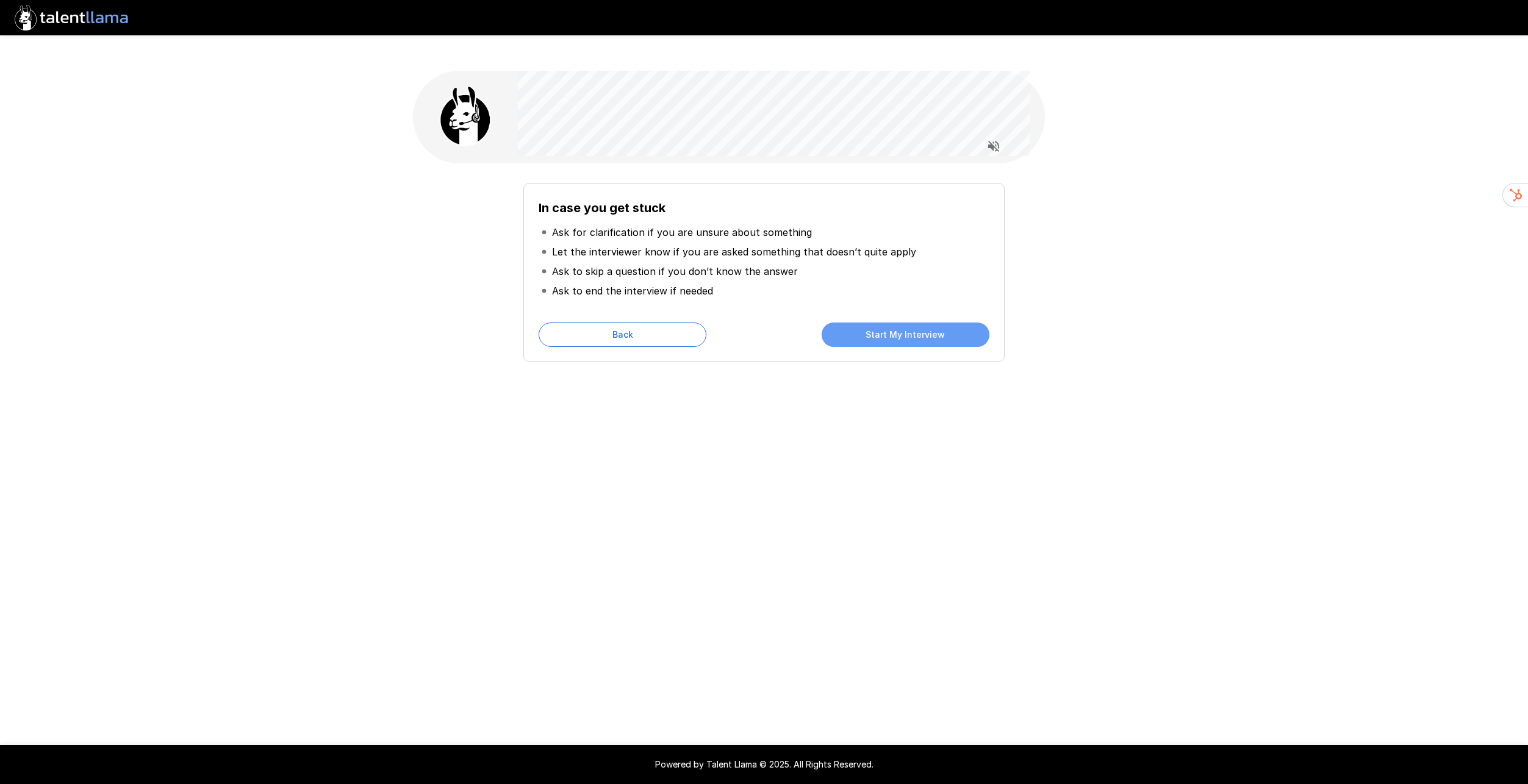
click at [916, 323] on button "Start My Interview" at bounding box center [905, 335] width 167 height 24
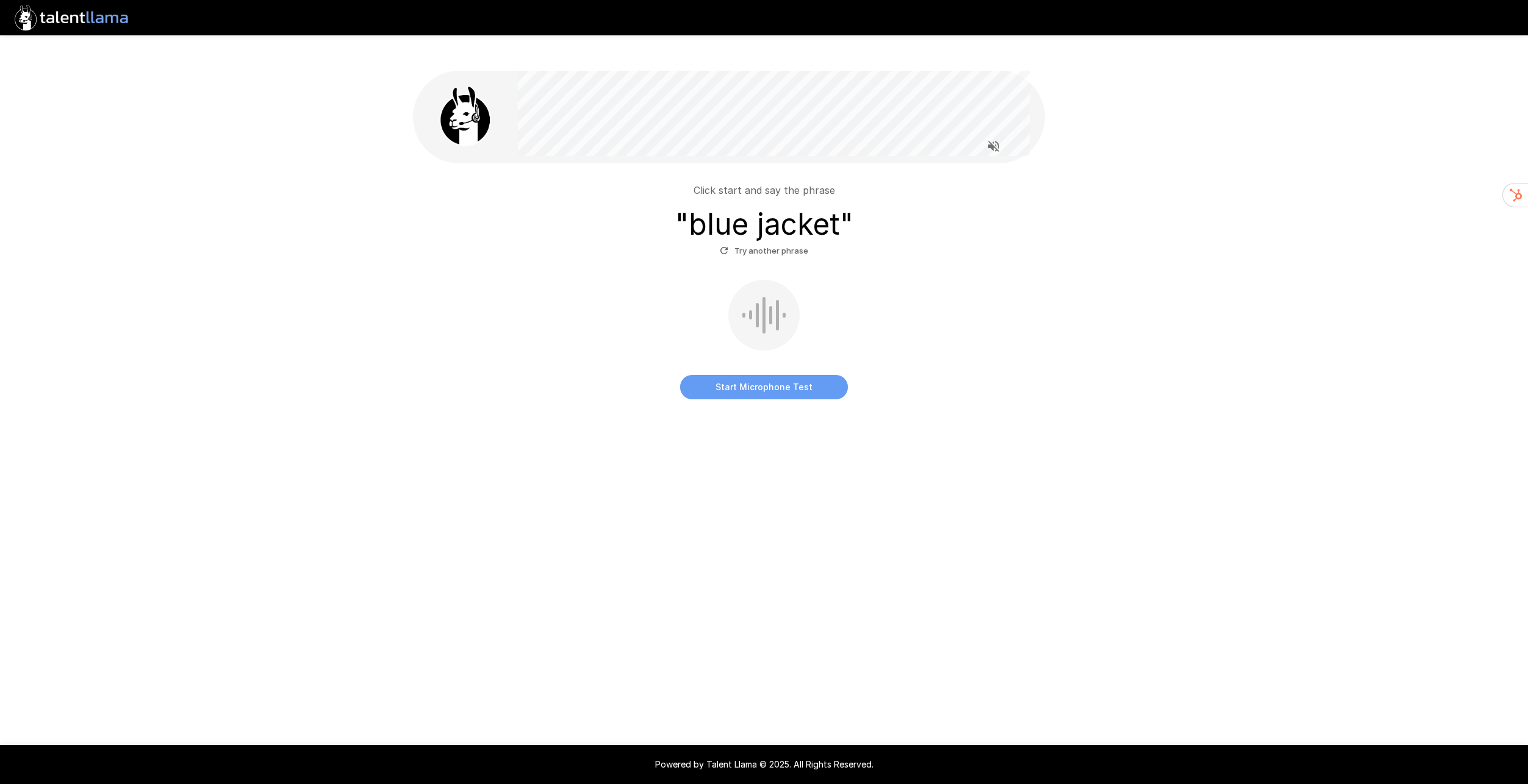
click at [723, 375] on button "Start Microphone Test" at bounding box center [764, 387] width 167 height 24
click at [707, 375] on button "Stop & Submit" at bounding box center [764, 387] width 167 height 24
click at [739, 375] on button "Start Microphone Test" at bounding box center [764, 387] width 167 height 24
click at [720, 375] on button "Stop & Submit" at bounding box center [764, 387] width 167 height 24
click at [728, 245] on icon "button" at bounding box center [724, 250] width 11 height 11
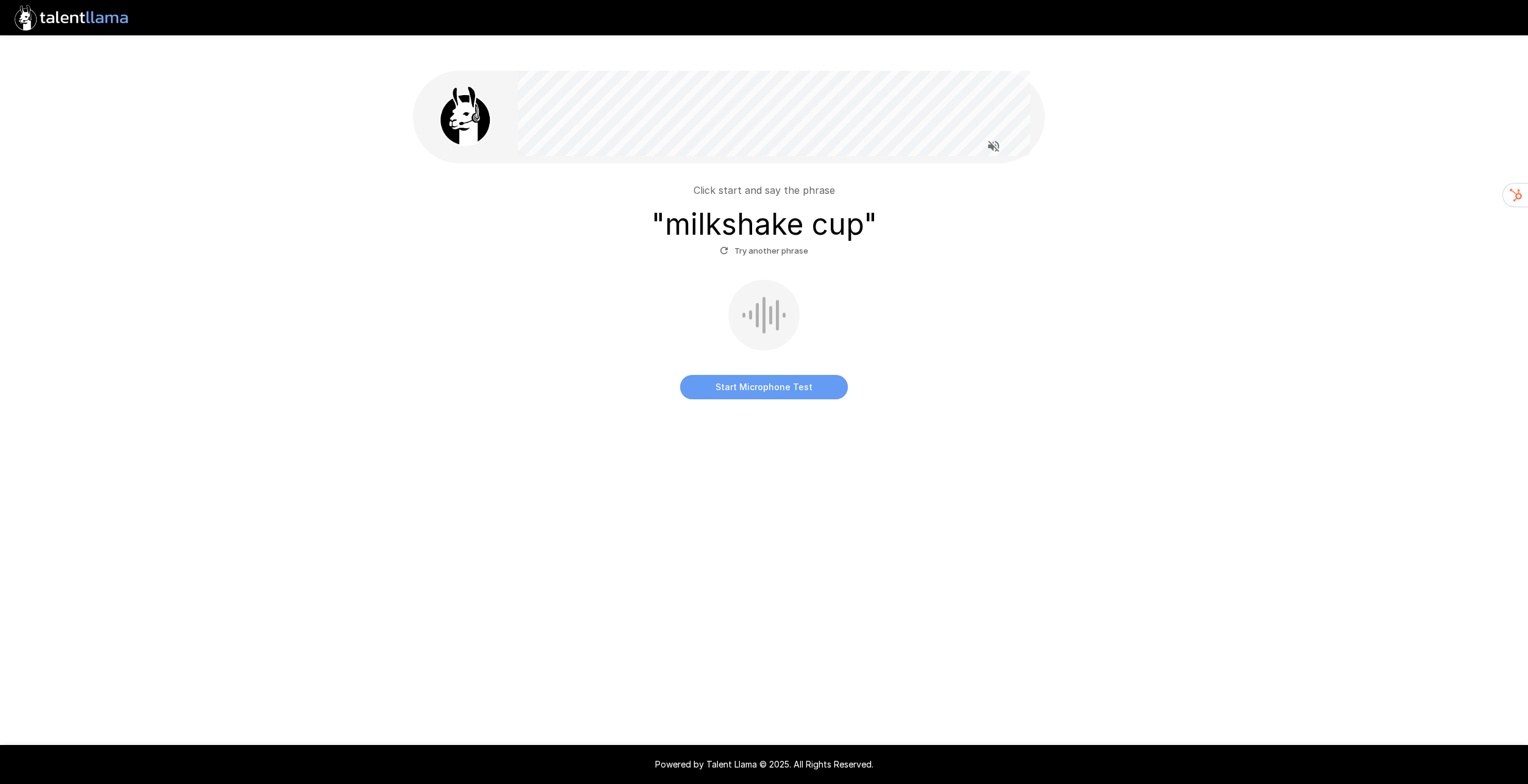
click at [751, 375] on button "Start Microphone Test" at bounding box center [764, 387] width 167 height 24
click at [802, 405] on u "Click Here" at bounding box center [797, 410] width 36 height 9
click at [204, 213] on div "Click start and say the phrase " milkshake cup " Try another phrase Stop & Subm…" at bounding box center [764, 273] width 1528 height 492
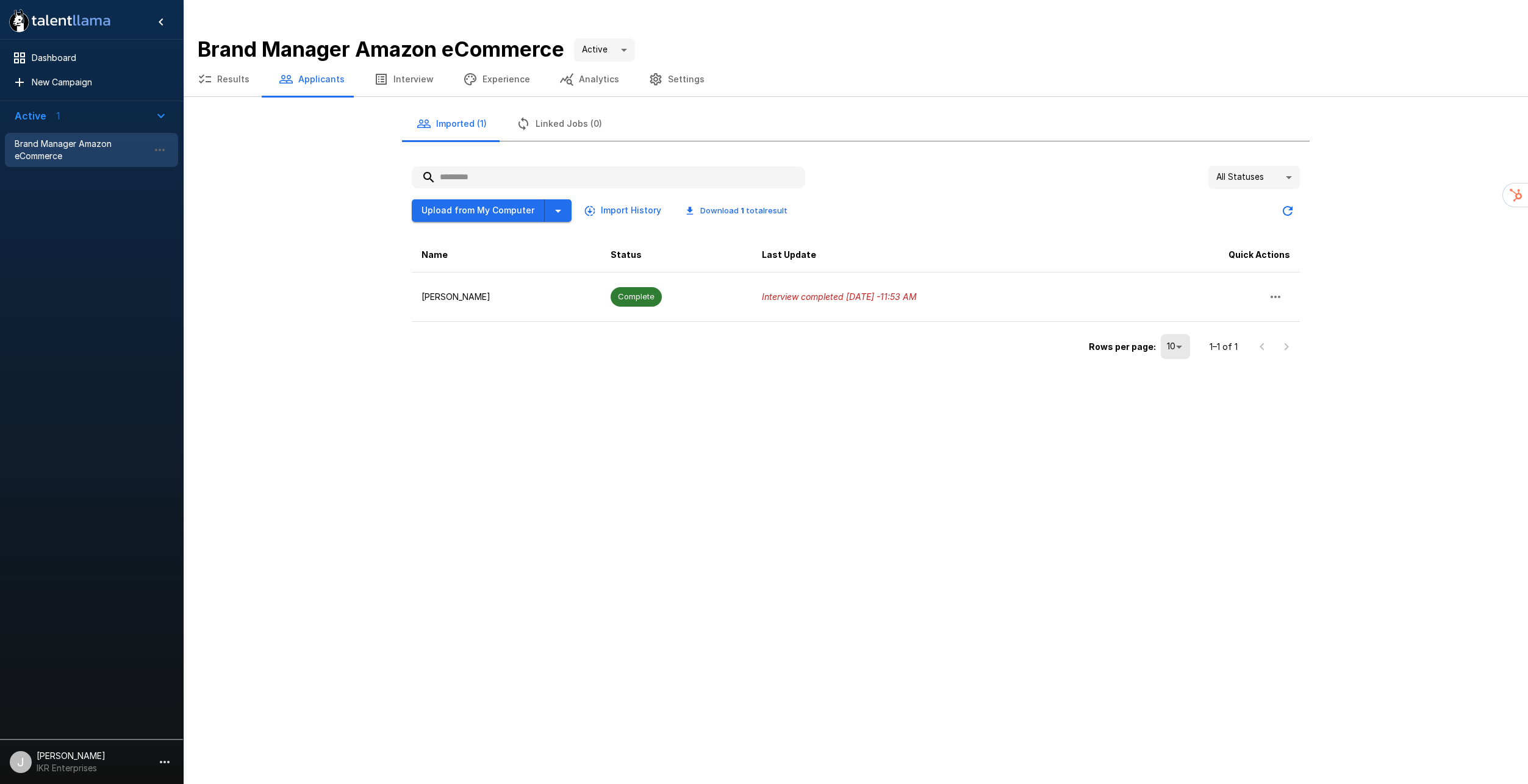
click at [622, 279] on td "Complete" at bounding box center [676, 297] width 151 height 50
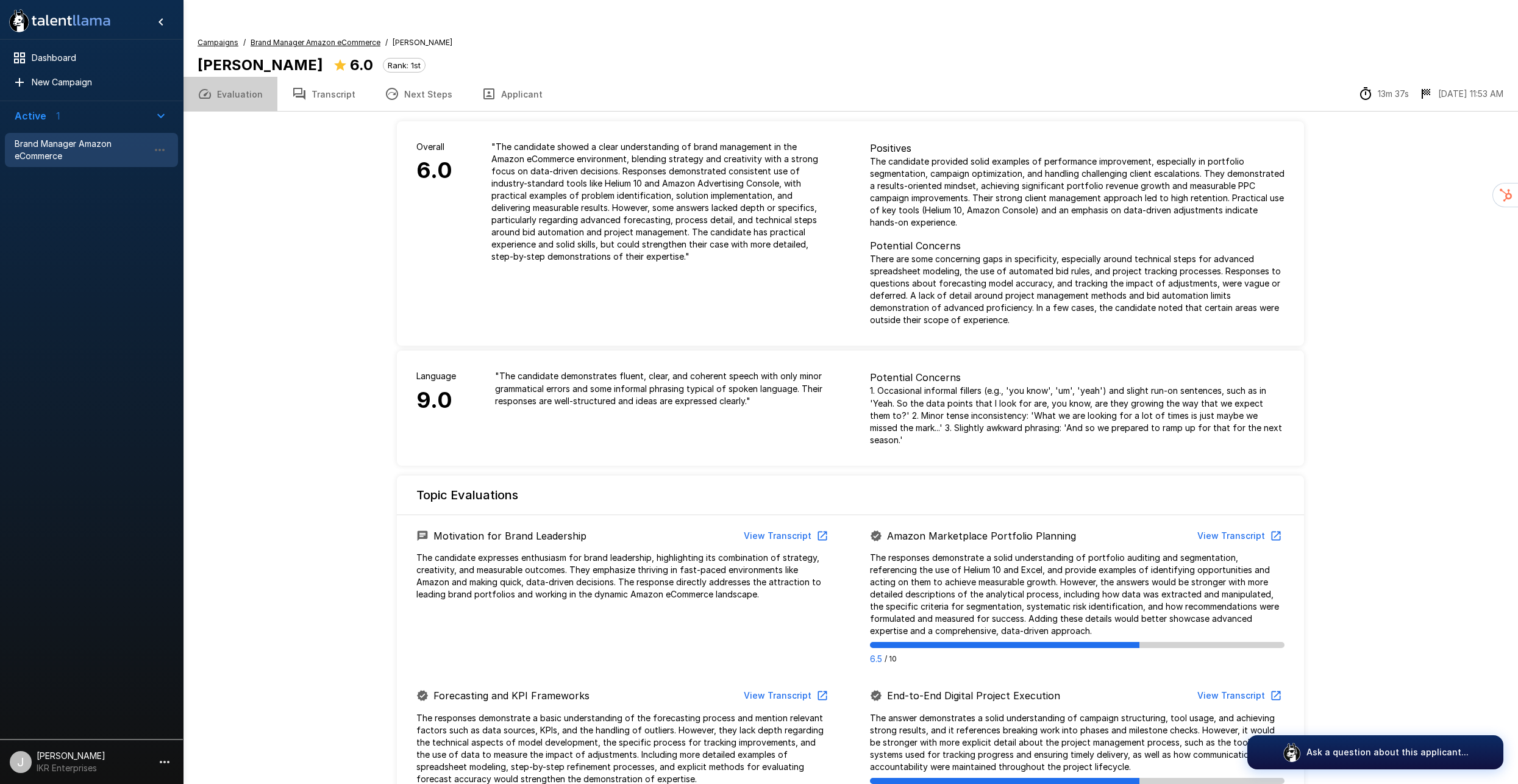
click at [235, 77] on button "Evaluation" at bounding box center [230, 94] width 94 height 34
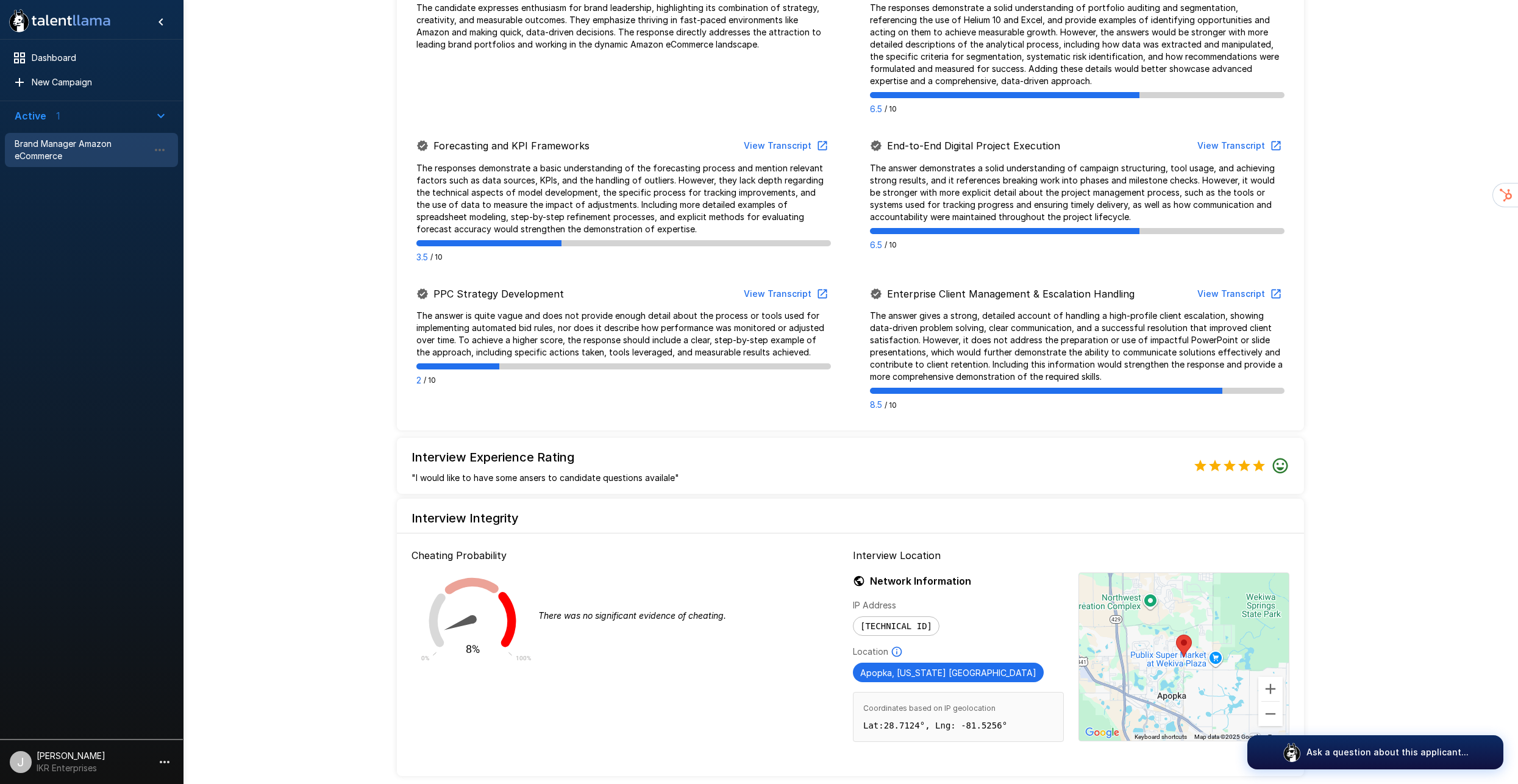
scroll to position [562, 0]
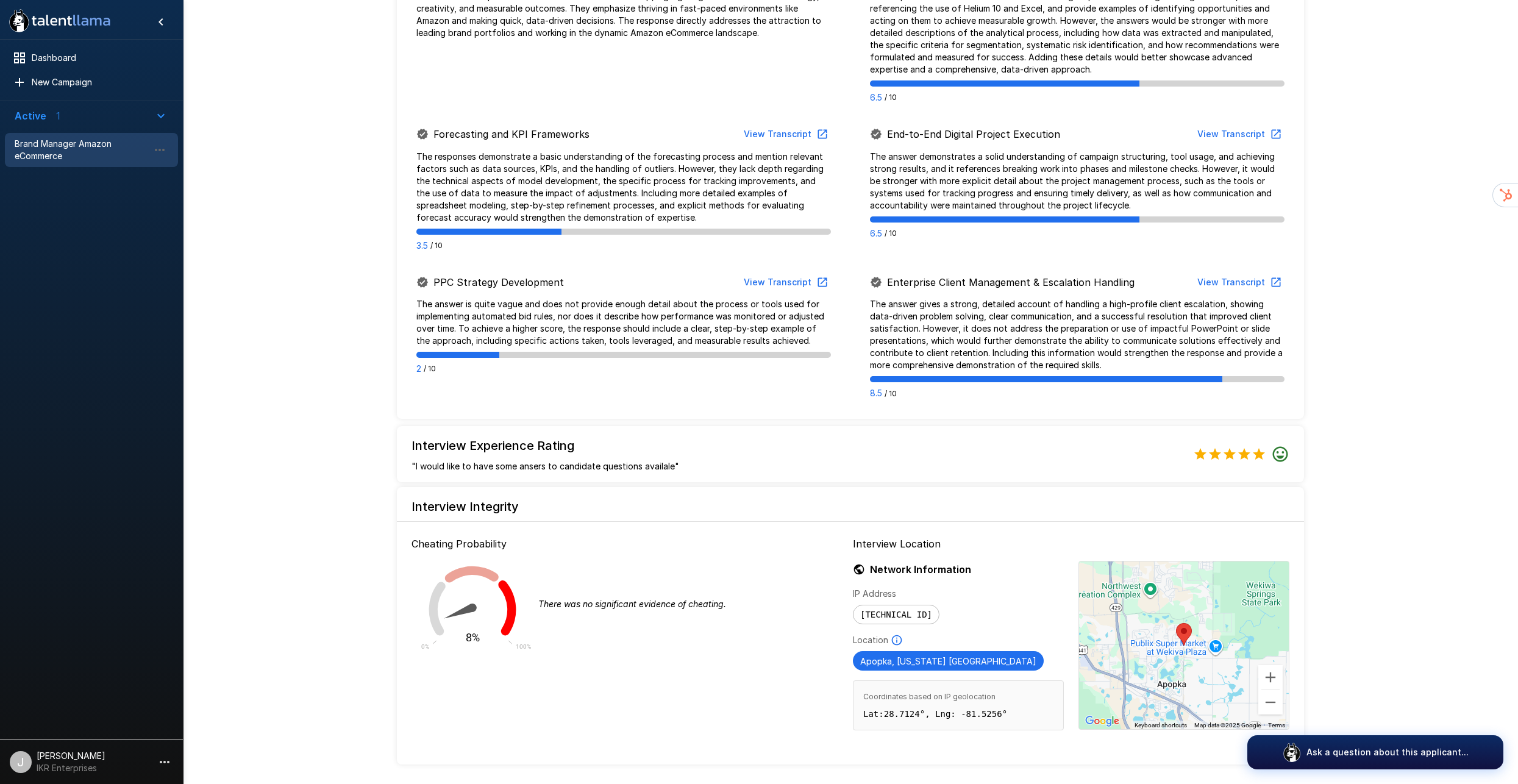
click at [1313, 743] on button "Ask a question about this applicant..." at bounding box center [1375, 752] width 256 height 34
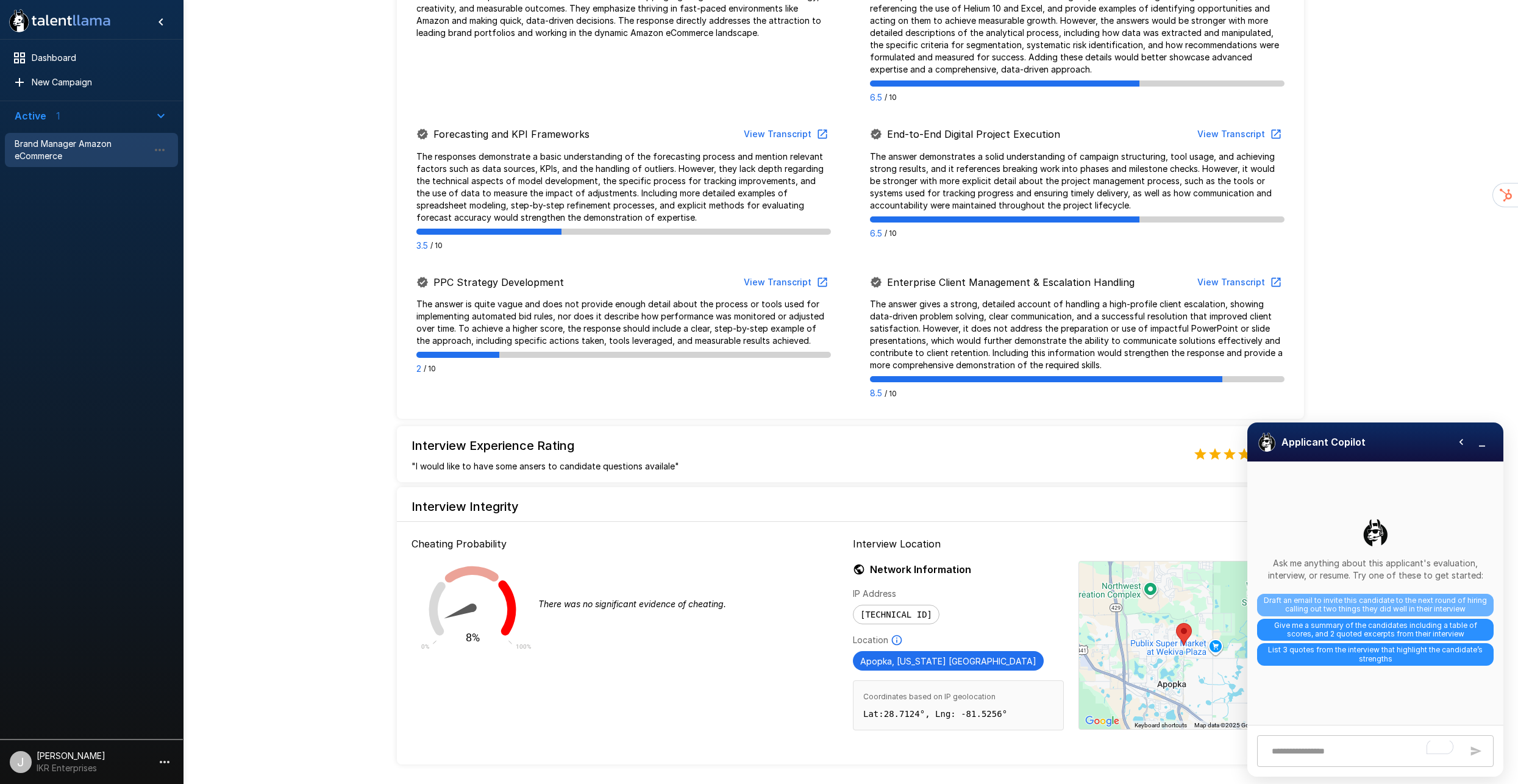
click at [1335, 607] on span "Draft an email to invite this candidate to the next round of hiring calling out…" at bounding box center [1376, 605] width 237 height 23
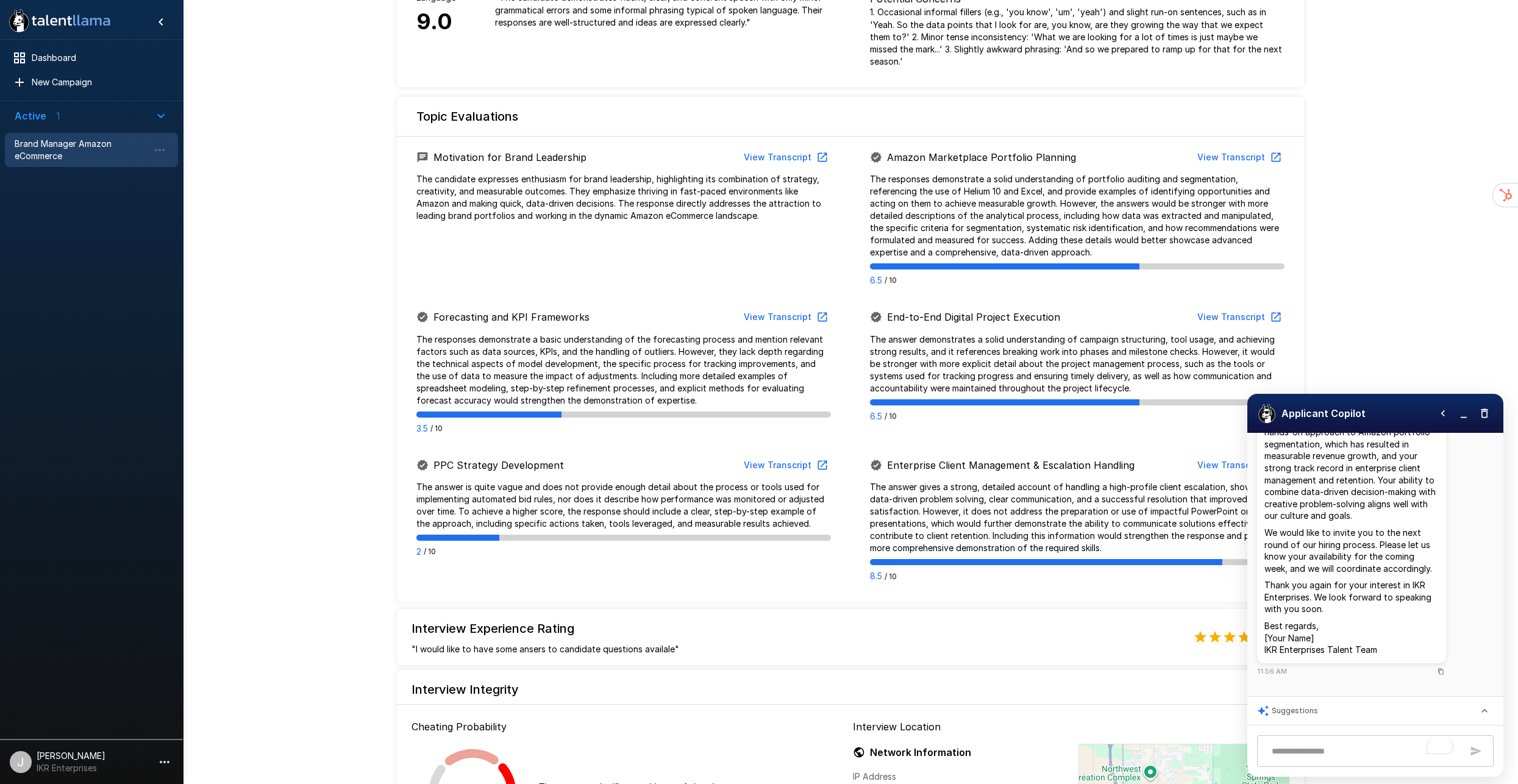
scroll to position [257, 0]
click at [364, 477] on div ".st0{fill:#FFFFFF;} .st1{fill:#76a4ed;} Dashboard New Campaign Active 1 Brand M…" at bounding box center [850, 326] width 1335 height 1357
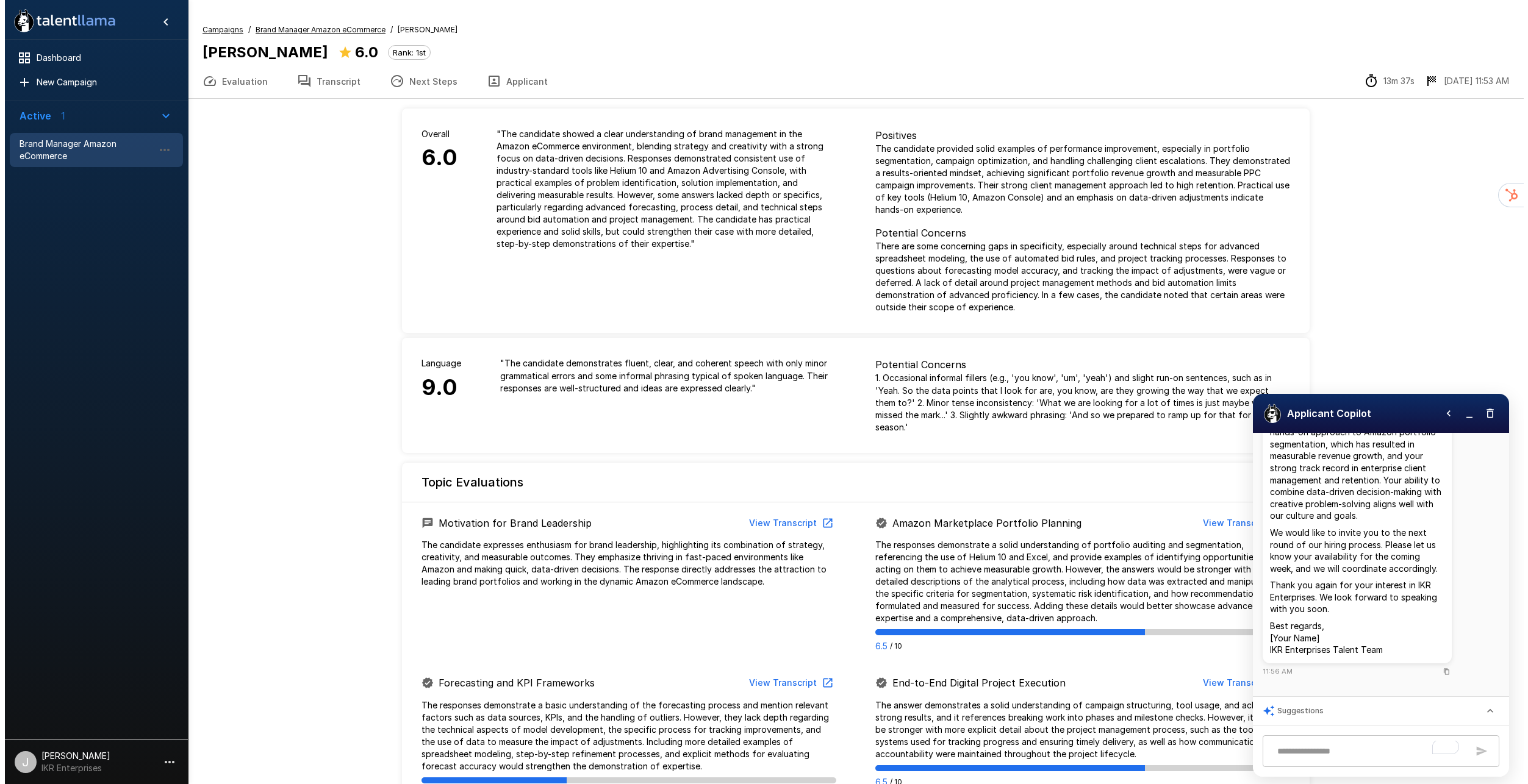
scroll to position [0, 0]
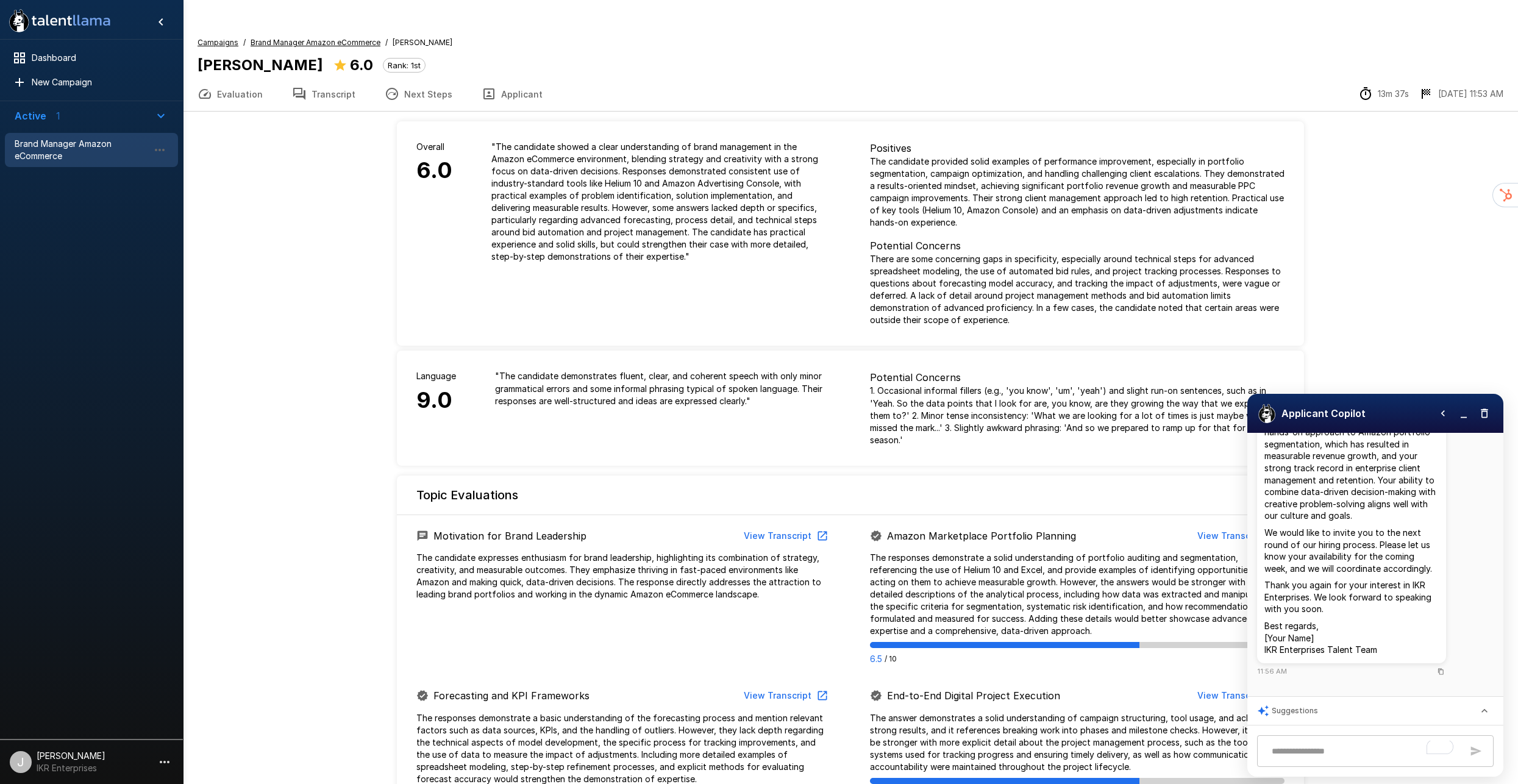
click at [392, 87] on icon "button" at bounding box center [392, 94] width 14 height 14
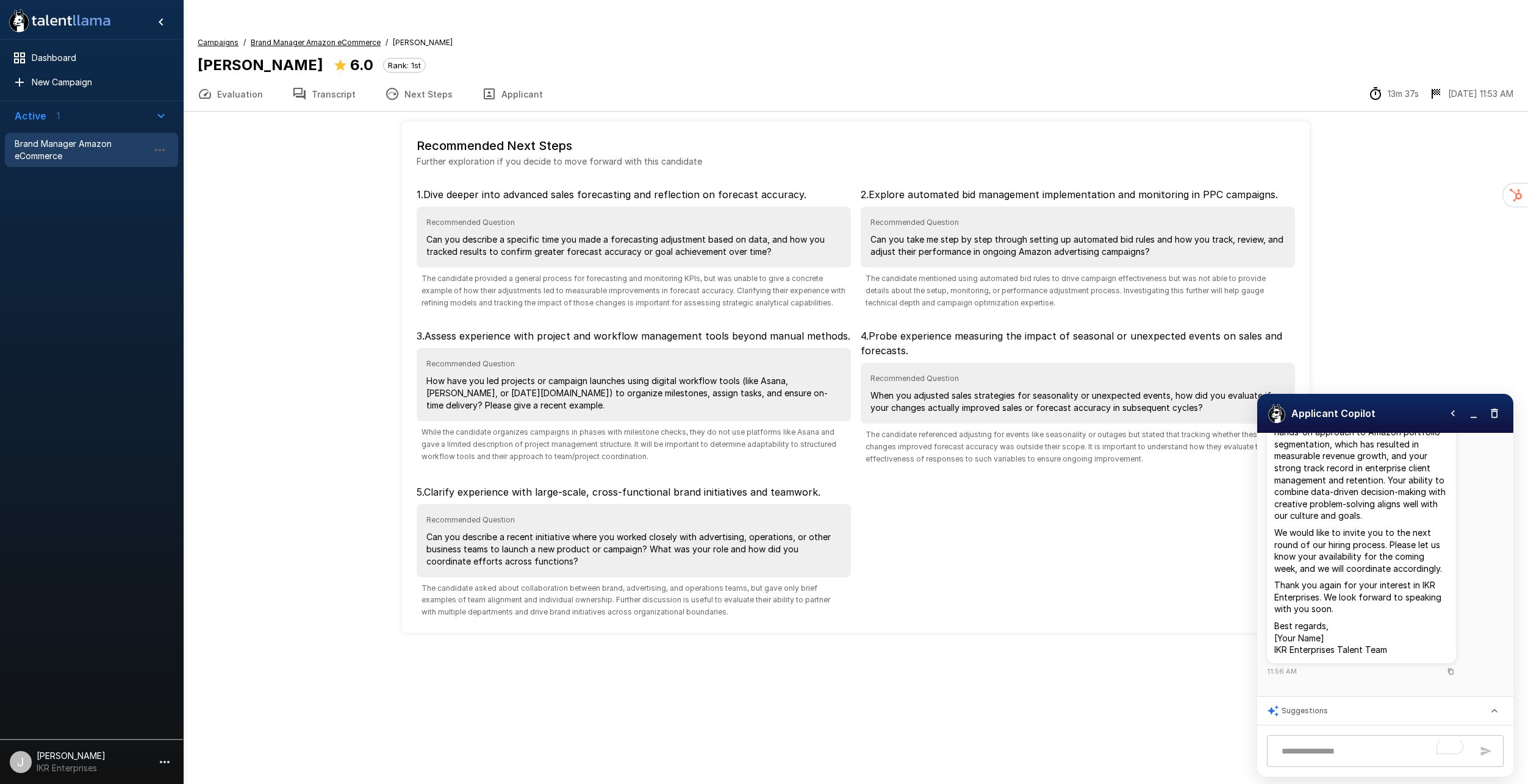
click at [502, 77] on button "Applicant" at bounding box center [512, 94] width 90 height 34
